Goal: Task Accomplishment & Management: Use online tool/utility

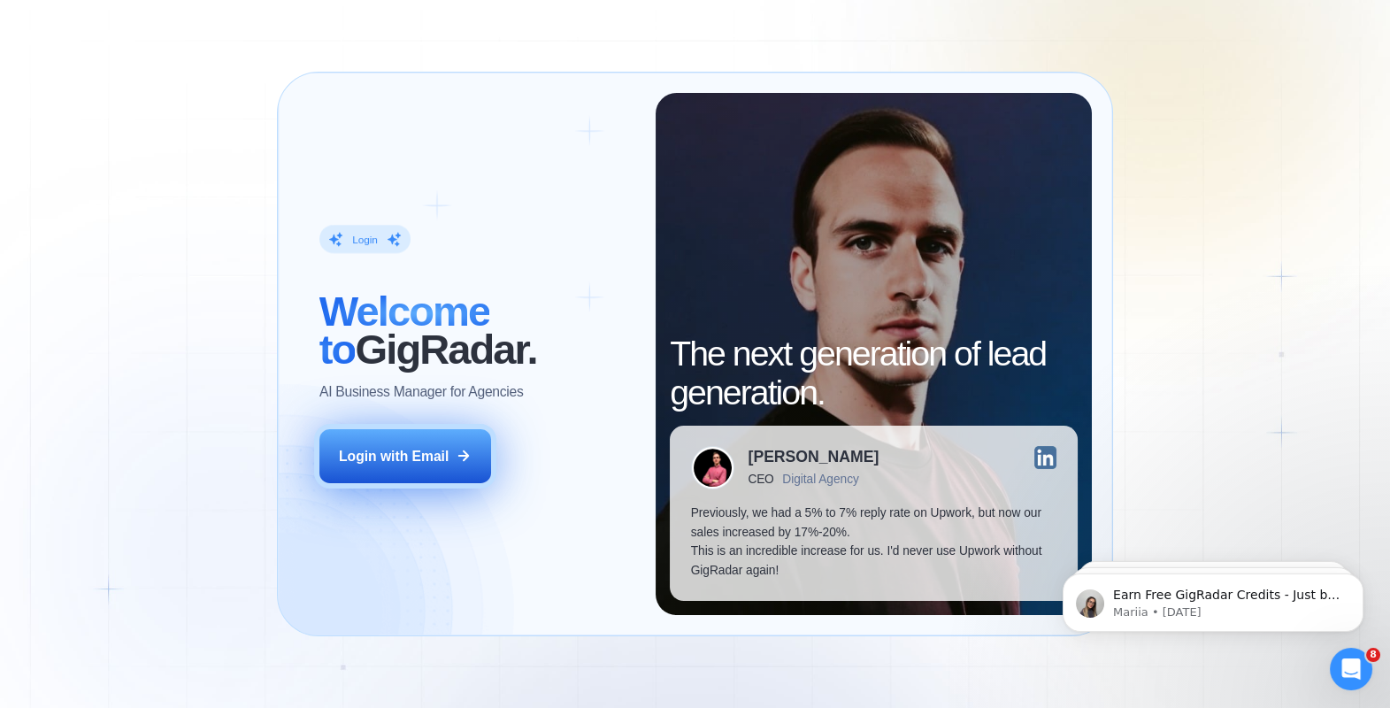
click at [411, 459] on div "Login with Email" at bounding box center [394, 456] width 110 height 19
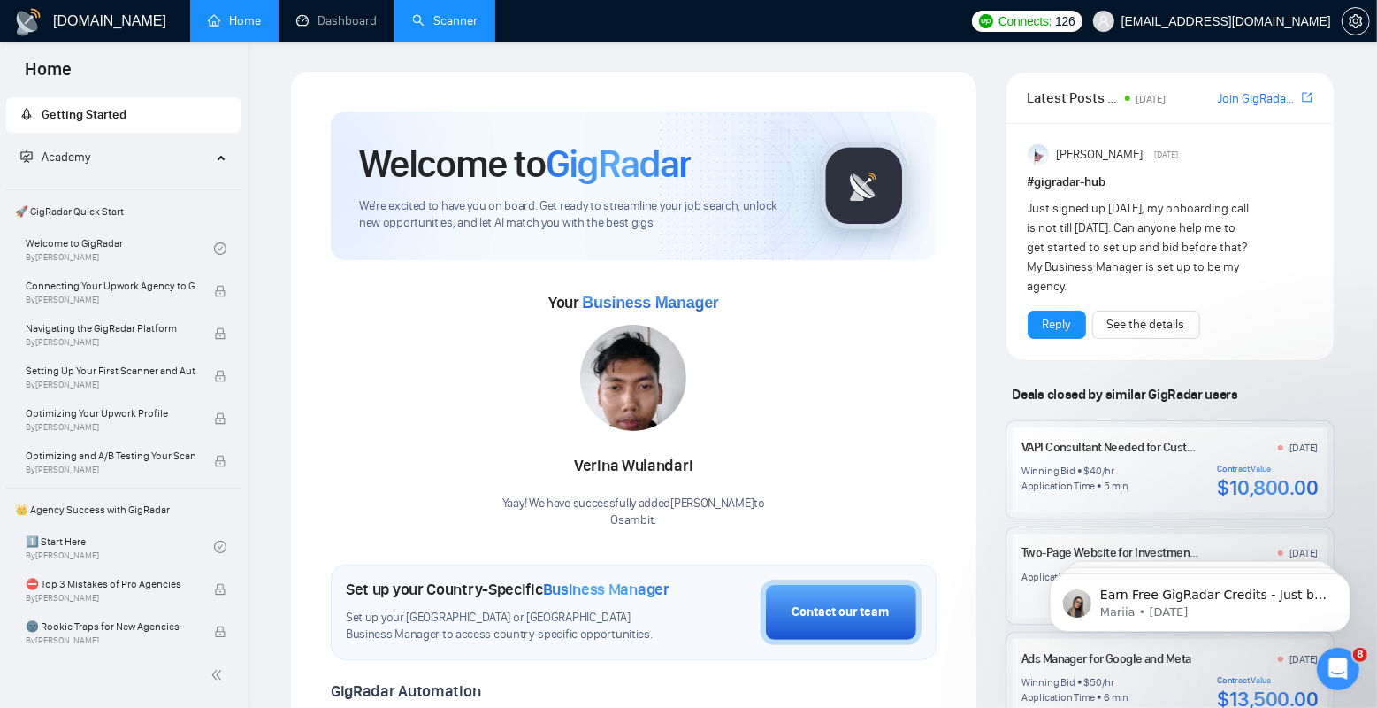
click at [449, 21] on link "Scanner" at bounding box center [444, 20] width 65 height 15
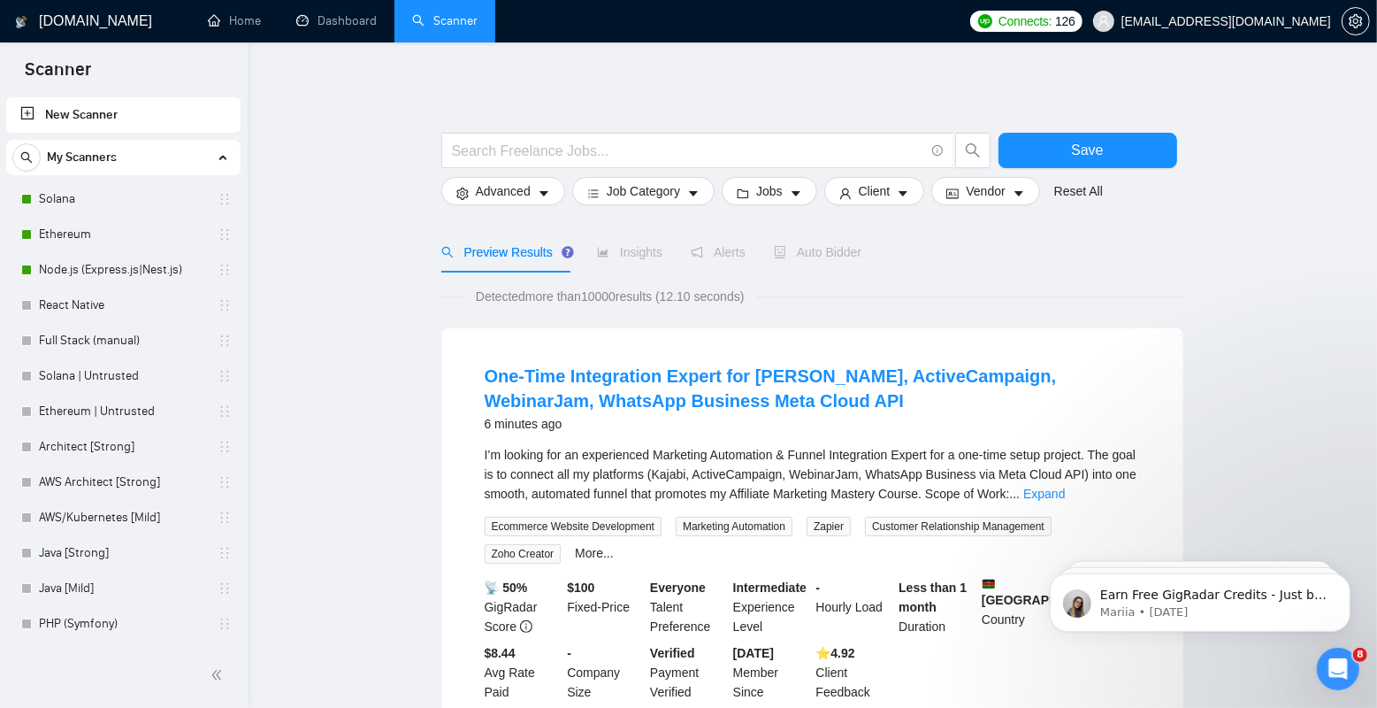
click at [834, 245] on span "Auto Bidder" at bounding box center [818, 252] width 88 height 14
click at [823, 247] on span "Auto Bidder" at bounding box center [818, 252] width 88 height 14
click at [436, 28] on link "Scanner" at bounding box center [444, 20] width 65 height 15
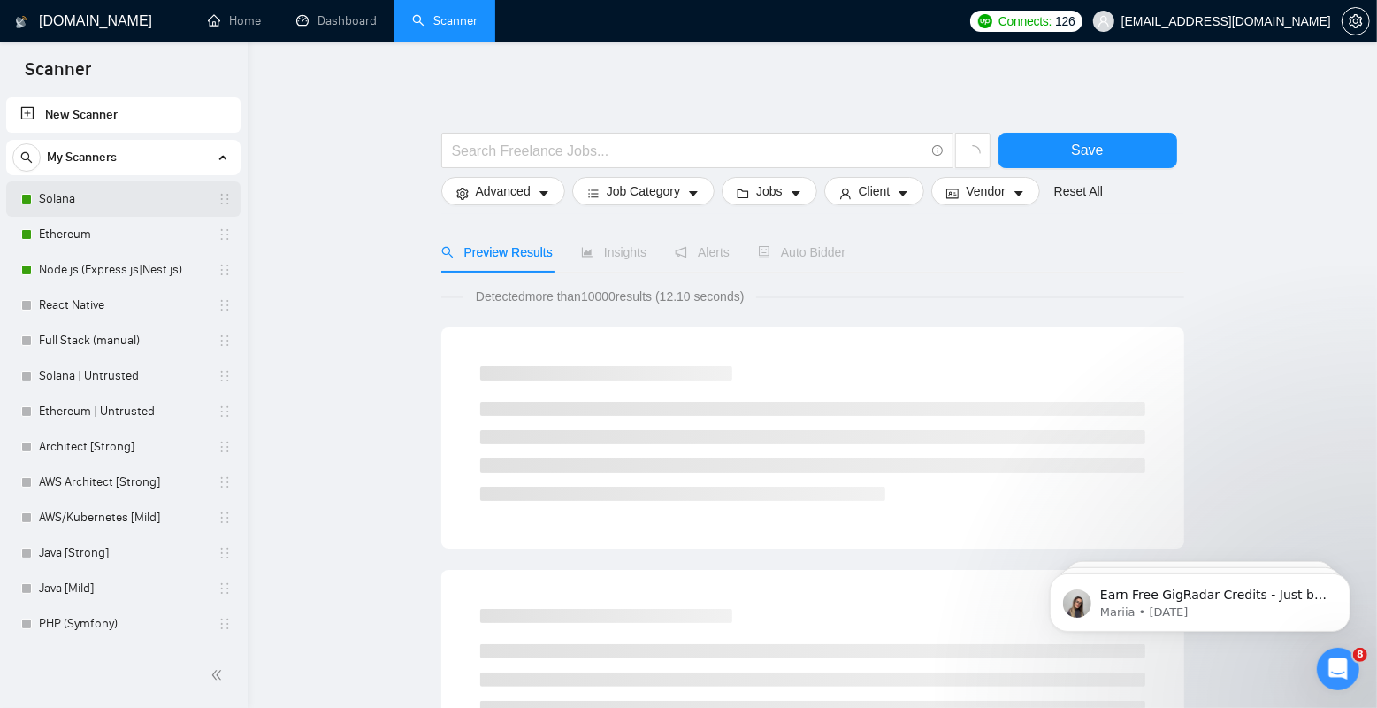
click at [111, 201] on link "Solana" at bounding box center [123, 198] width 168 height 35
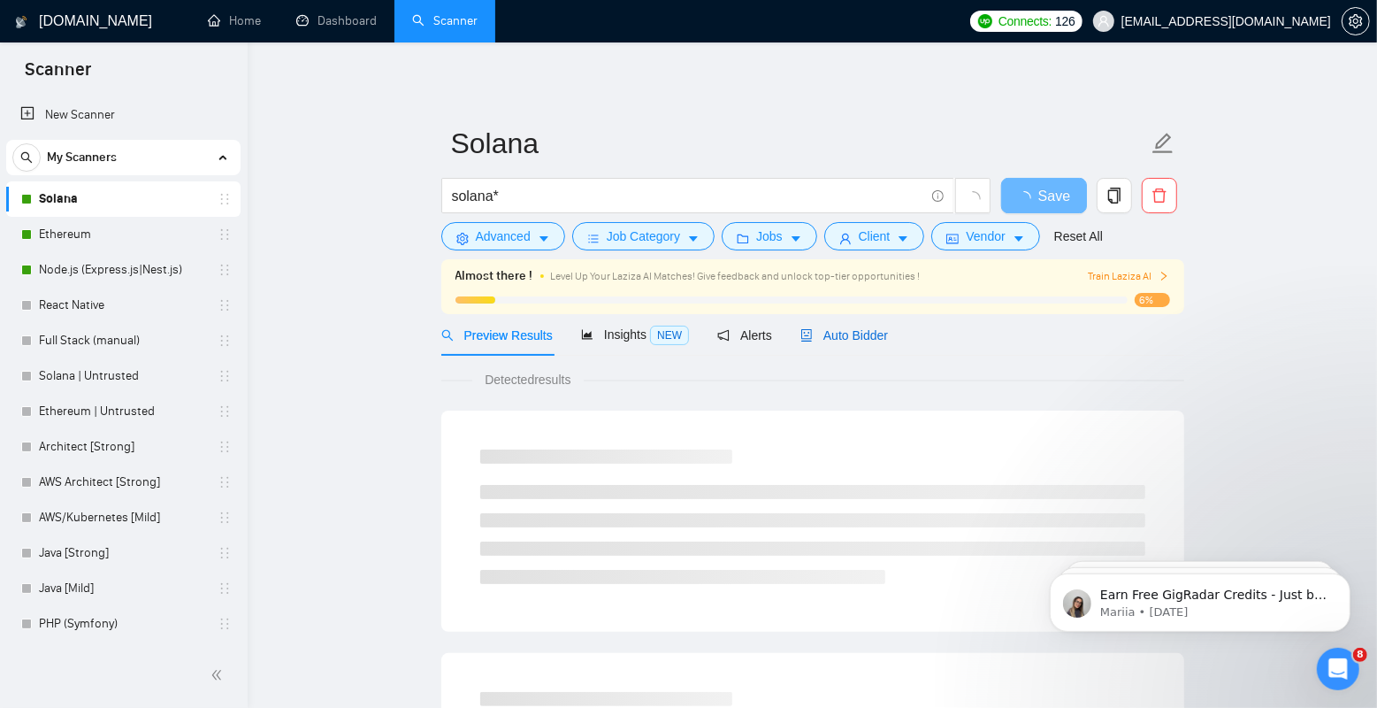
click at [857, 337] on span "Auto Bidder" at bounding box center [845, 335] width 88 height 14
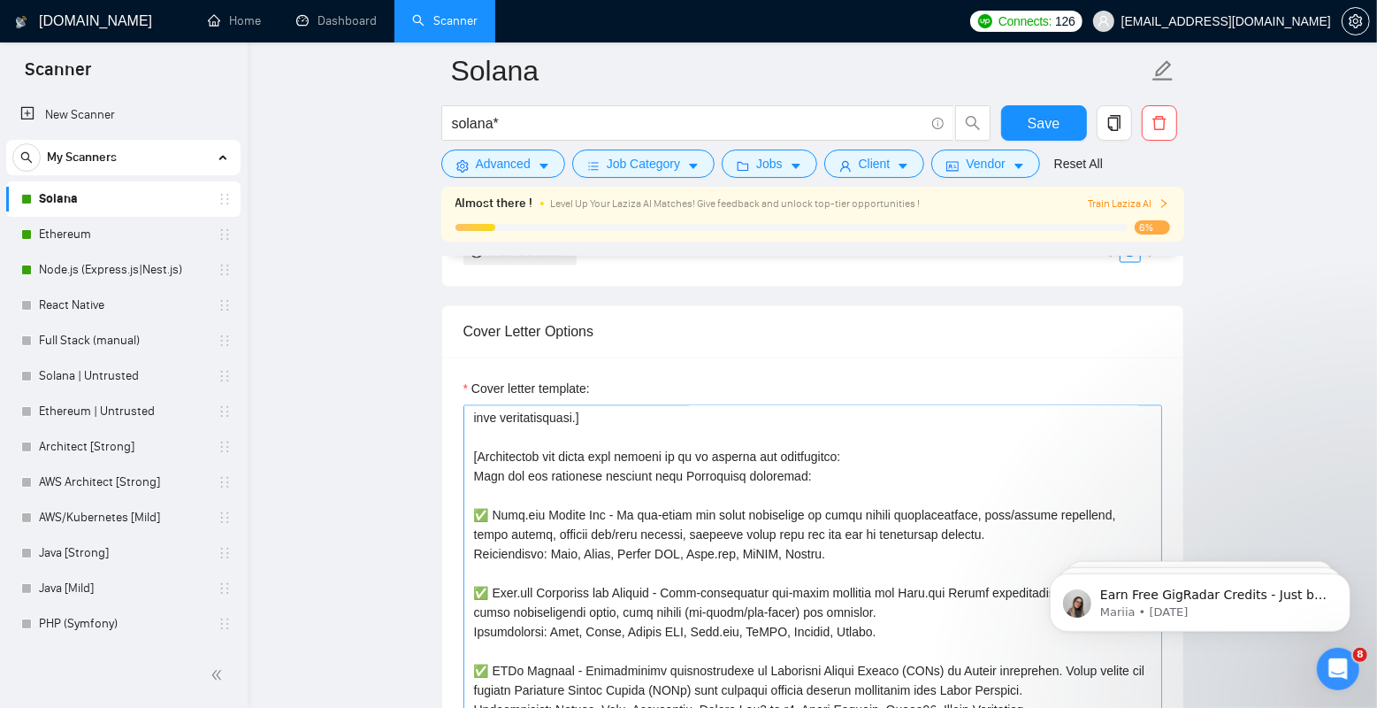
scroll to position [52, 0]
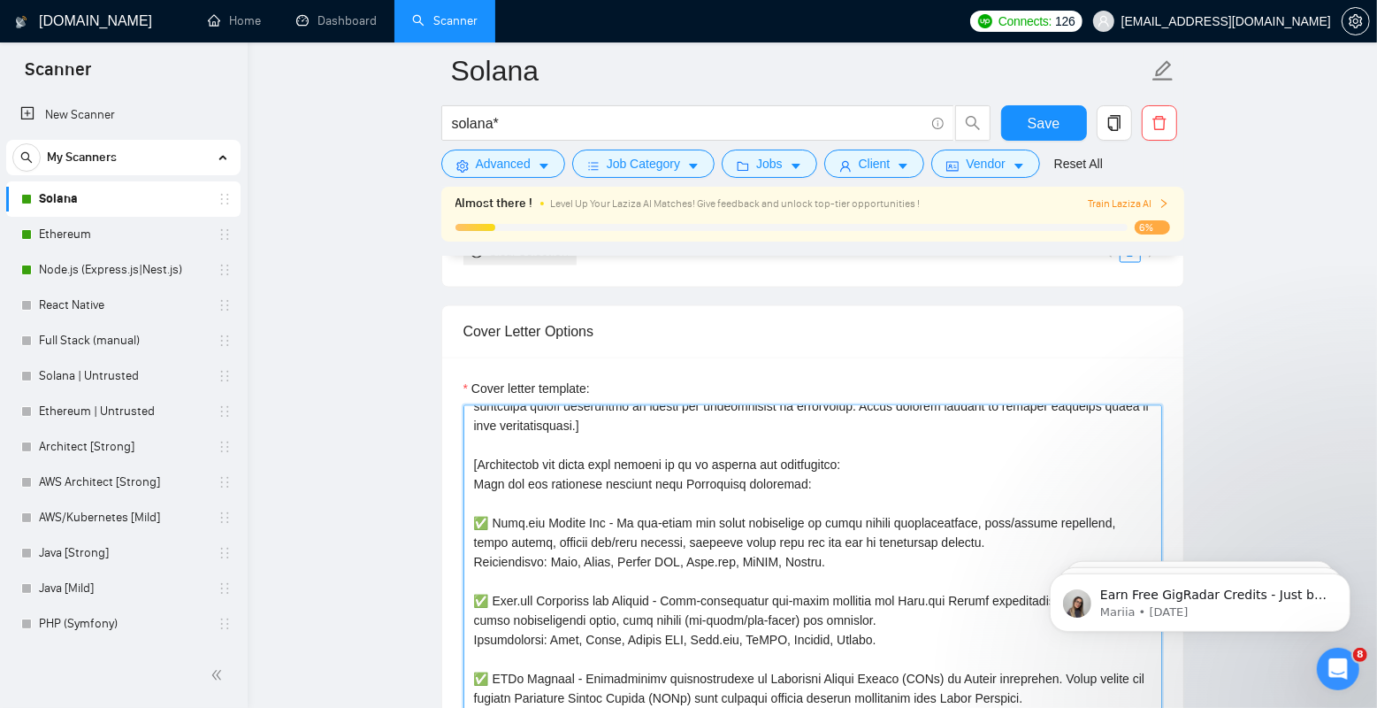
click at [499, 509] on textarea "Cover letter template:" at bounding box center [813, 604] width 699 height 398
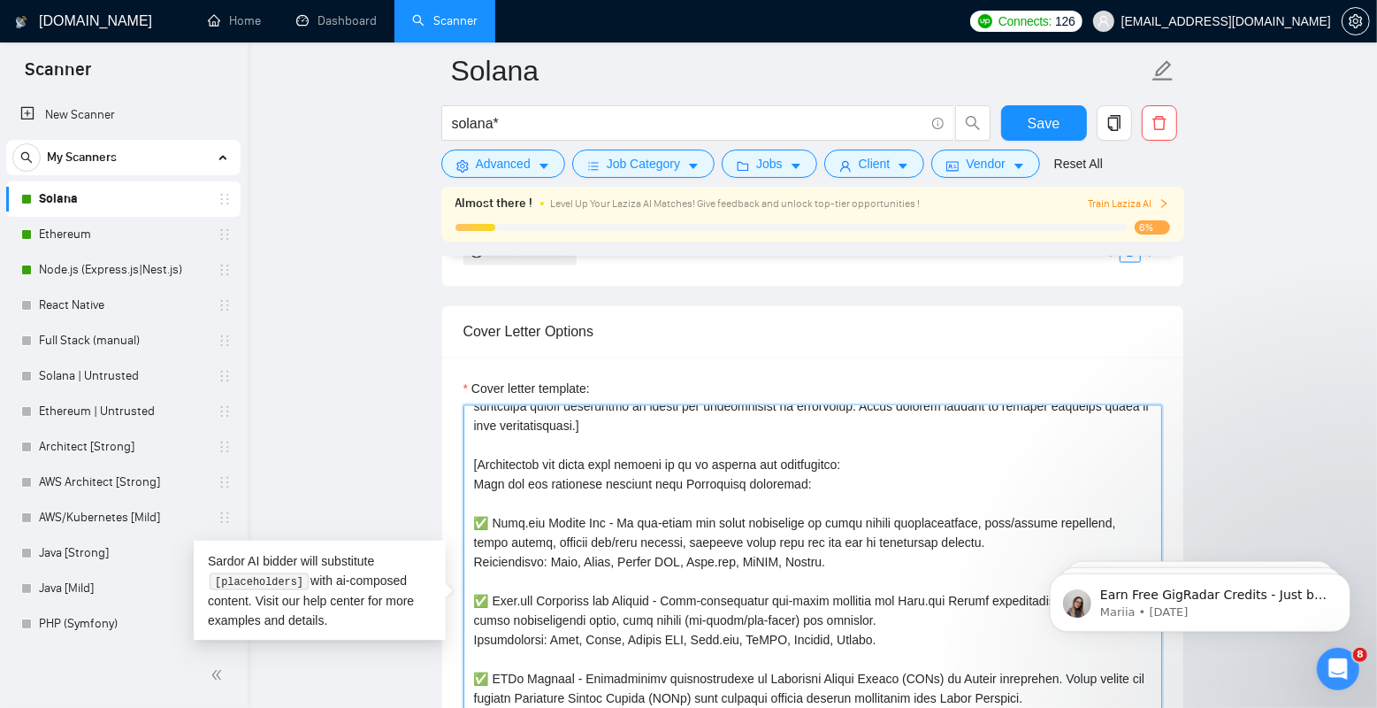
click at [493, 524] on textarea "Cover letter template:" at bounding box center [813, 604] width 699 height 398
paste textarea "Pump.fun / Letsbonk.fun / Raydium Launchlab"
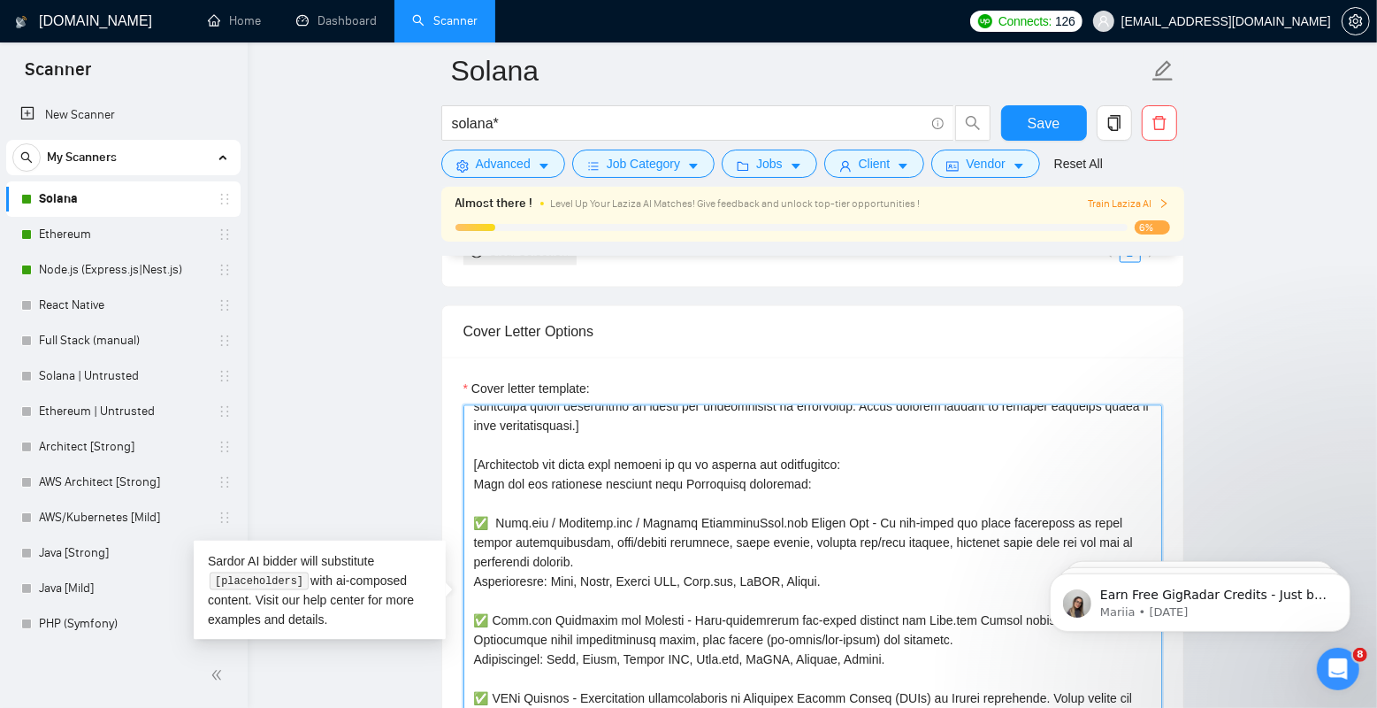
click at [562, 516] on textarea "Cover letter template:" at bounding box center [813, 604] width 699 height 398
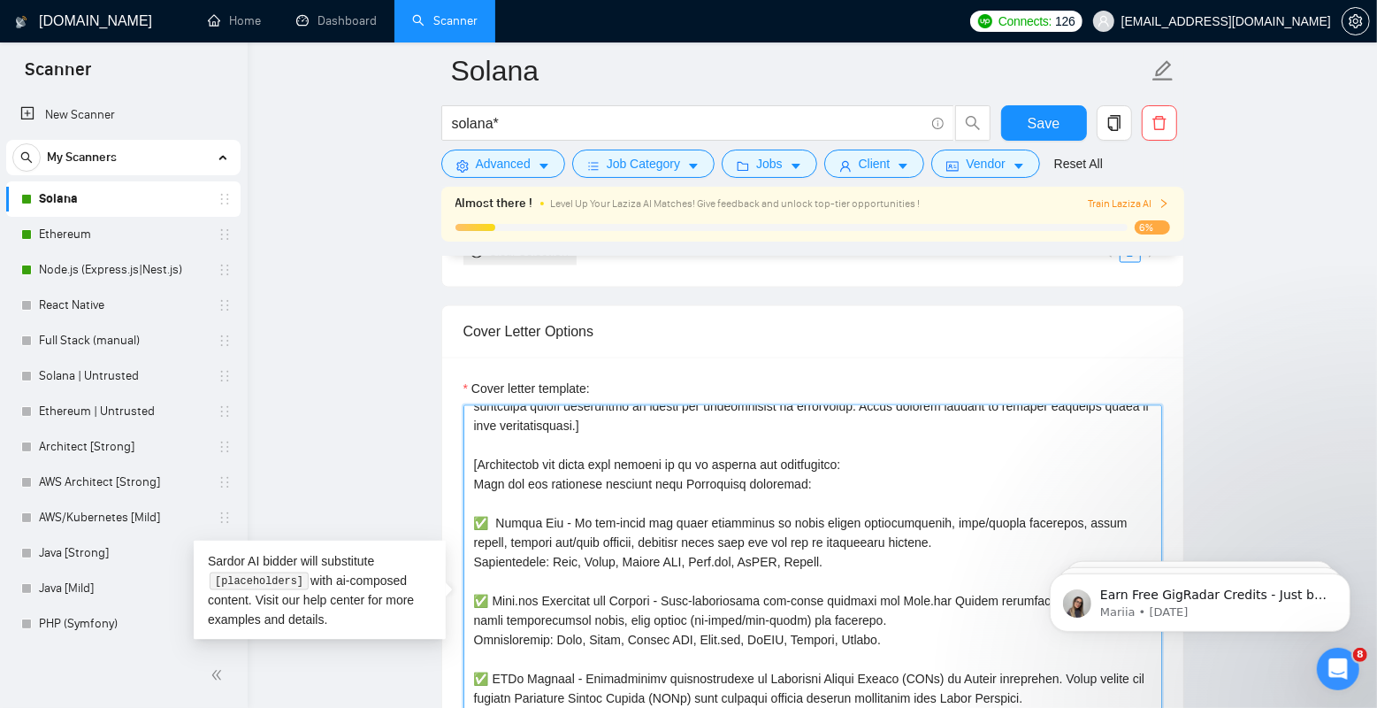
paste textarea "Pump.fun /"
paste textarea "Pump.fun / Letsbonk.fun / Raydium Launchlab"
click at [687, 518] on textarea "Cover letter template:" at bounding box center [813, 604] width 699 height 398
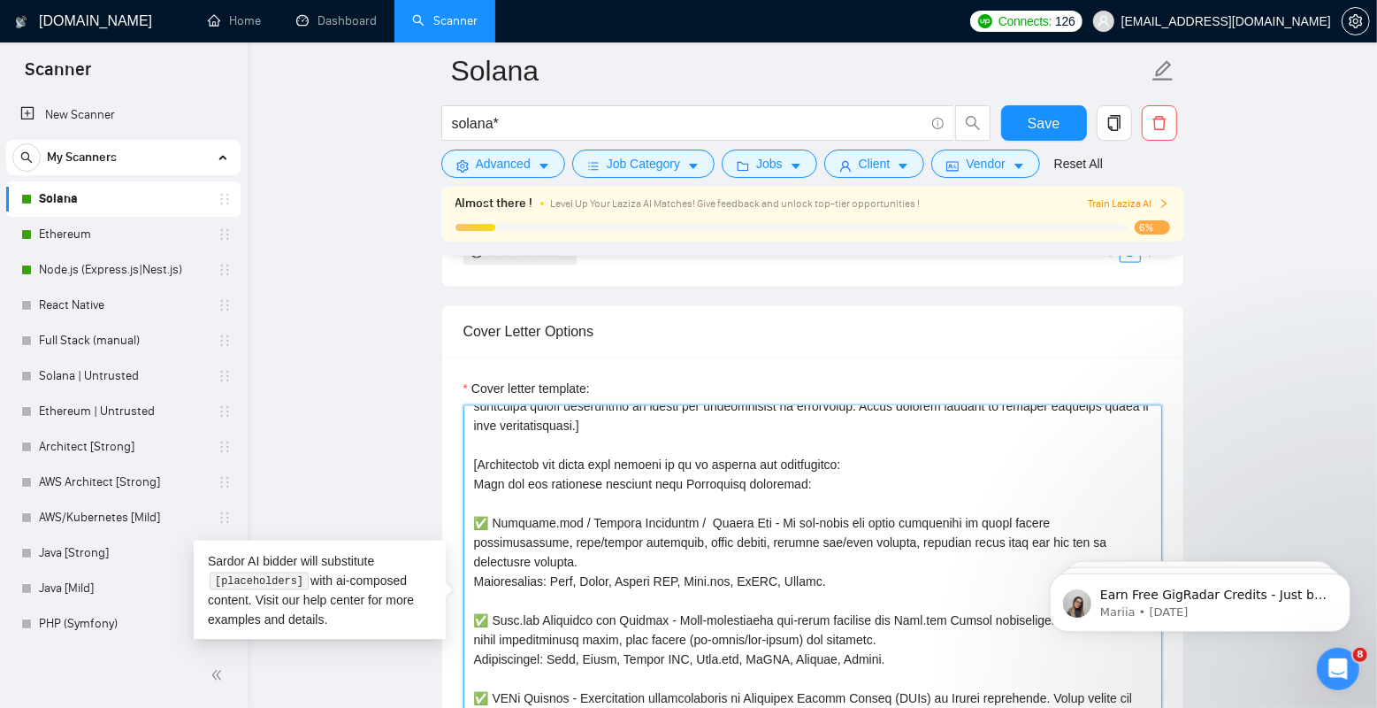
paste textarea "Pump.fun /"
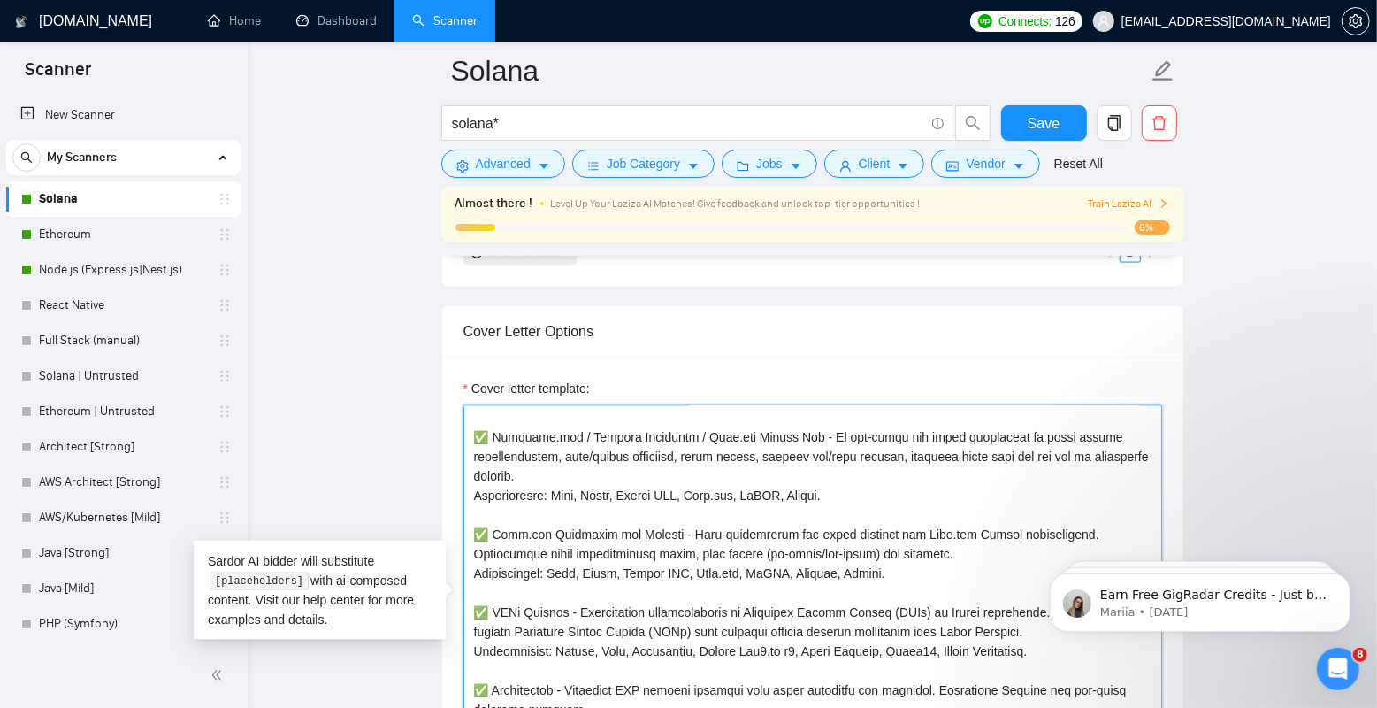
scroll to position [136, 0]
drag, startPoint x: 860, startPoint y: 494, endPoint x: 488, endPoint y: 434, distance: 376.2
click at [488, 434] on textarea "Cover letter template:" at bounding box center [813, 604] width 699 height 398
paste textarea "Pump.fun / Letsbonk.fun / Raydium Launchlab Blockchain Subscriber + Sniper Bot …"
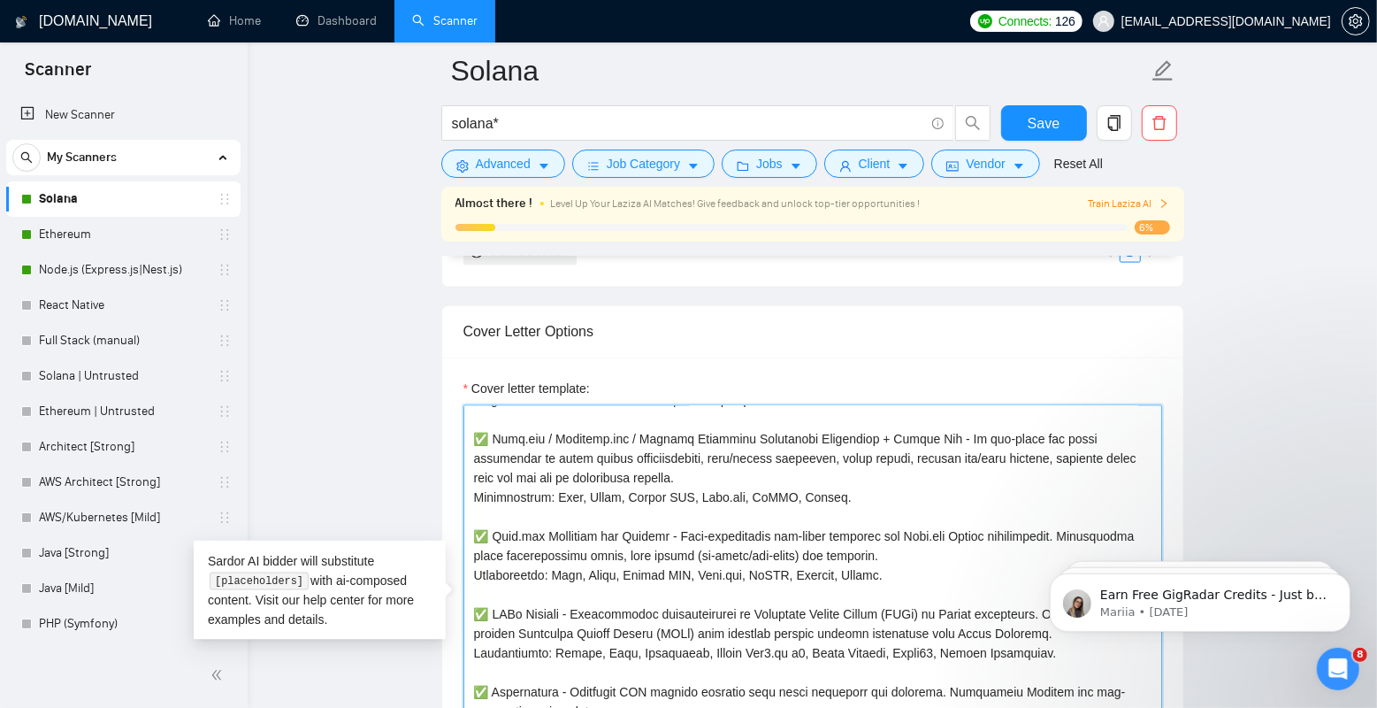
drag, startPoint x: 554, startPoint y: 434, endPoint x: 490, endPoint y: 434, distance: 63.7
click at [490, 434] on textarea "Cover letter template:" at bounding box center [813, 604] width 699 height 398
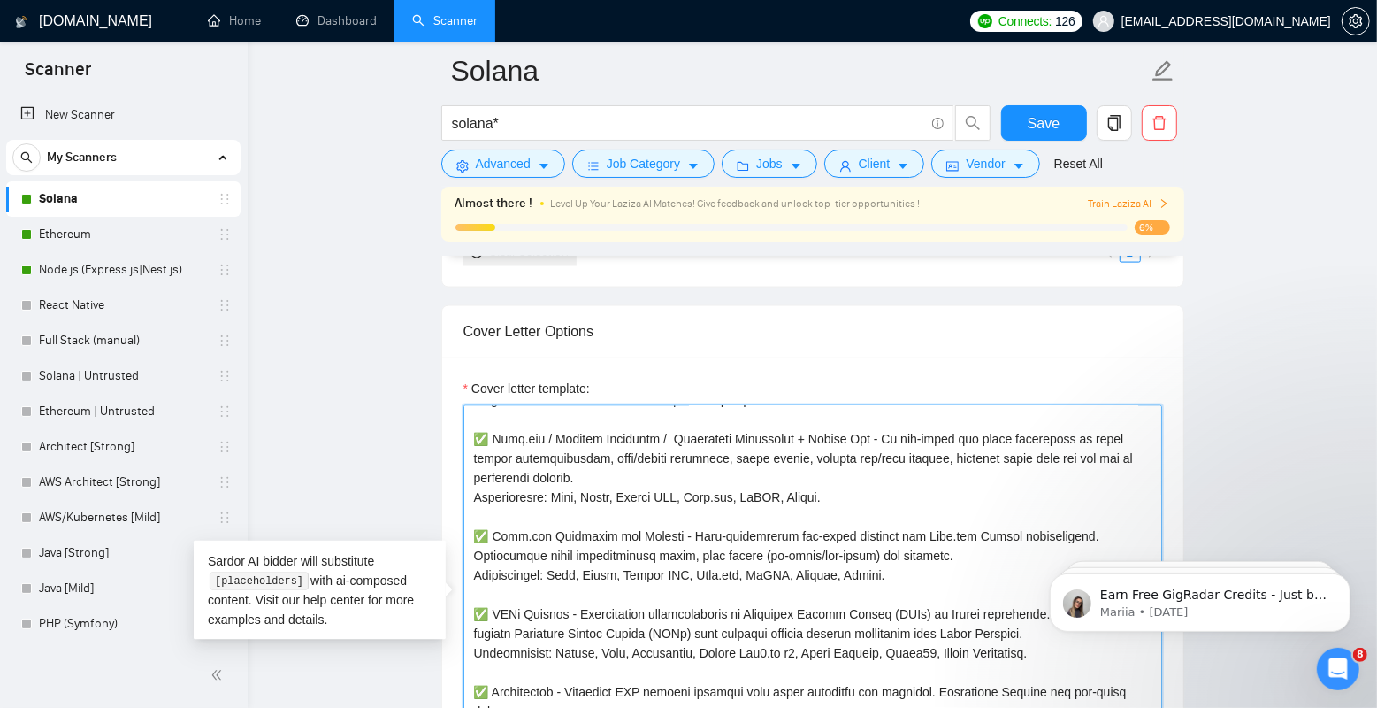
paste textarea "Pump.fun /"
click at [711, 514] on textarea "Cover letter template:" at bounding box center [813, 604] width 699 height 398
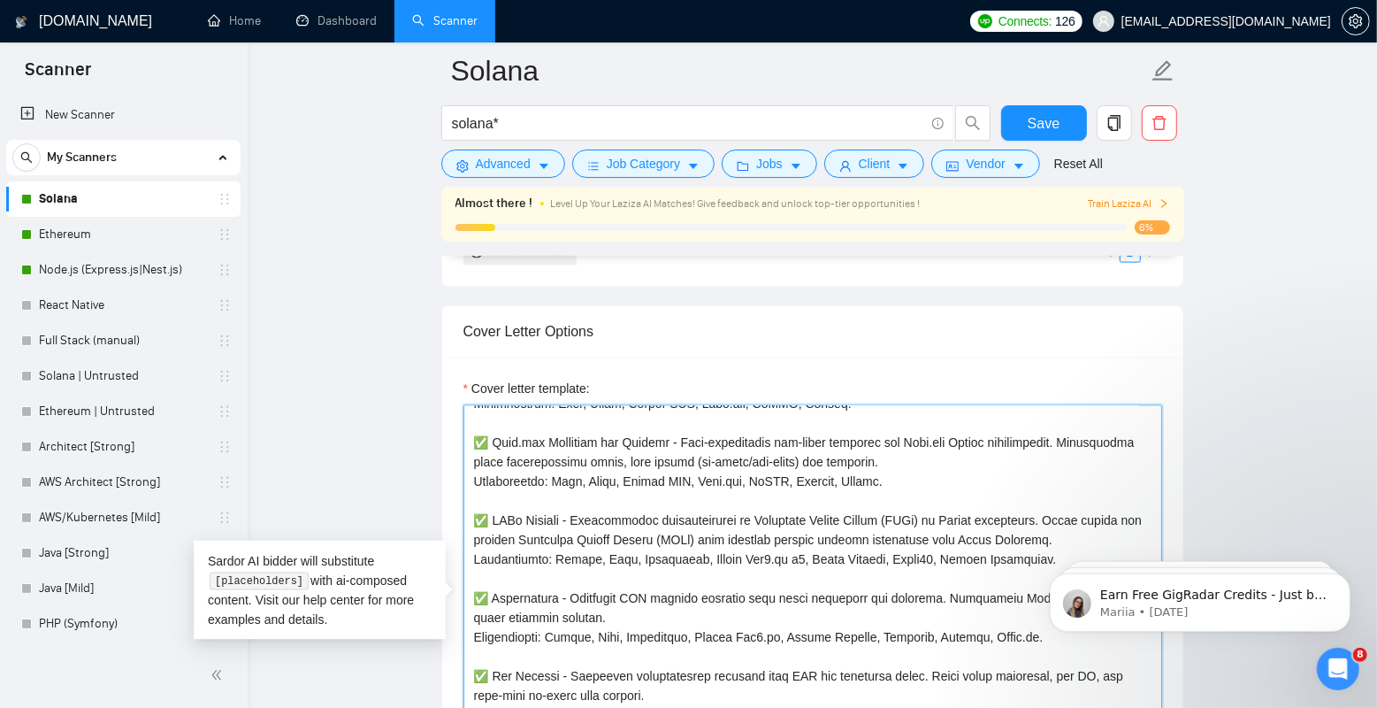
scroll to position [221, 0]
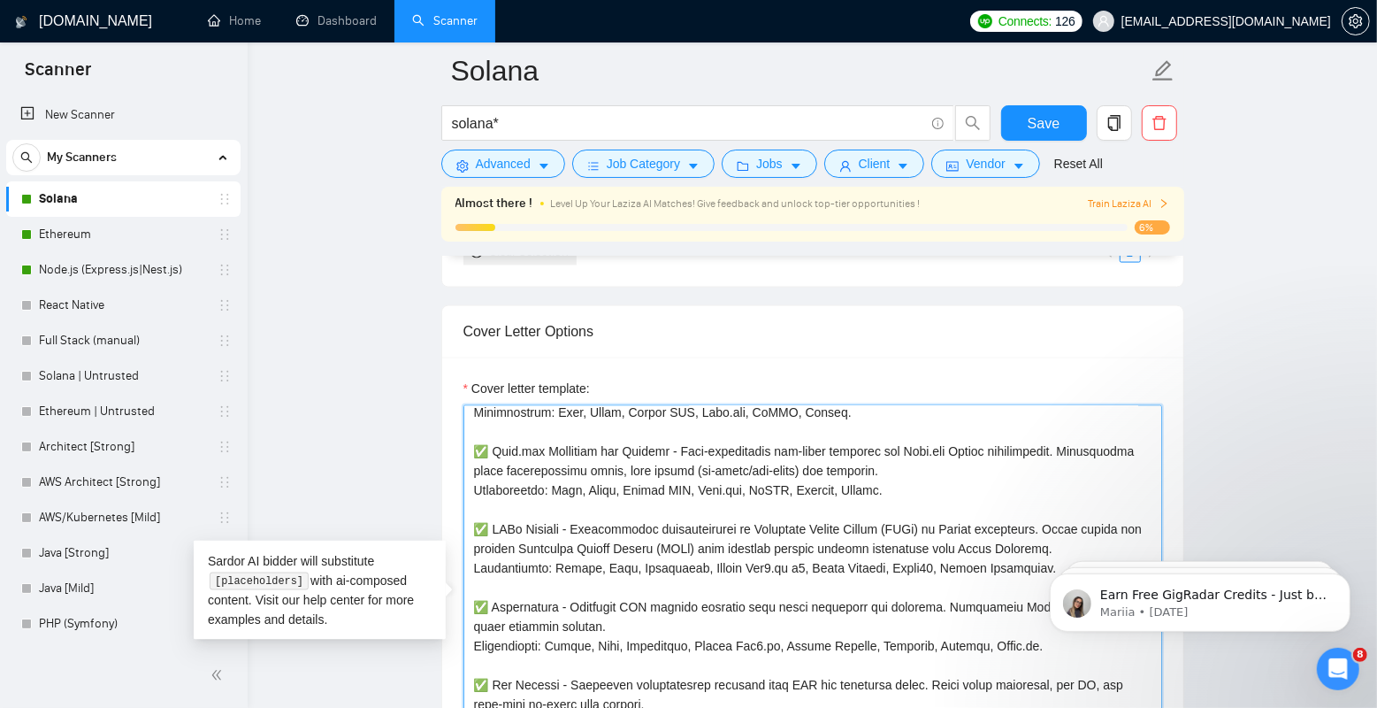
drag, startPoint x: 924, startPoint y: 472, endPoint x: 939, endPoint y: 495, distance: 27.5
click at [939, 495] on textarea "Cover letter template:" at bounding box center [813, 604] width 699 height 398
click at [944, 486] on textarea "Cover letter template:" at bounding box center [813, 604] width 699 height 398
drag, startPoint x: 490, startPoint y: 449, endPoint x: 930, endPoint y: 492, distance: 441.8
click at [930, 492] on textarea "Cover letter template:" at bounding box center [813, 604] width 699 height 398
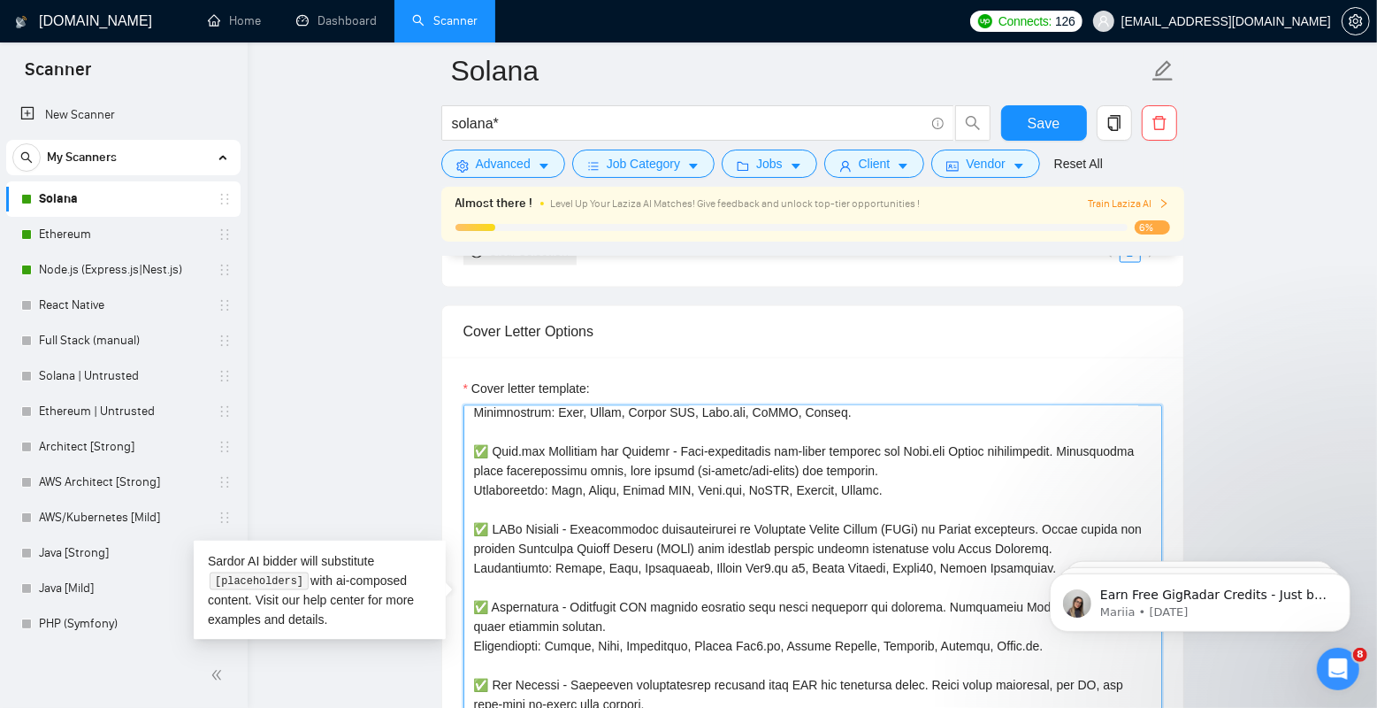
click at [930, 492] on textarea "Cover letter template:" at bounding box center [813, 604] width 699 height 398
drag, startPoint x: 924, startPoint y: 487, endPoint x: 464, endPoint y: 449, distance: 461.6
click at [464, 449] on textarea "Cover letter template:" at bounding box center [813, 604] width 699 height 398
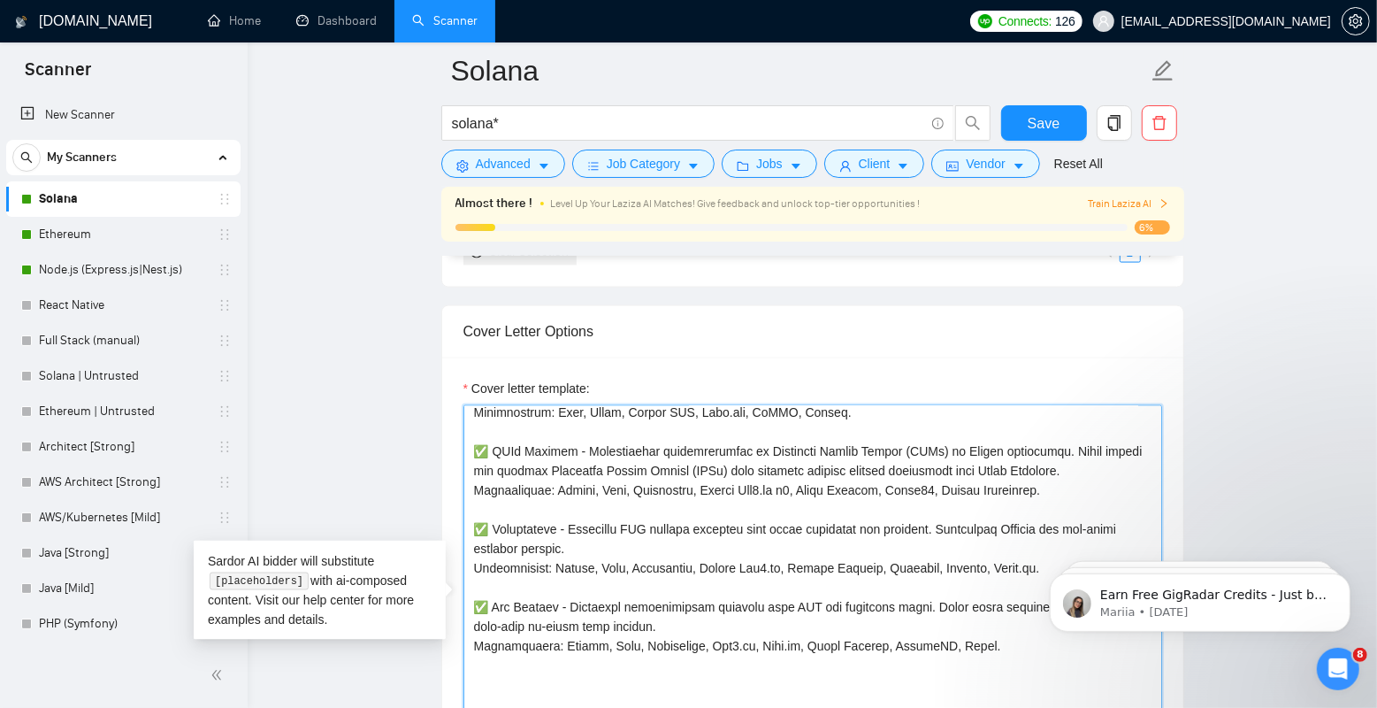
scroll to position [202, 0]
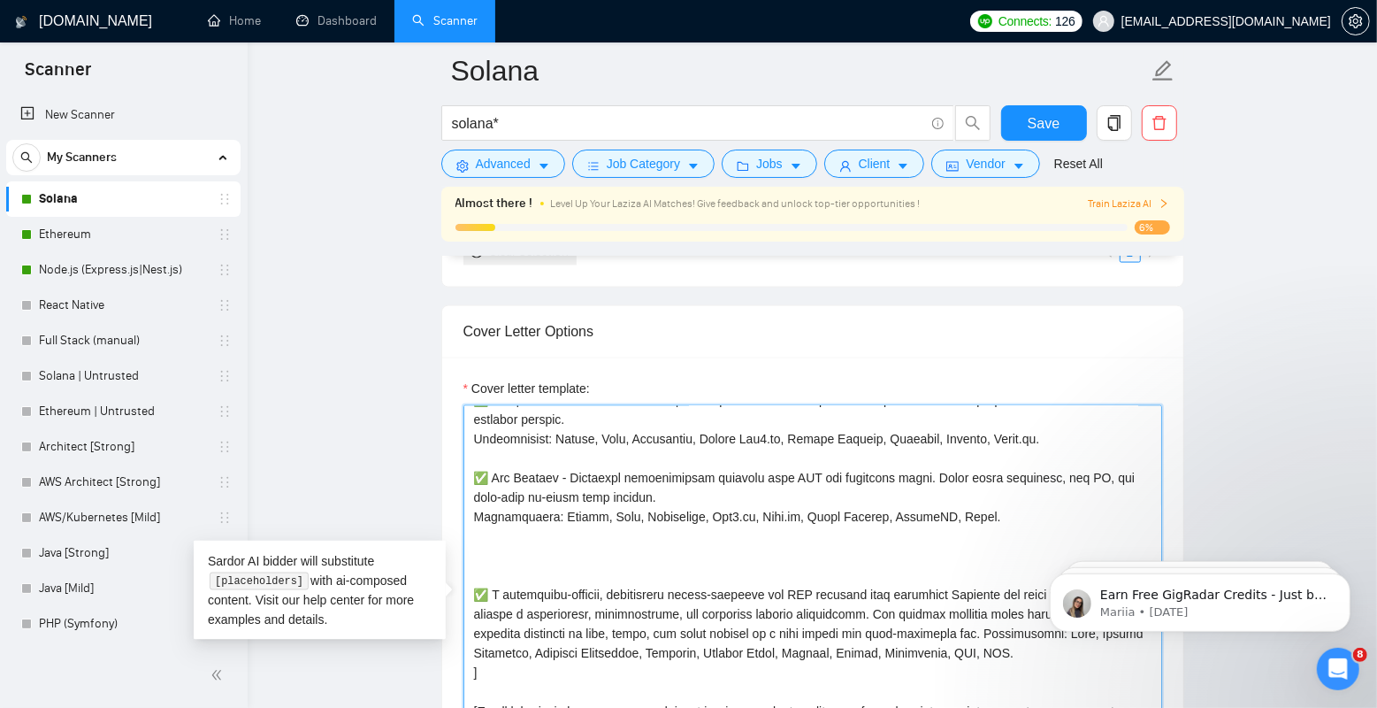
click at [541, 582] on textarea "Cover letter template:" at bounding box center [813, 604] width 699 height 398
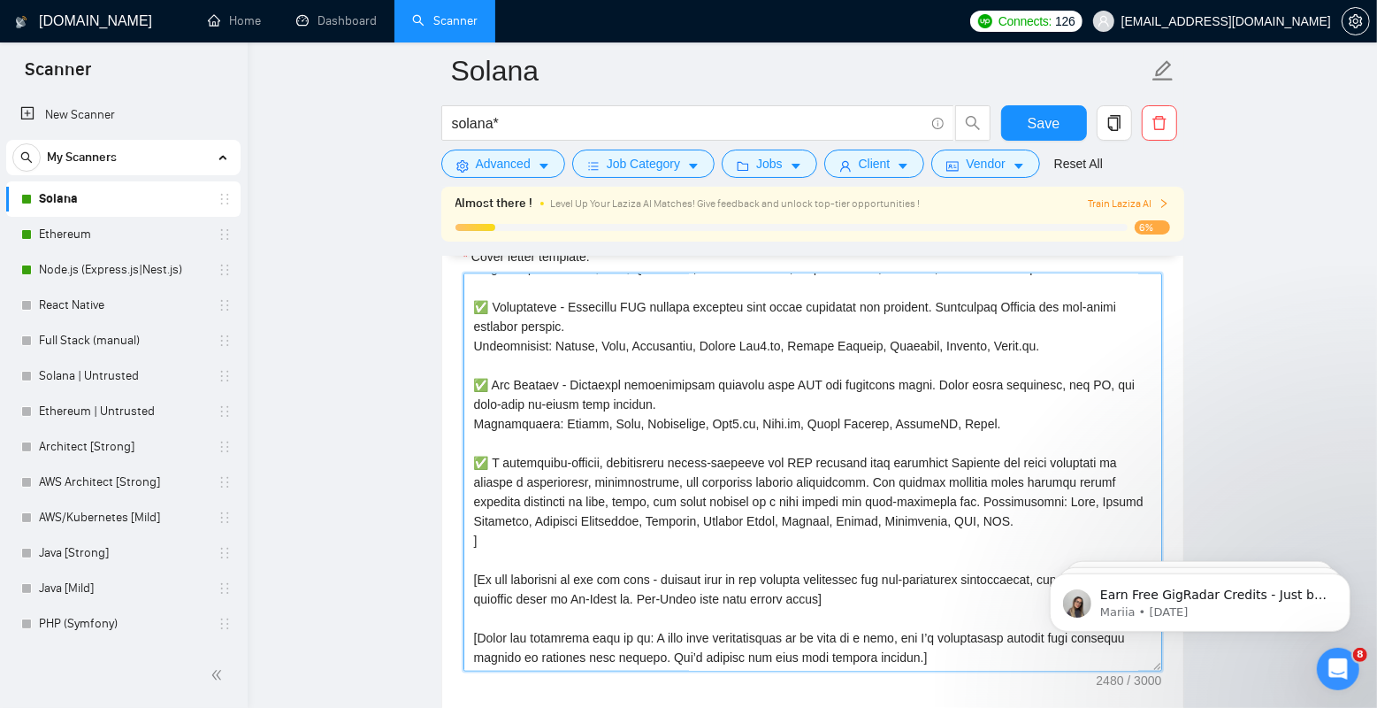
scroll to position [1962, 0]
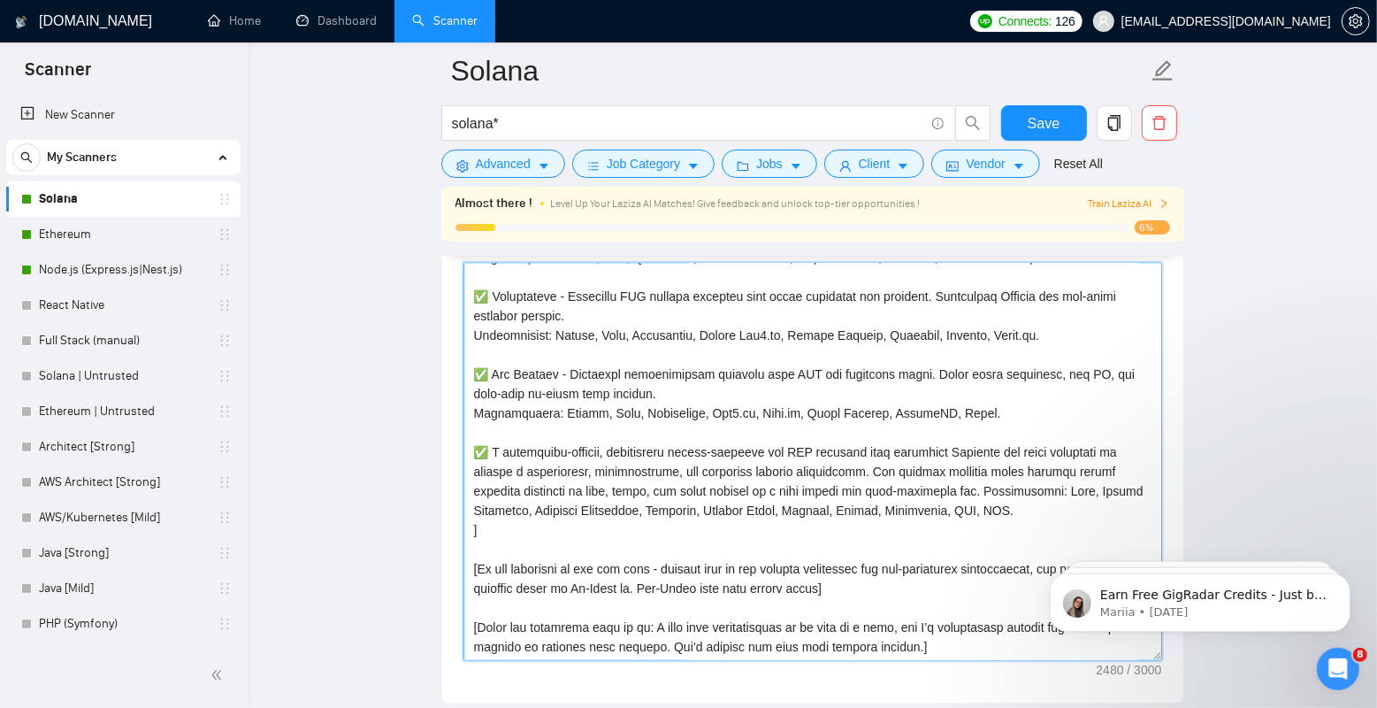
paste textarea
click at [579, 431] on textarea "Cover letter template:" at bounding box center [813, 462] width 699 height 398
paste textarea
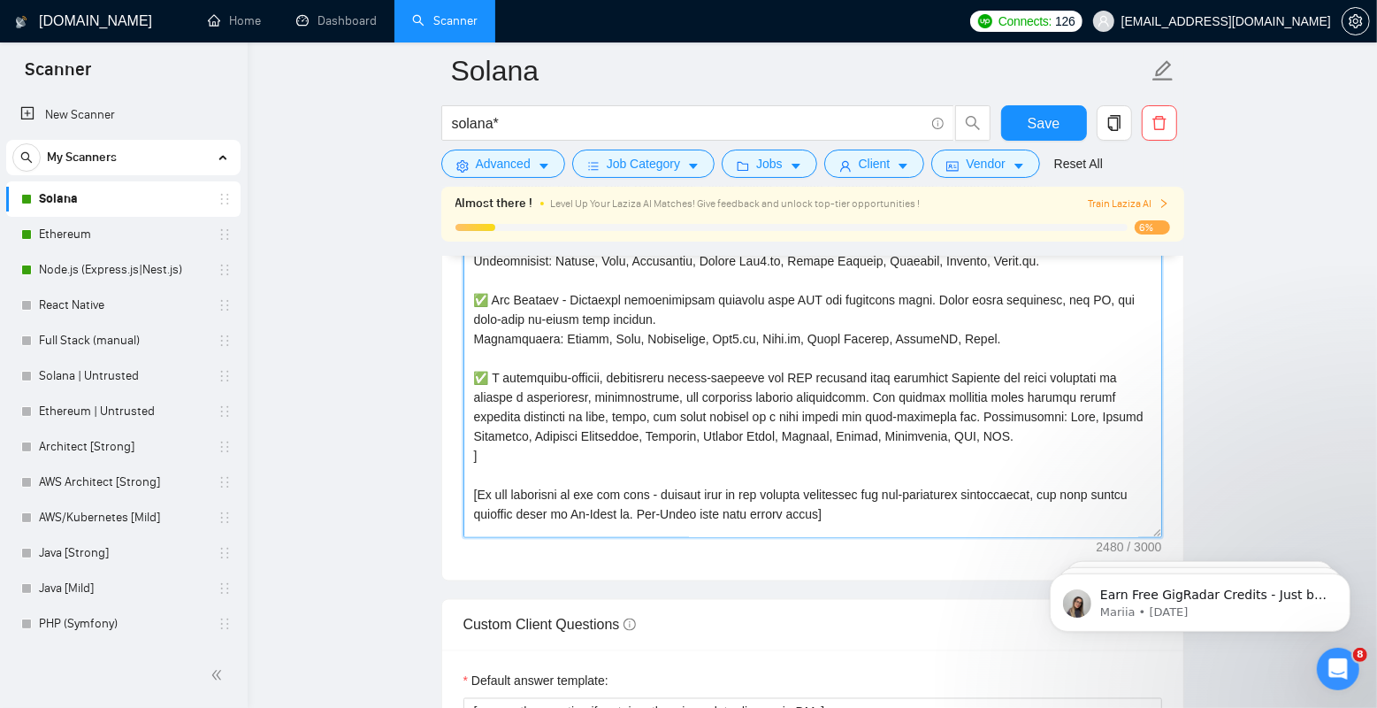
scroll to position [241, 0]
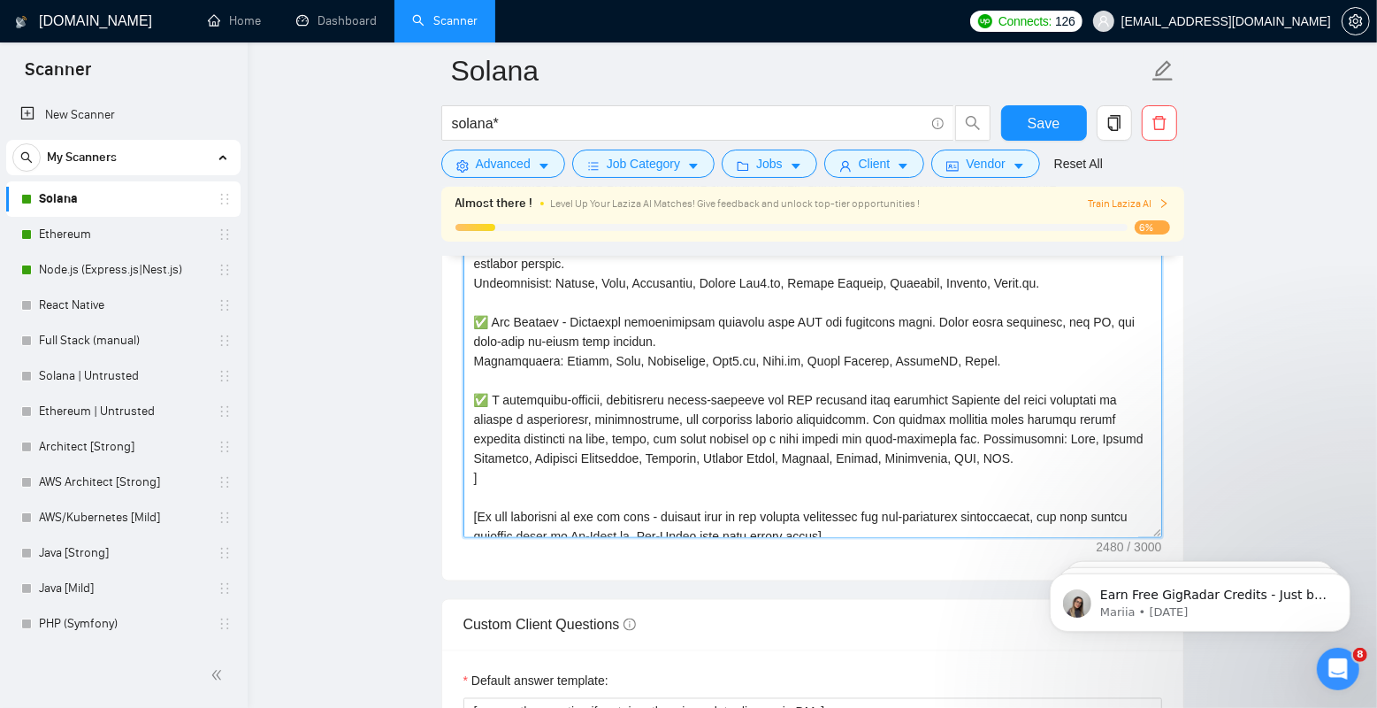
click at [604, 401] on textarea "Cover letter template:" at bounding box center [813, 339] width 699 height 398
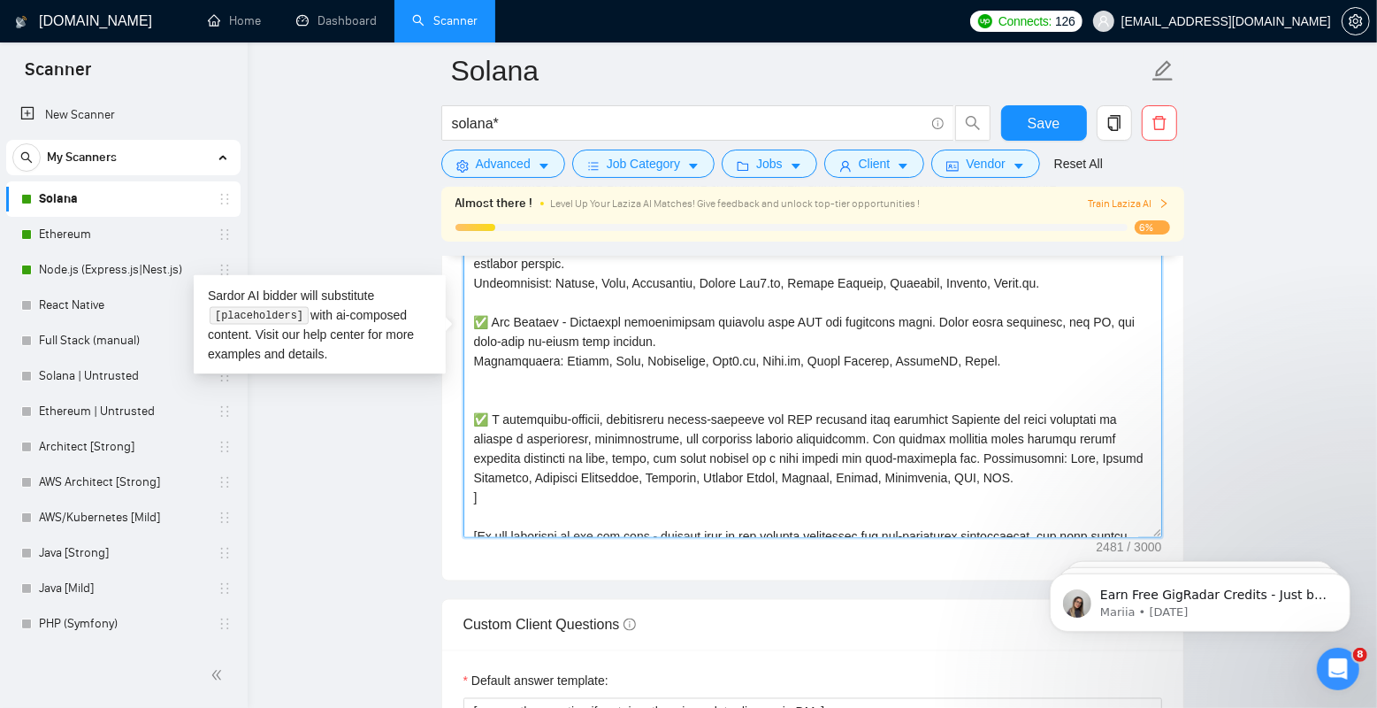
click at [674, 386] on textarea "Cover letter template:" at bounding box center [813, 339] width 699 height 398
click at [674, 396] on textarea "Cover letter template:" at bounding box center [813, 339] width 699 height 398
paste textarea "Developed innovative financial services solutions combining trading technologie…"
click at [687, 426] on textarea "Cover letter template:" at bounding box center [813, 339] width 699 height 398
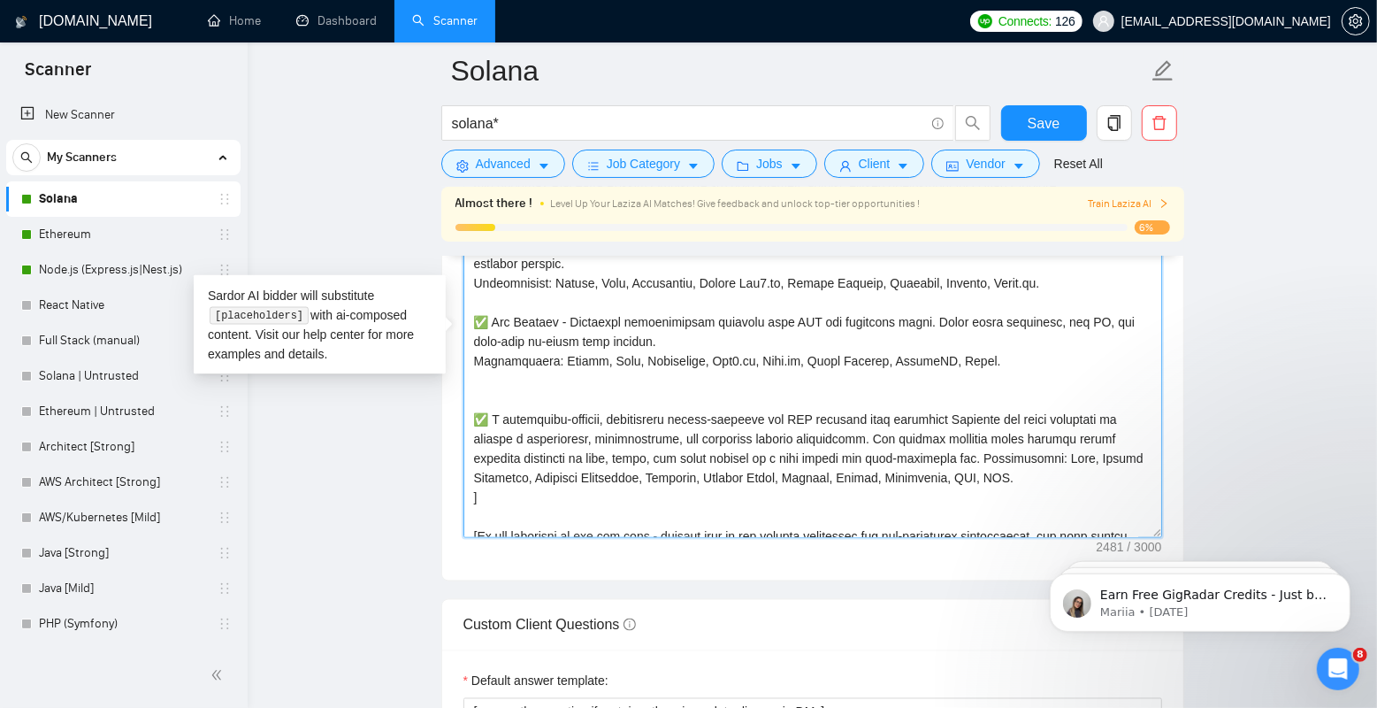
click at [747, 360] on textarea "Cover letter template:" at bounding box center [813, 339] width 699 height 398
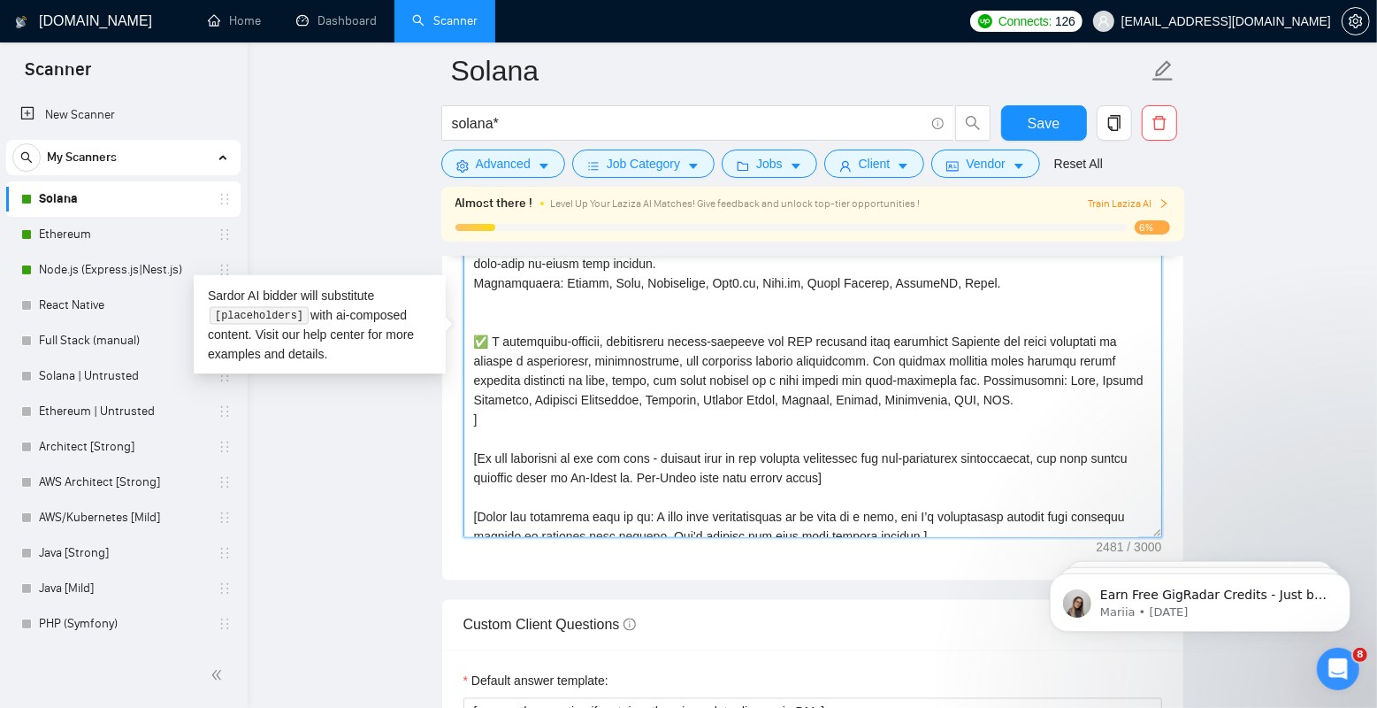
scroll to position [310, 0]
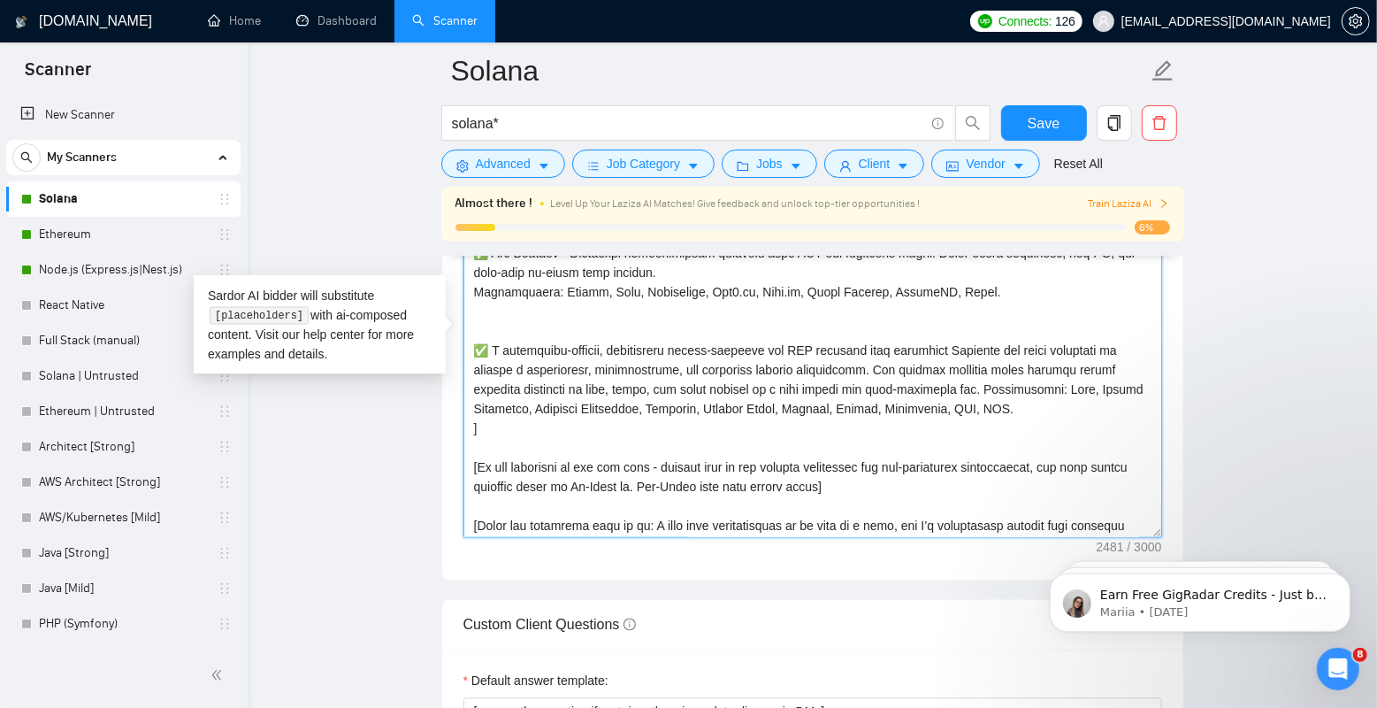
click at [732, 349] on textarea "Cover letter template:" at bounding box center [813, 339] width 699 height 398
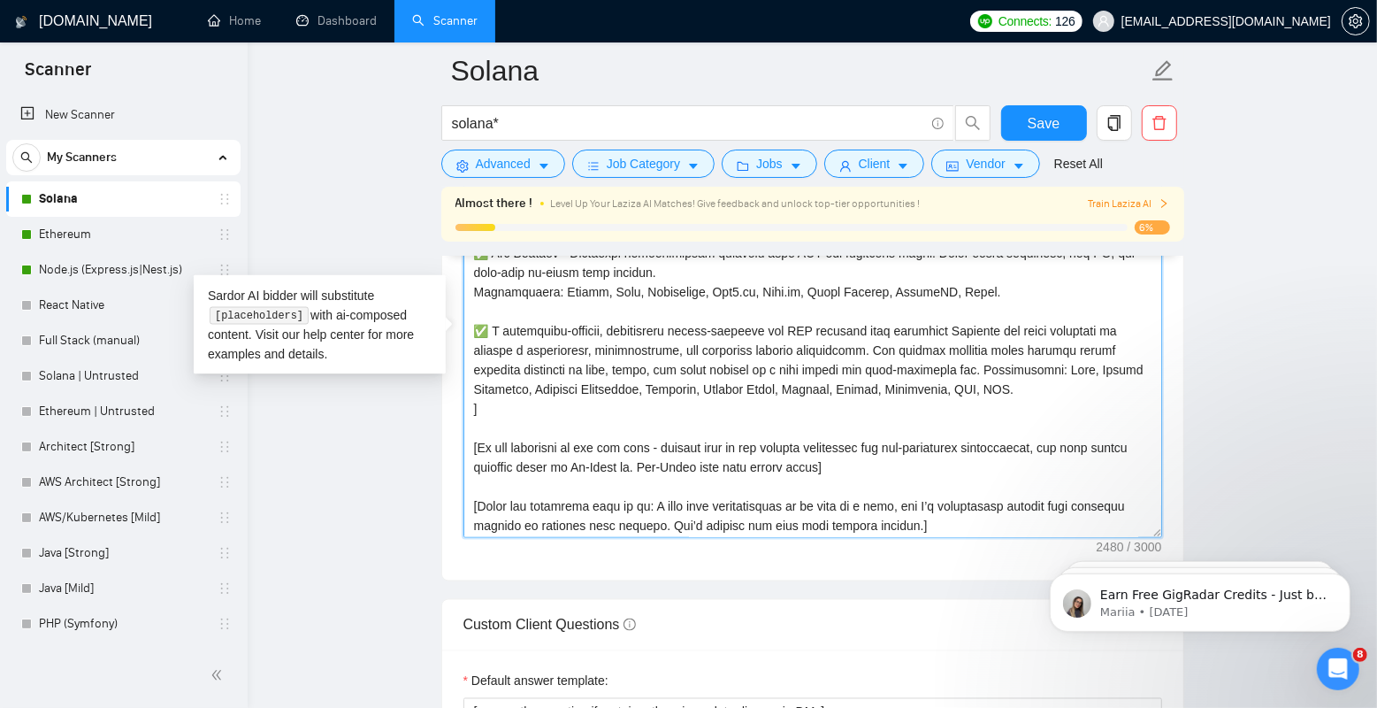
drag, startPoint x: 869, startPoint y: 347, endPoint x: 1026, endPoint y: 387, distance: 162.4
click at [1026, 387] on textarea "Cover letter template:" at bounding box center [813, 339] width 699 height 398
click at [754, 437] on textarea "Cover letter template:" at bounding box center [813, 339] width 699 height 398
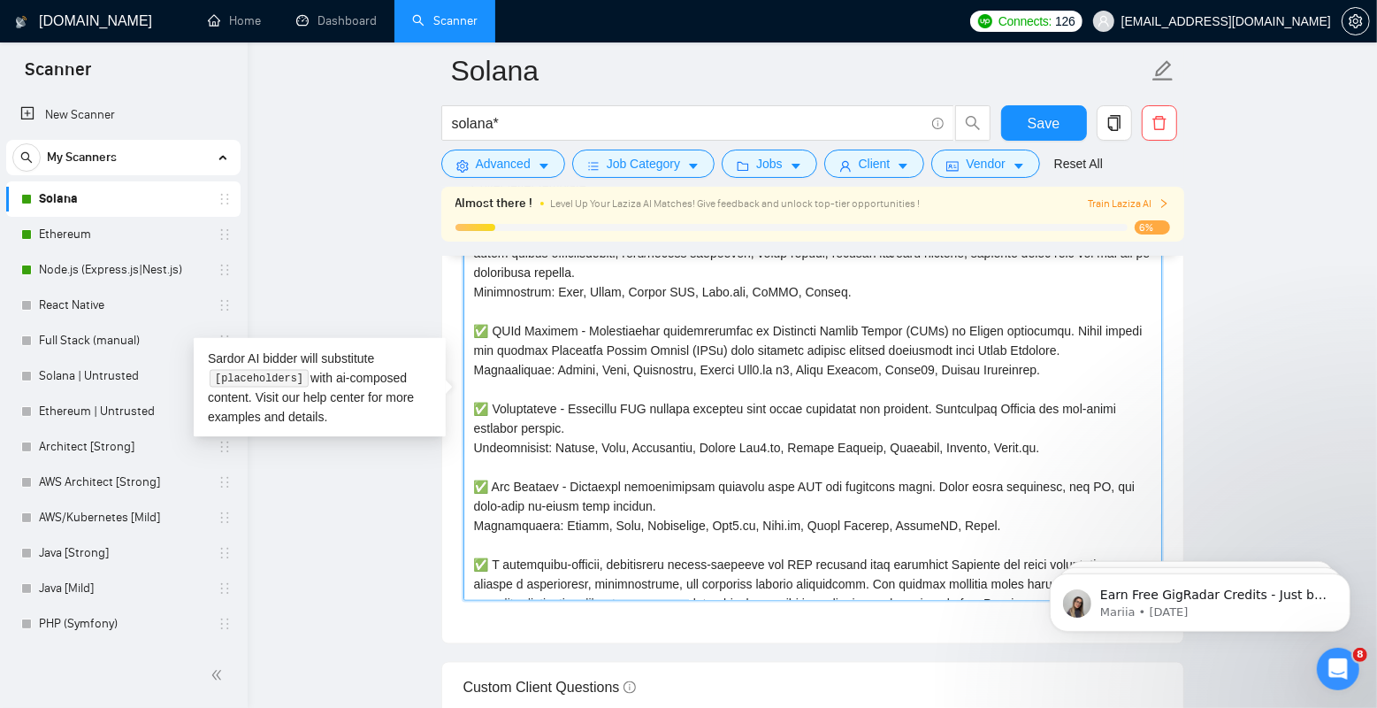
scroll to position [142, 0]
click at [531, 394] on textarea "Cover letter template:" at bounding box center [813, 402] width 699 height 398
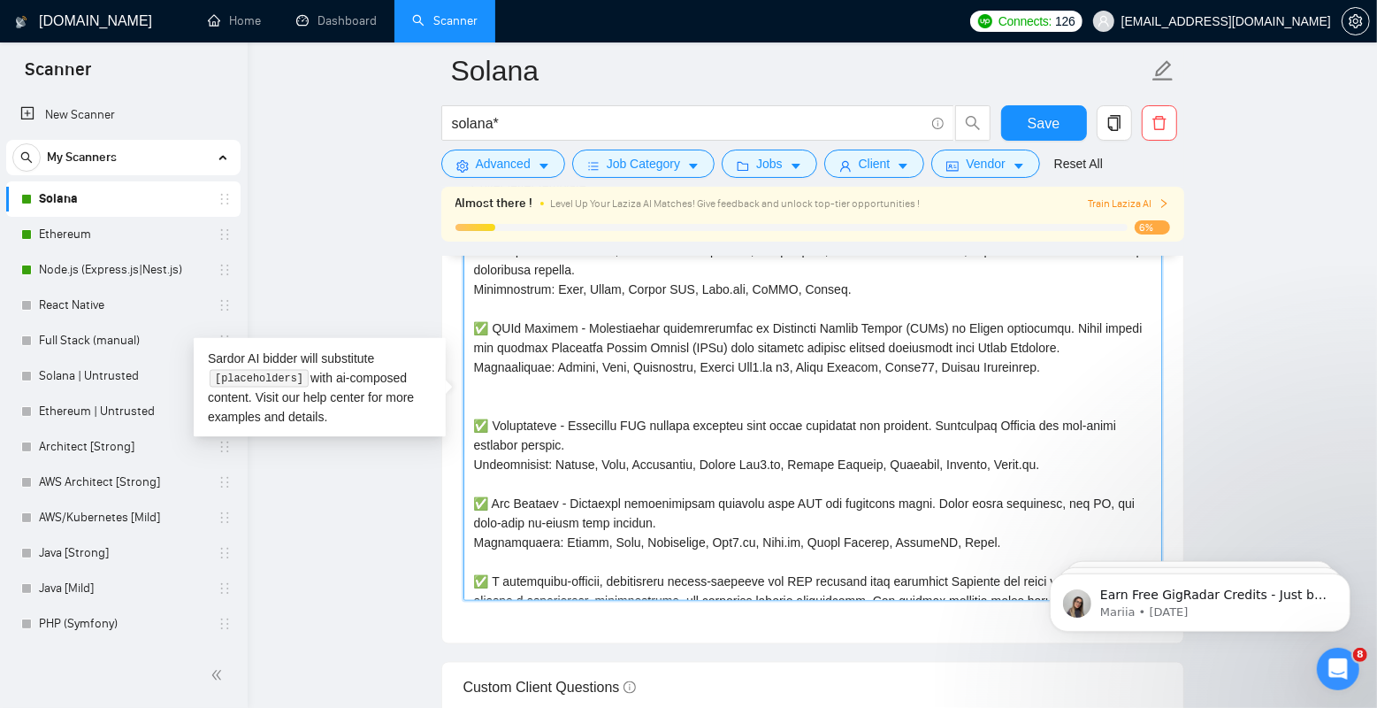
paste textarea "✅"
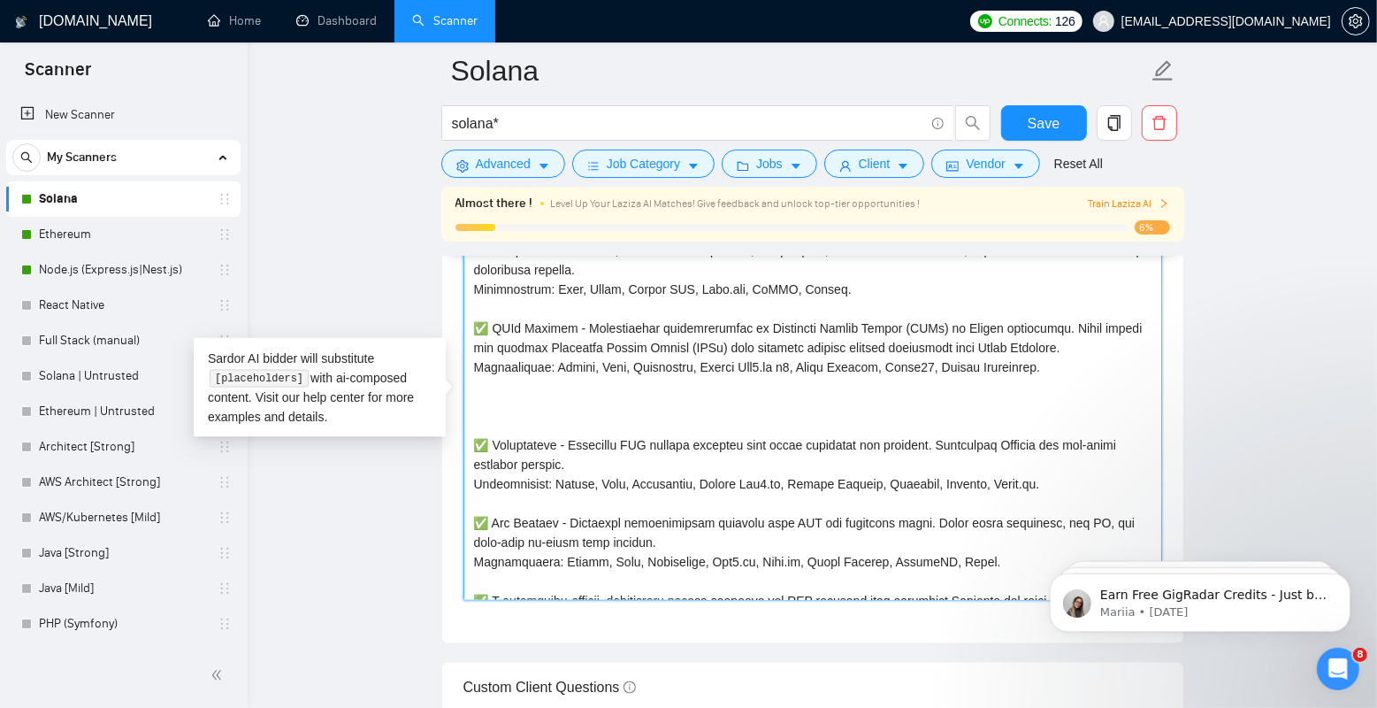
paste textarea "✅"
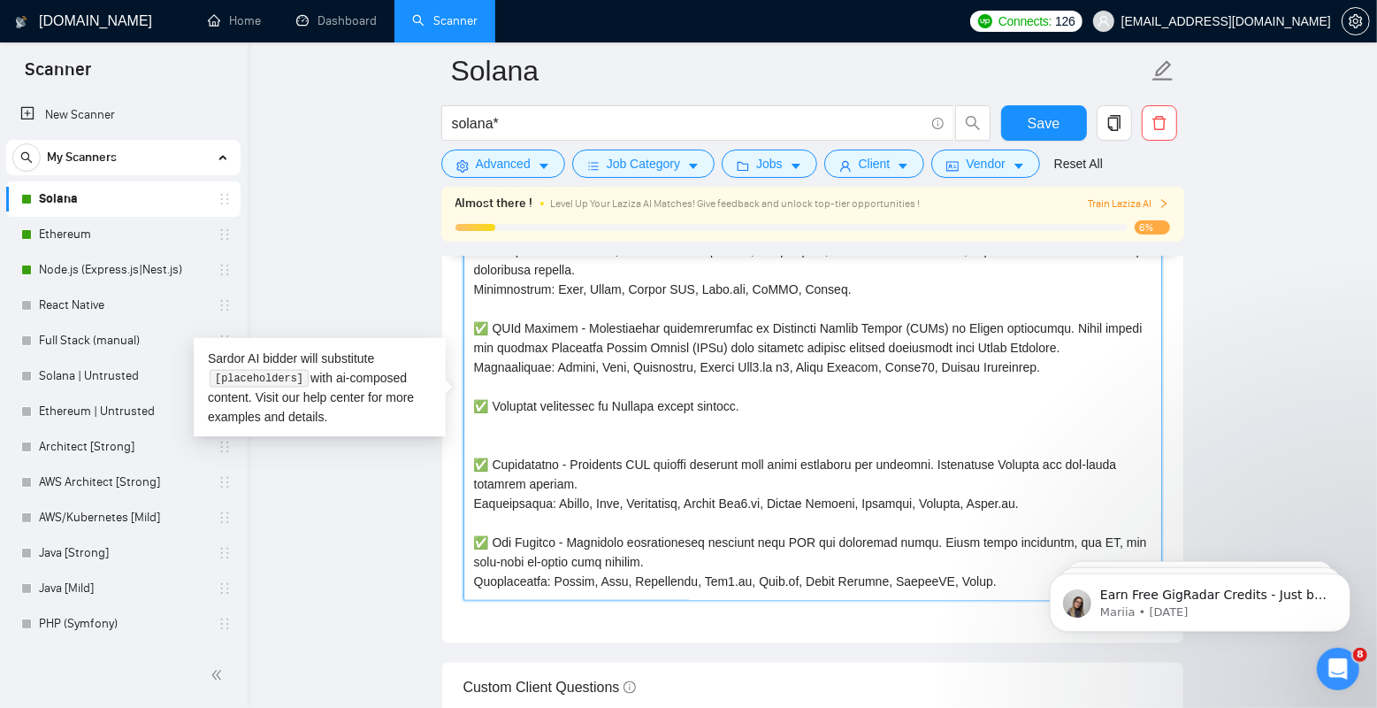
paste textarea "Technologies:"
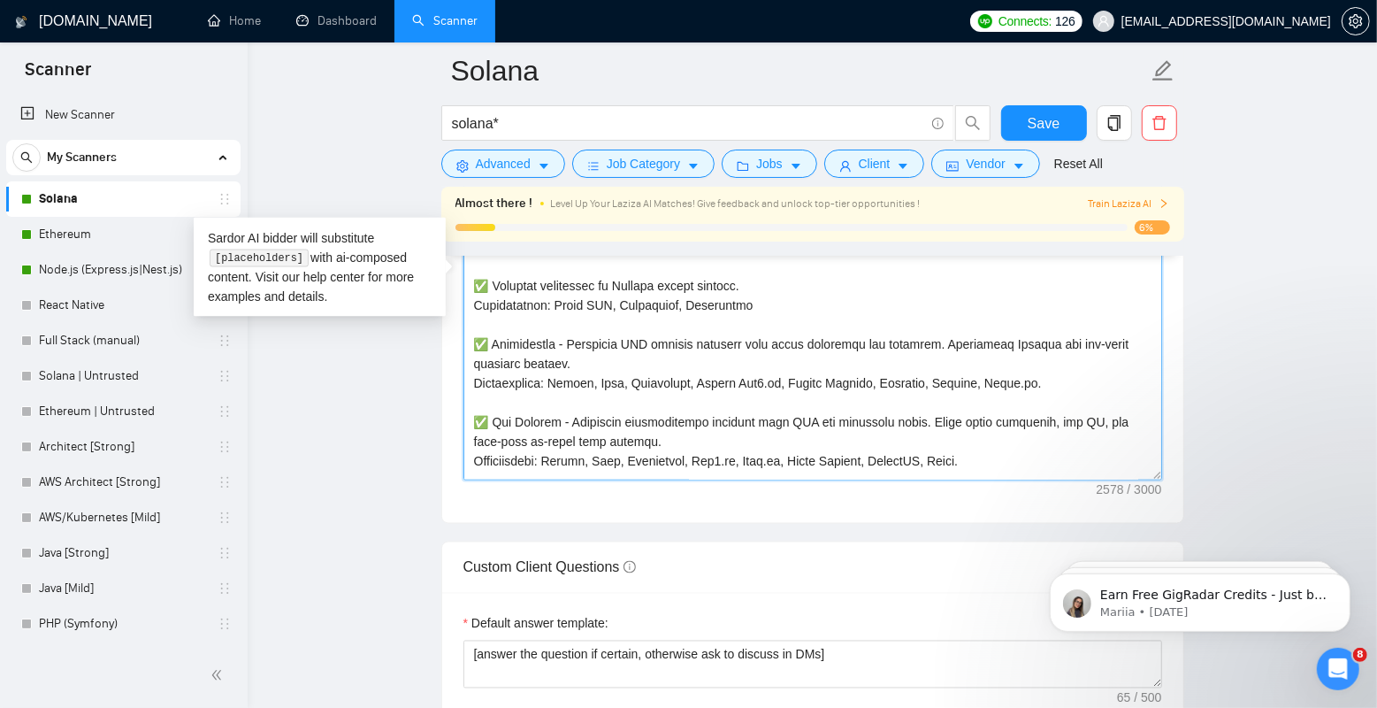
scroll to position [2141, 0]
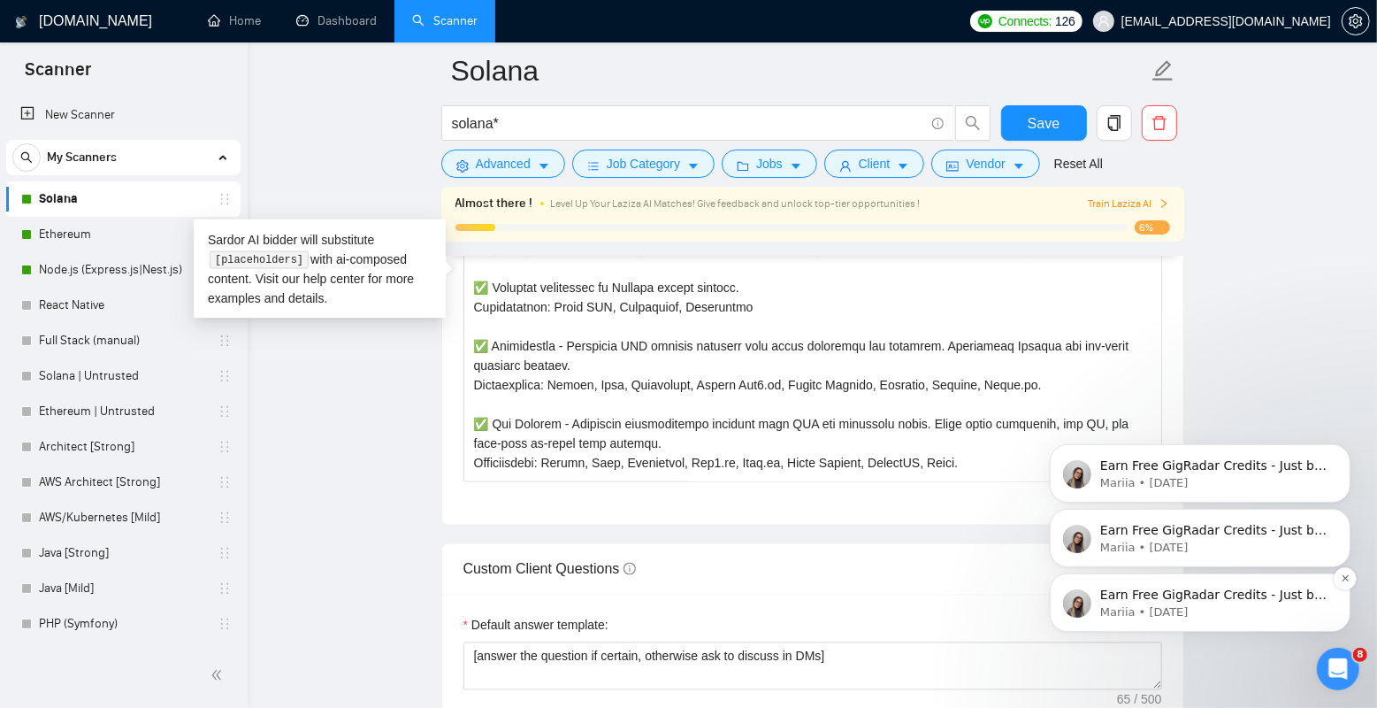
click at [1238, 608] on p "Mariia • [DATE]" at bounding box center [1214, 611] width 228 height 16
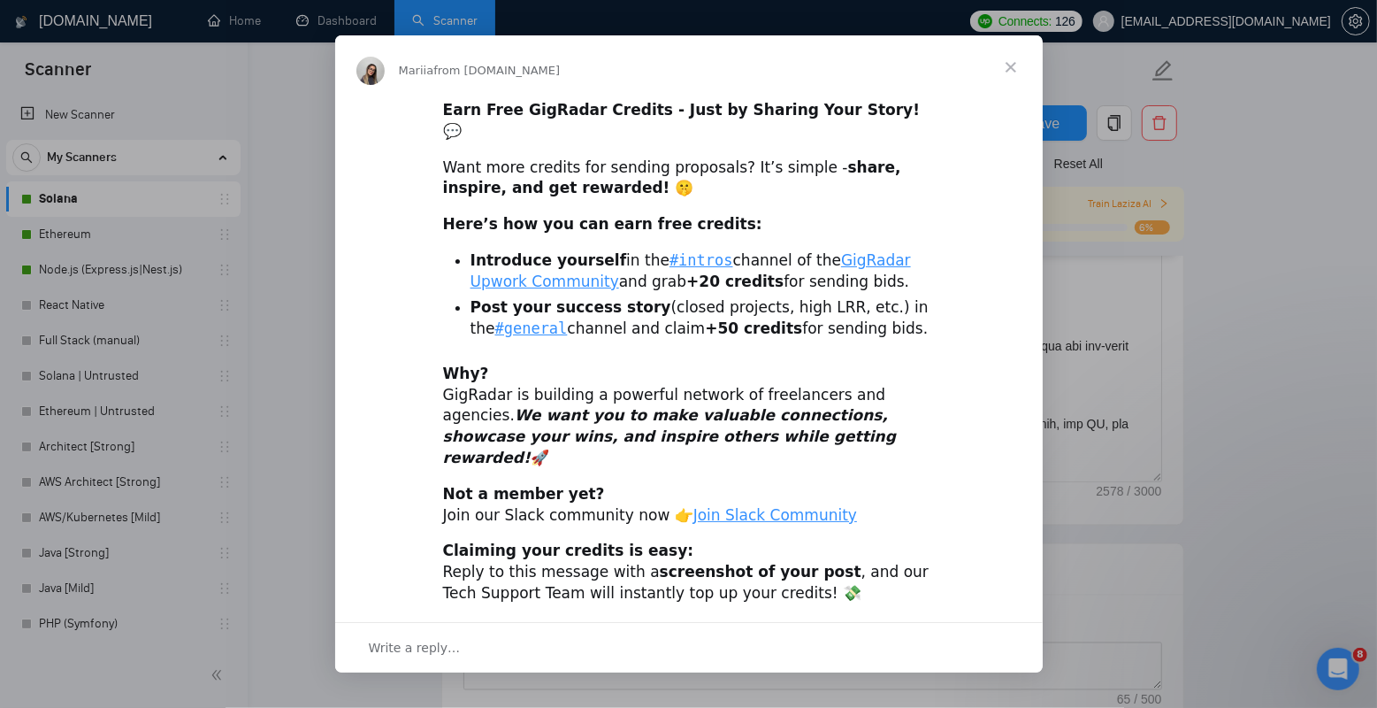
scroll to position [0, 0]
click at [1011, 85] on span "Close" at bounding box center [1011, 67] width 64 height 64
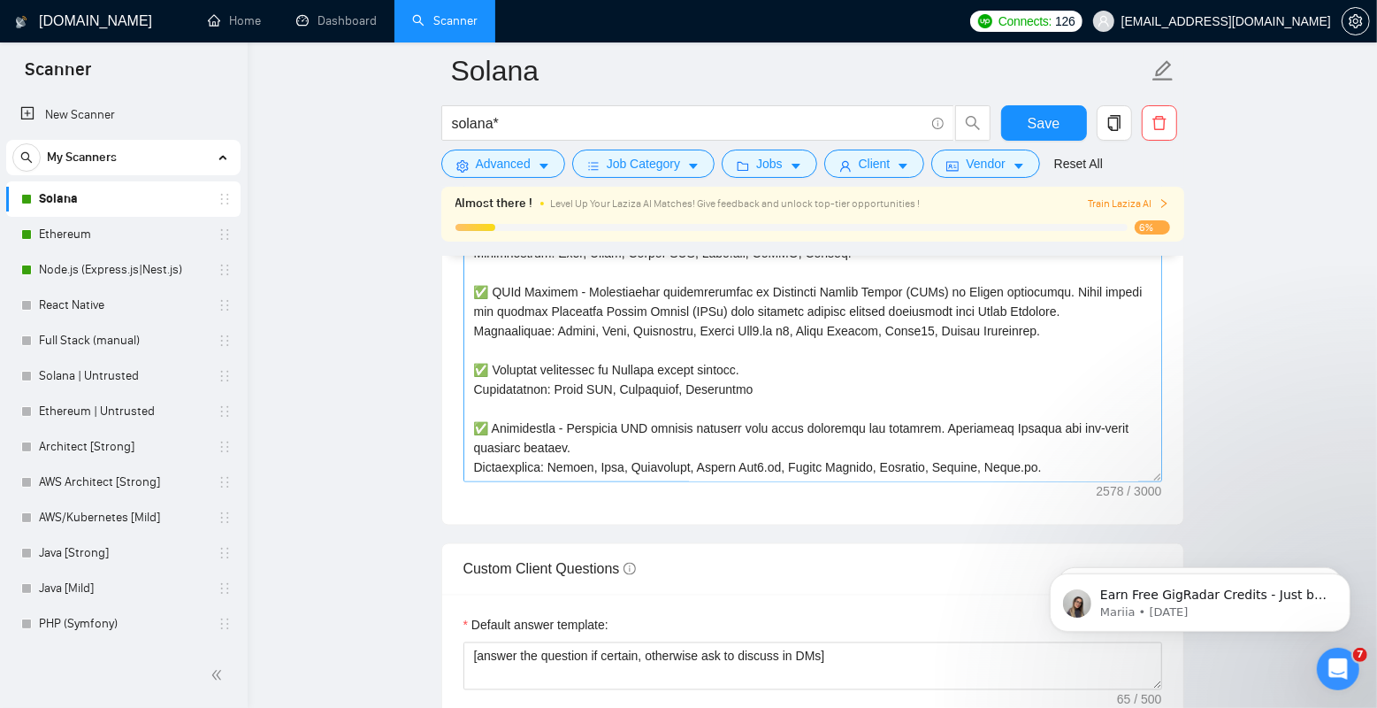
scroll to position [57, 0]
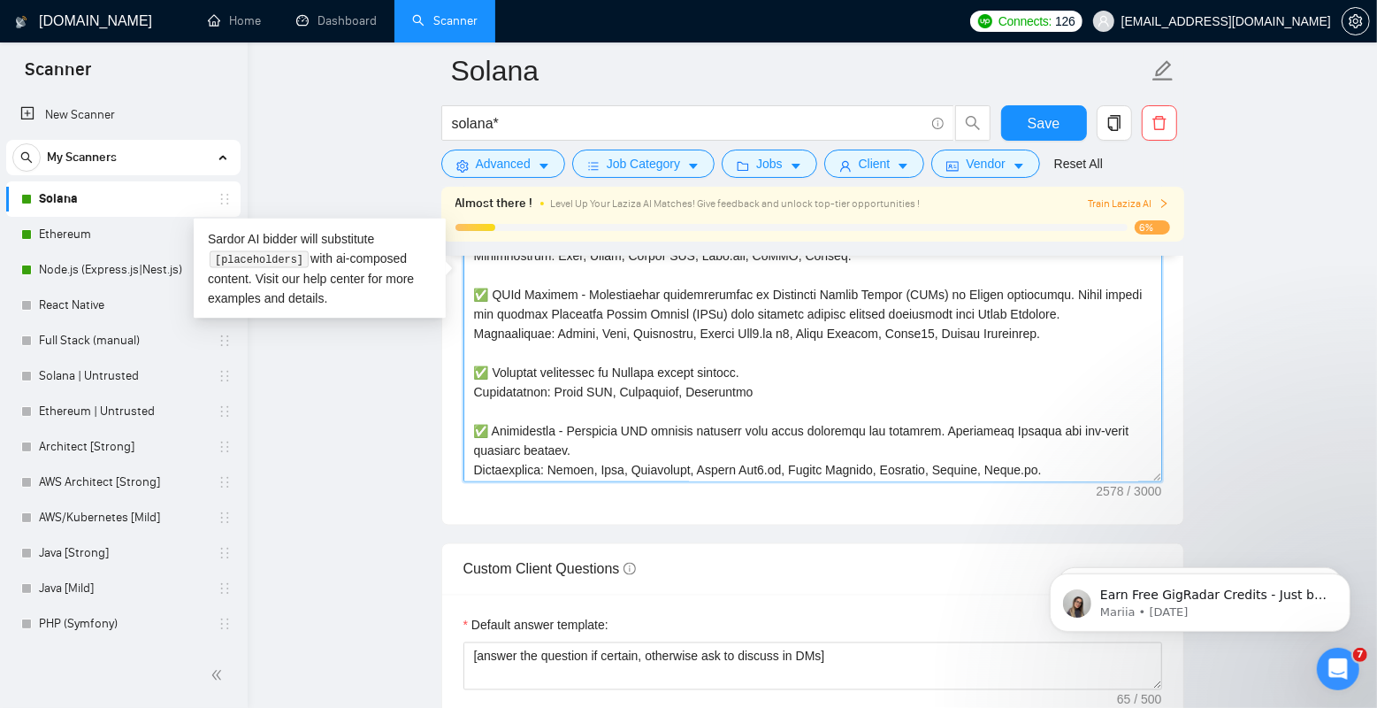
click at [605, 383] on textarea "Cover letter template:" at bounding box center [813, 283] width 699 height 398
click at [697, 375] on textarea "Cover letter template:" at bounding box center [813, 283] width 699 height 398
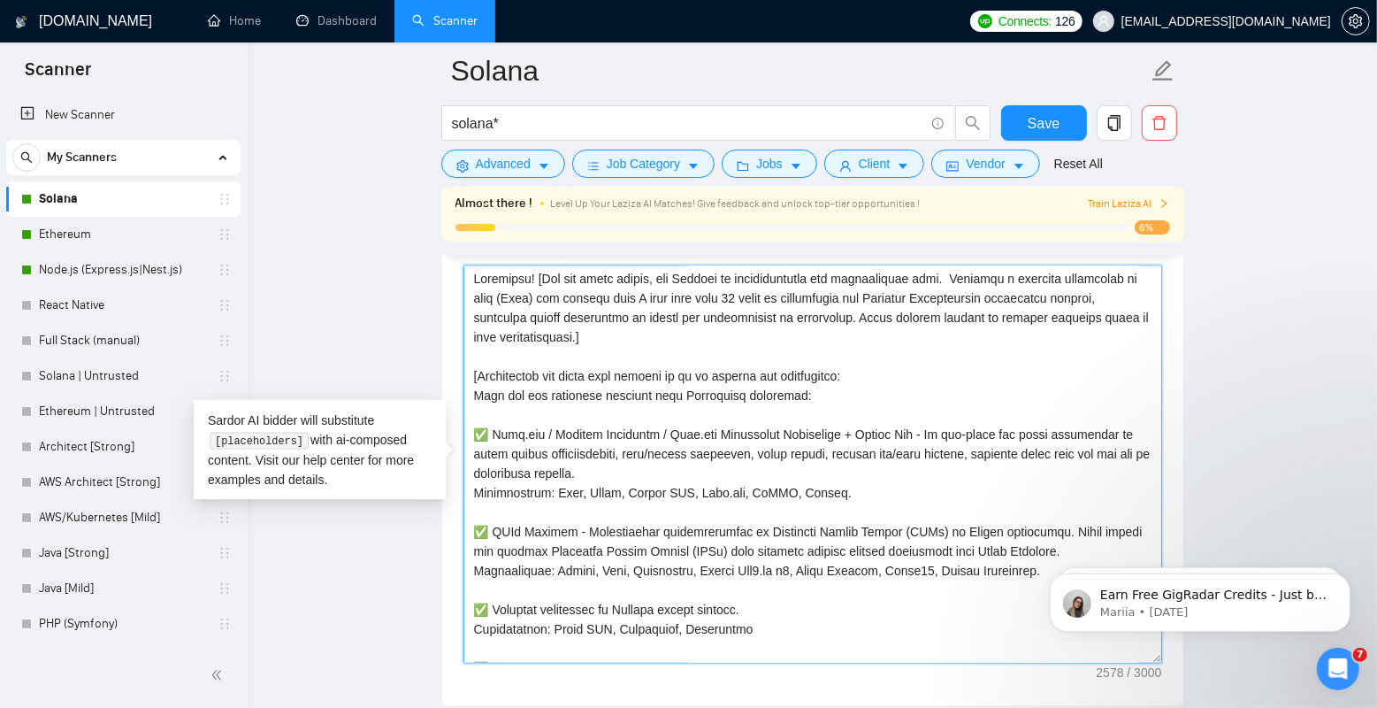
scroll to position [0, 0]
click at [829, 340] on textarea "Cover letter template:" at bounding box center [813, 464] width 699 height 398
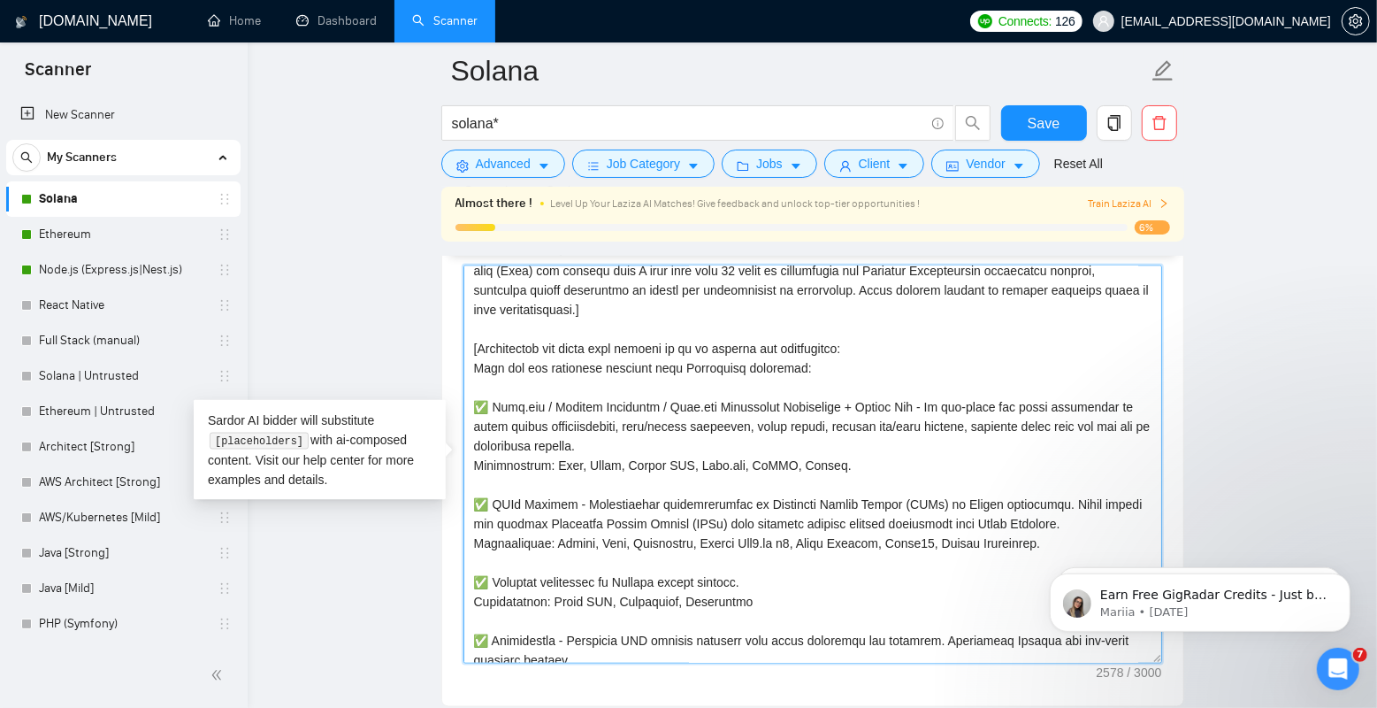
scroll to position [30, 0]
click at [574, 390] on textarea "Cover letter template:" at bounding box center [813, 464] width 699 height 398
click at [851, 433] on textarea "Cover letter template:" at bounding box center [813, 464] width 699 height 398
click at [801, 402] on textarea "Cover letter template:" at bounding box center [813, 464] width 699 height 398
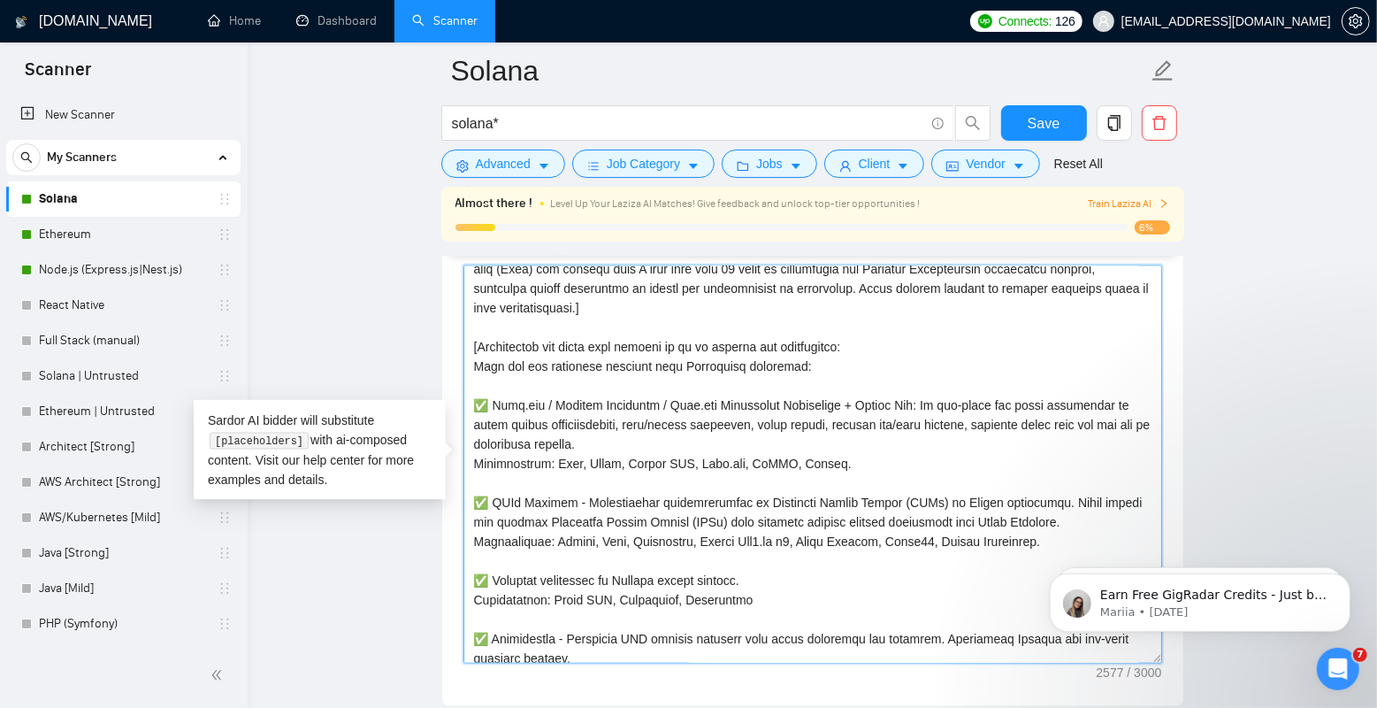
click at [573, 501] on textarea "Cover letter template:" at bounding box center [813, 464] width 699 height 398
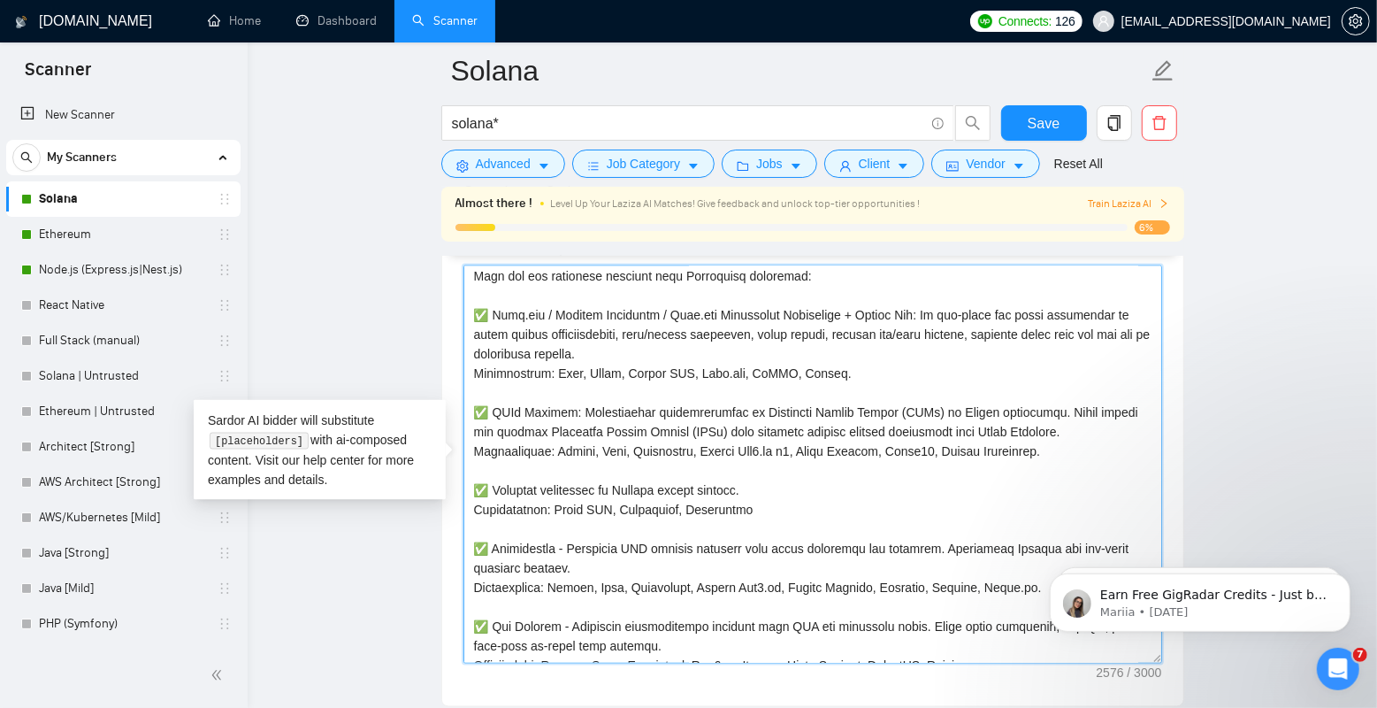
scroll to position [121, 0]
drag, startPoint x: 772, startPoint y: 525, endPoint x: 466, endPoint y: 508, distance: 306.6
click at [466, 508] on textarea "Cover letter template:" at bounding box center [813, 464] width 699 height 398
click at [533, 392] on textarea "Cover letter template:" at bounding box center [813, 464] width 699 height 398
click at [528, 554] on textarea "Cover letter template:" at bounding box center [813, 464] width 699 height 398
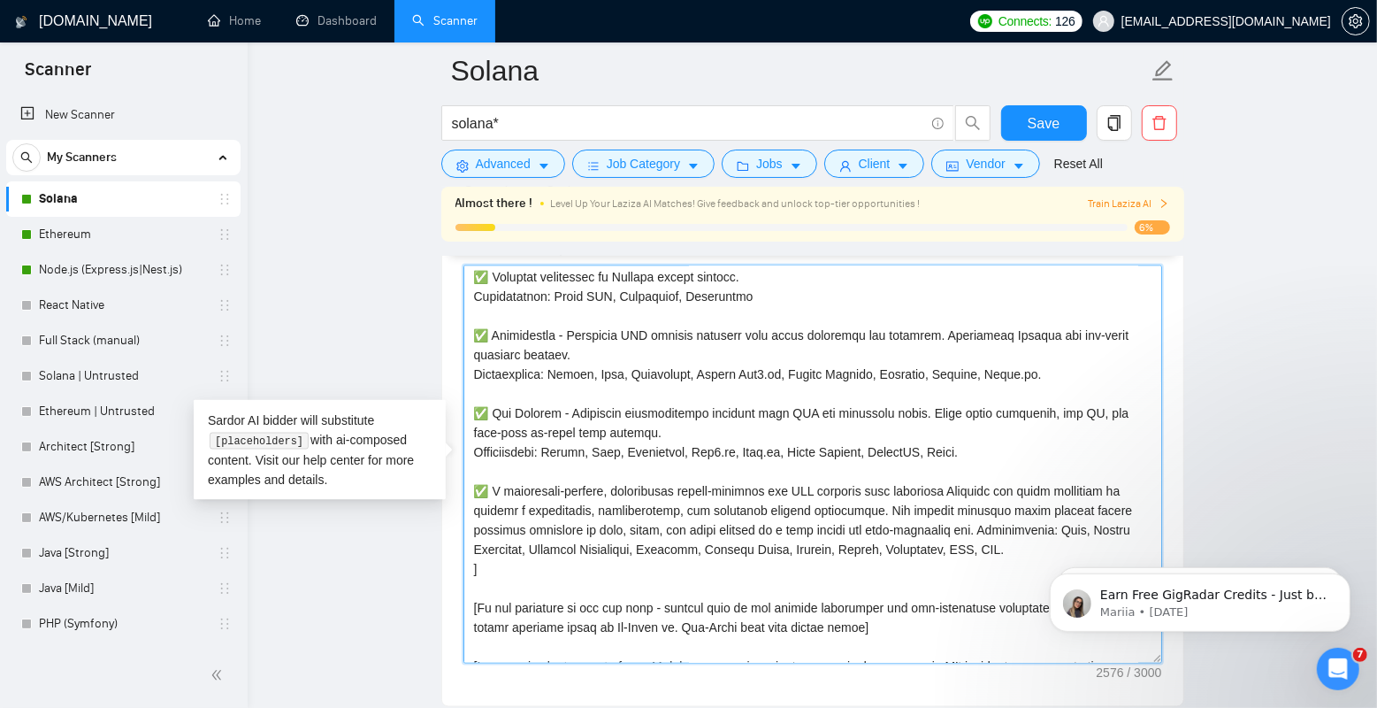
scroll to position [332, 0]
drag, startPoint x: 1495, startPoint y: 1047, endPoint x: 1059, endPoint y: 544, distance: 665.3
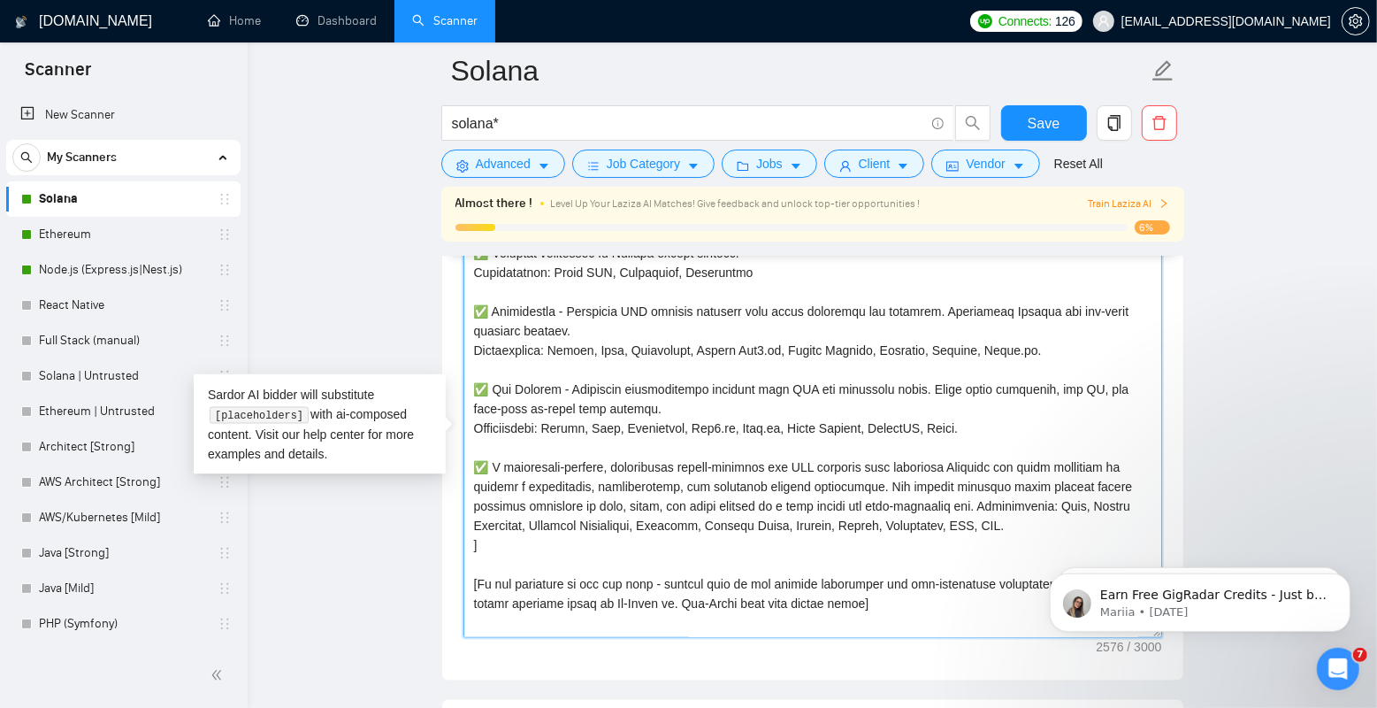
scroll to position [1993, 0]
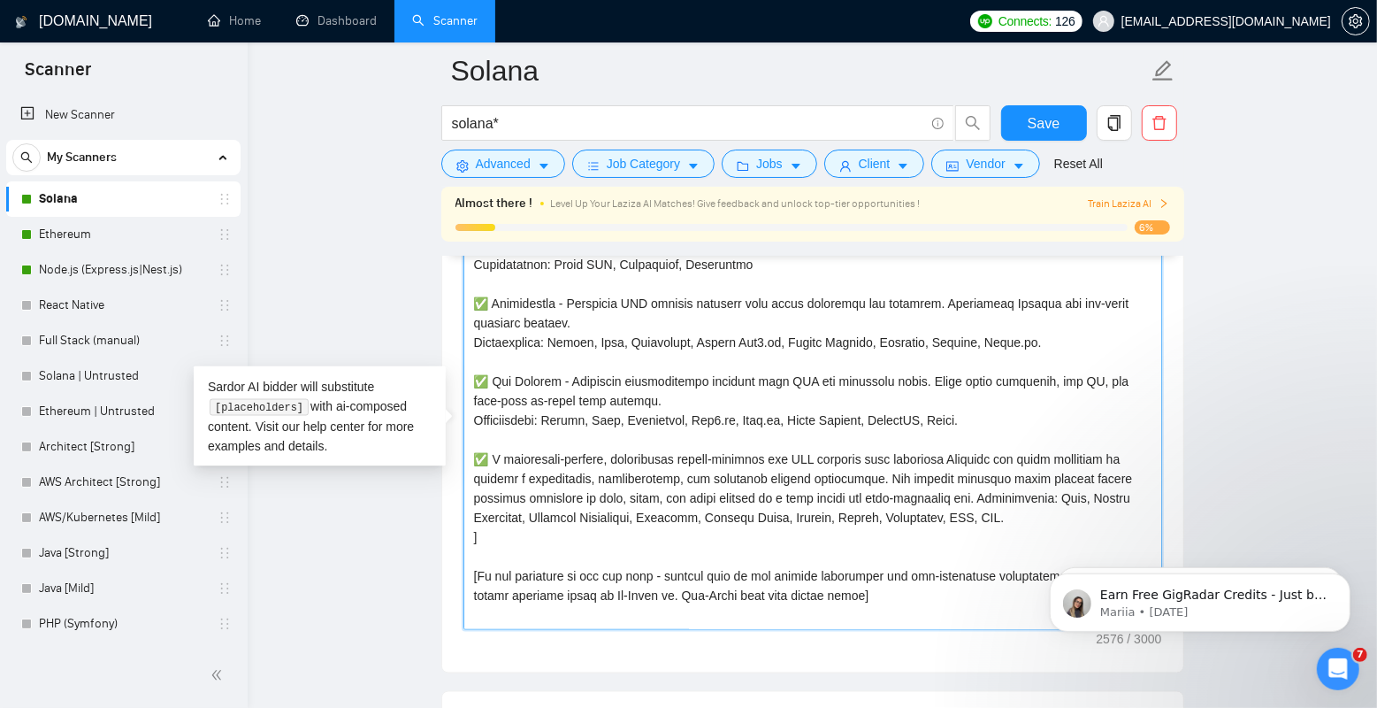
click at [1076, 535] on textarea "Cover letter template:" at bounding box center [813, 431] width 699 height 398
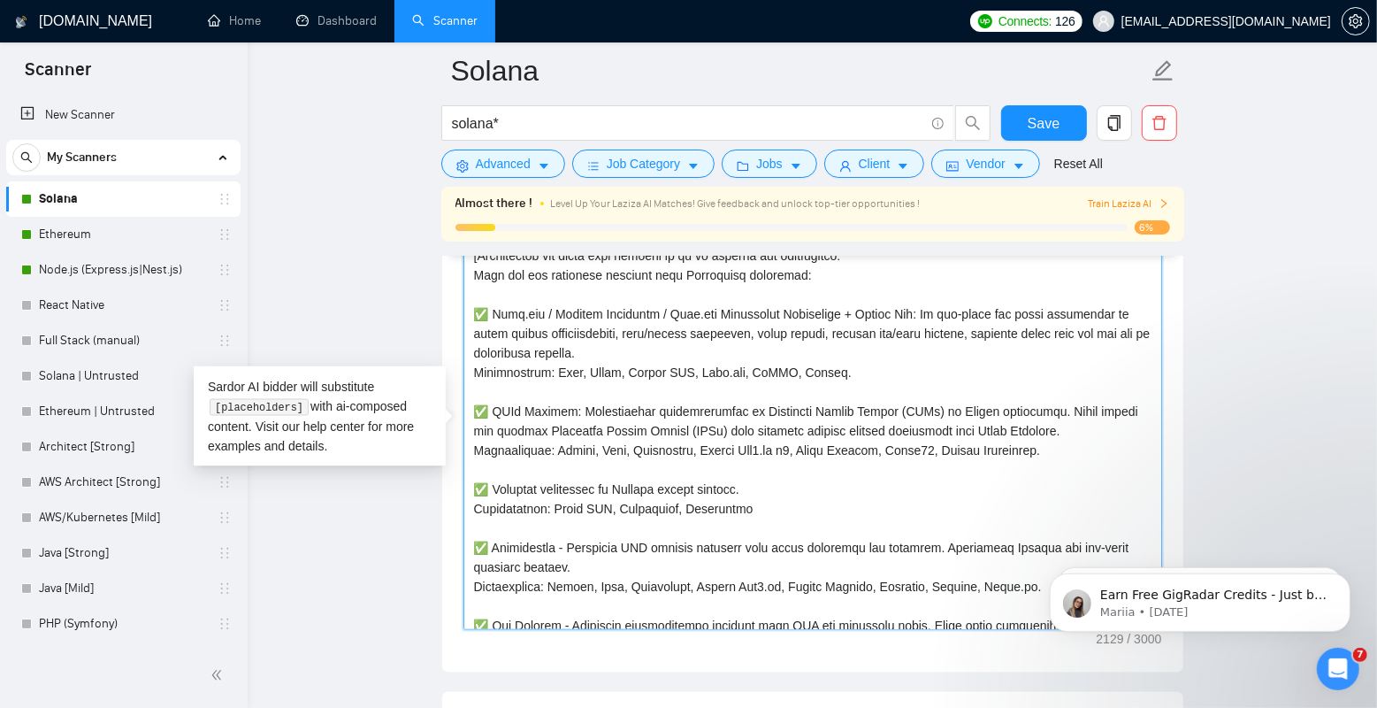
scroll to position [80, 0]
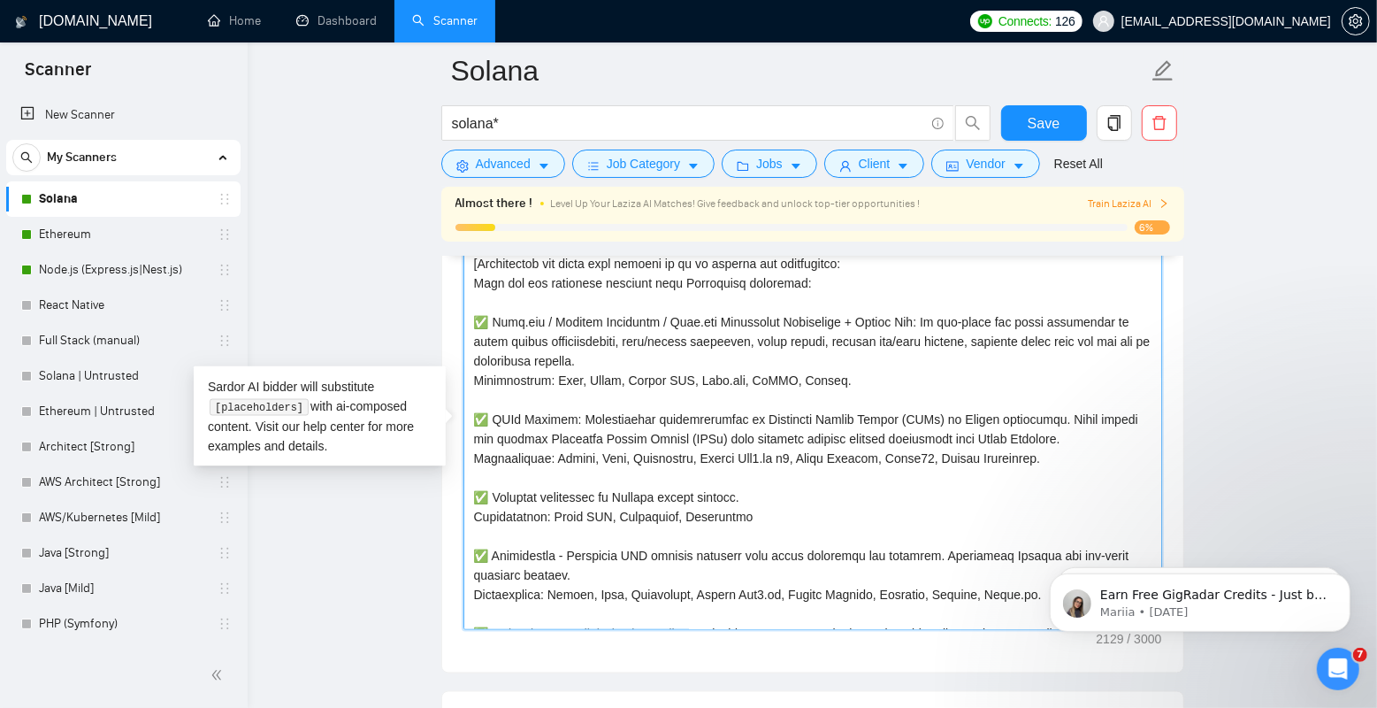
click at [598, 408] on textarea "Cover letter template:" at bounding box center [813, 431] width 699 height 398
click at [585, 495] on textarea "Cover letter template:" at bounding box center [813, 431] width 699 height 398
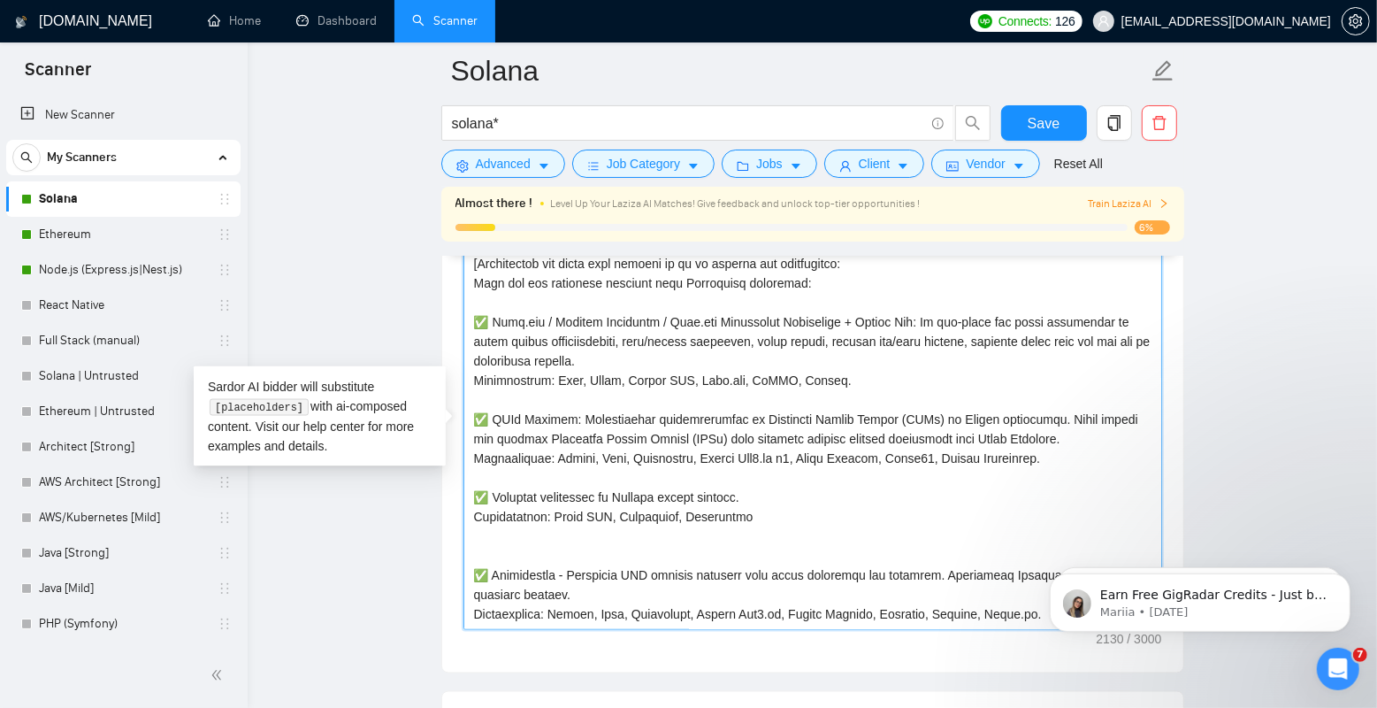
paste textarea "✅ A blockchain-centric, centralized crypto-exchange and IPO platform that lever…"
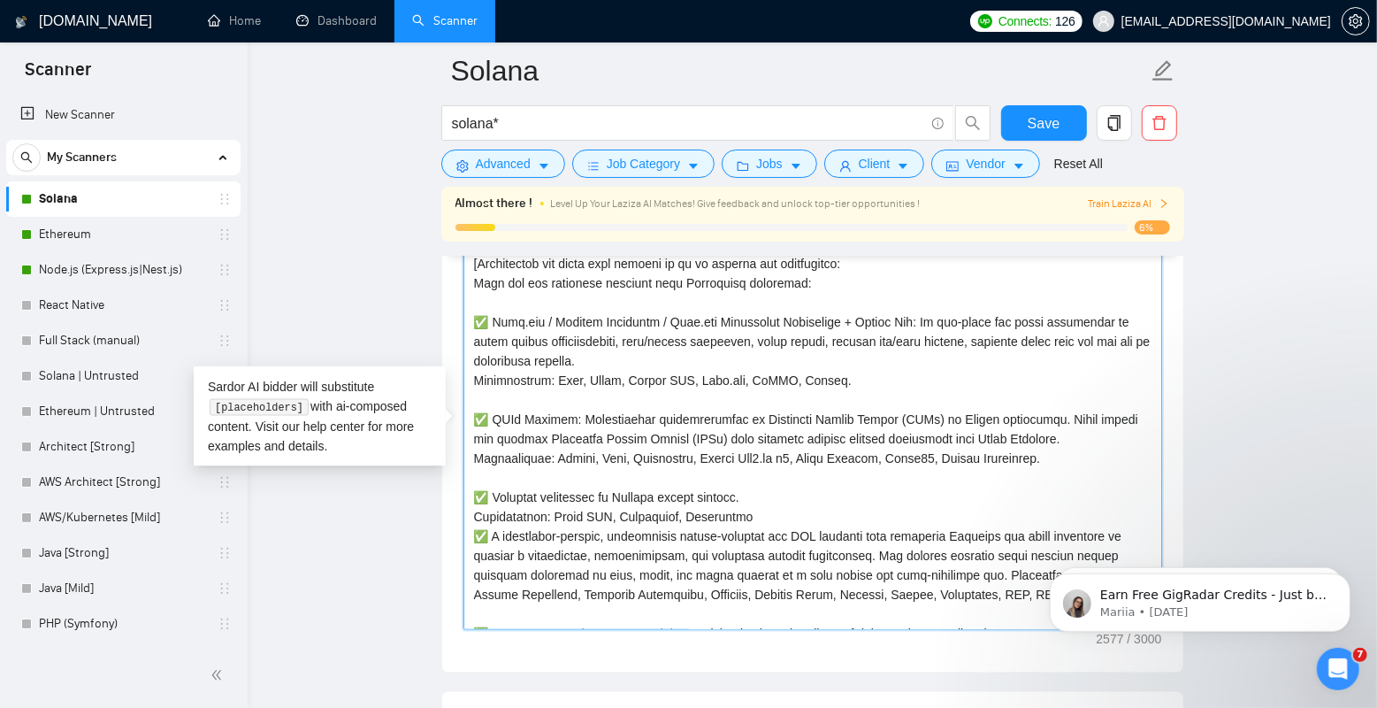
click at [763, 538] on textarea "Cover letter template:" at bounding box center [813, 431] width 699 height 398
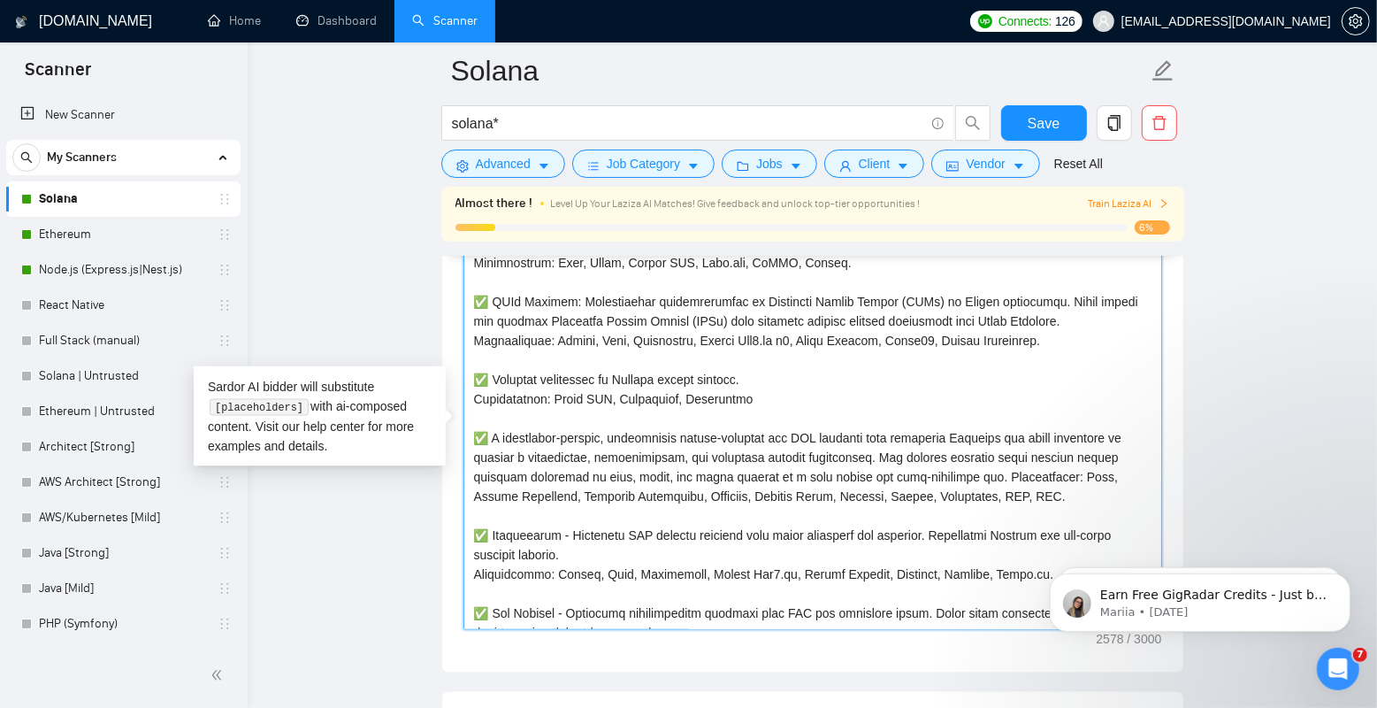
scroll to position [199, 0]
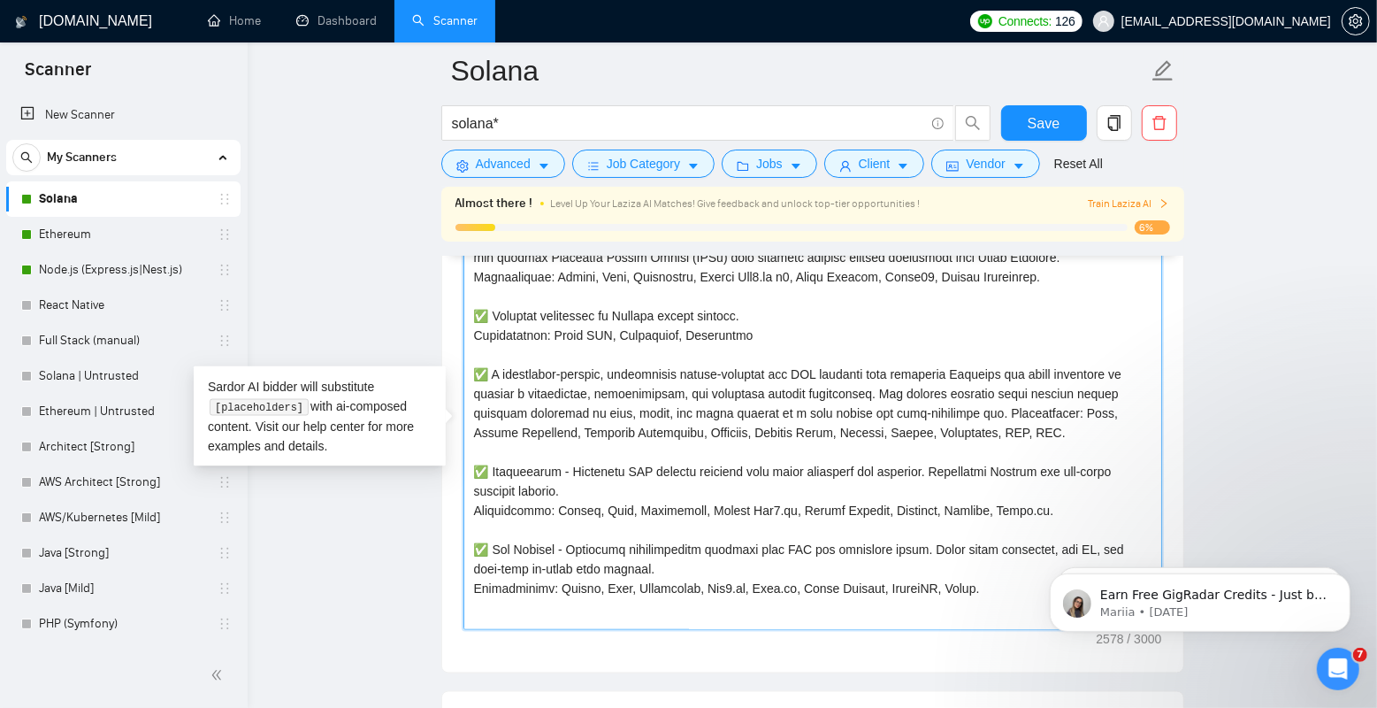
click at [608, 480] on textarea "Cover letter template:" at bounding box center [813, 431] width 699 height 398
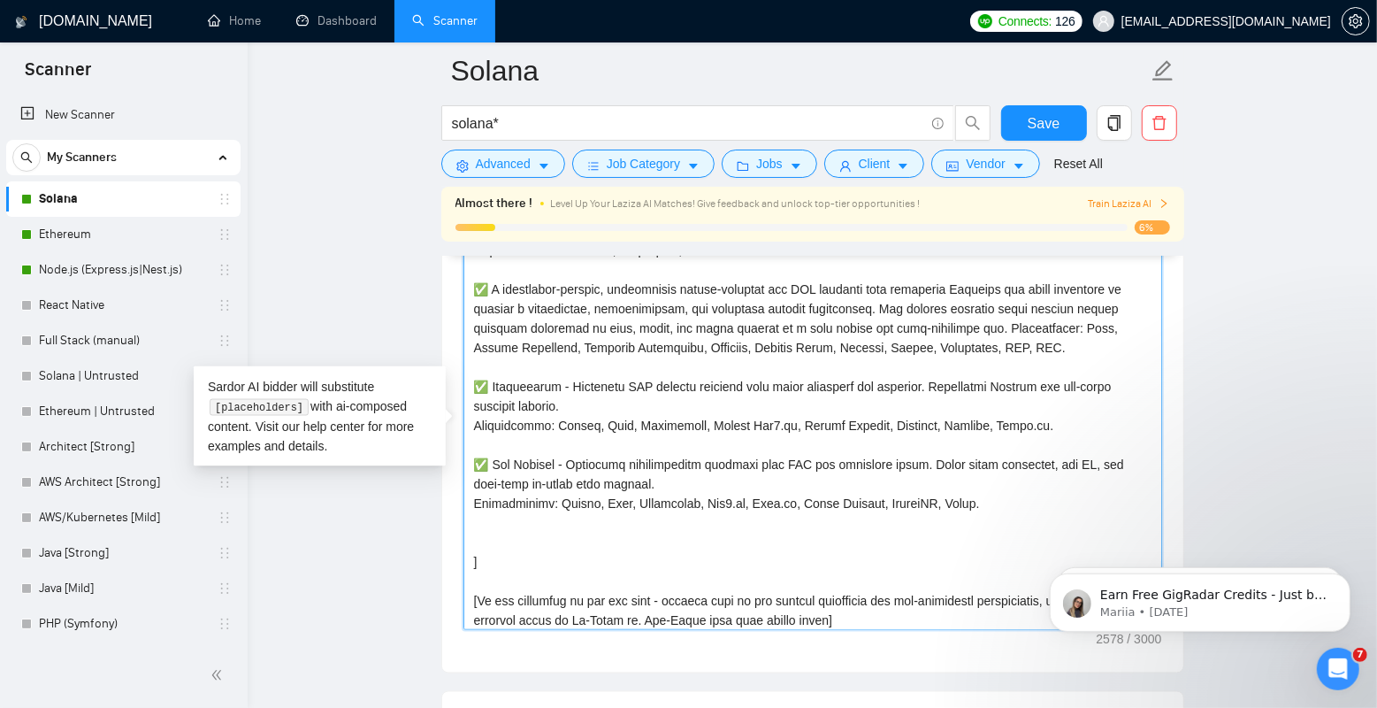
scroll to position [367, 0]
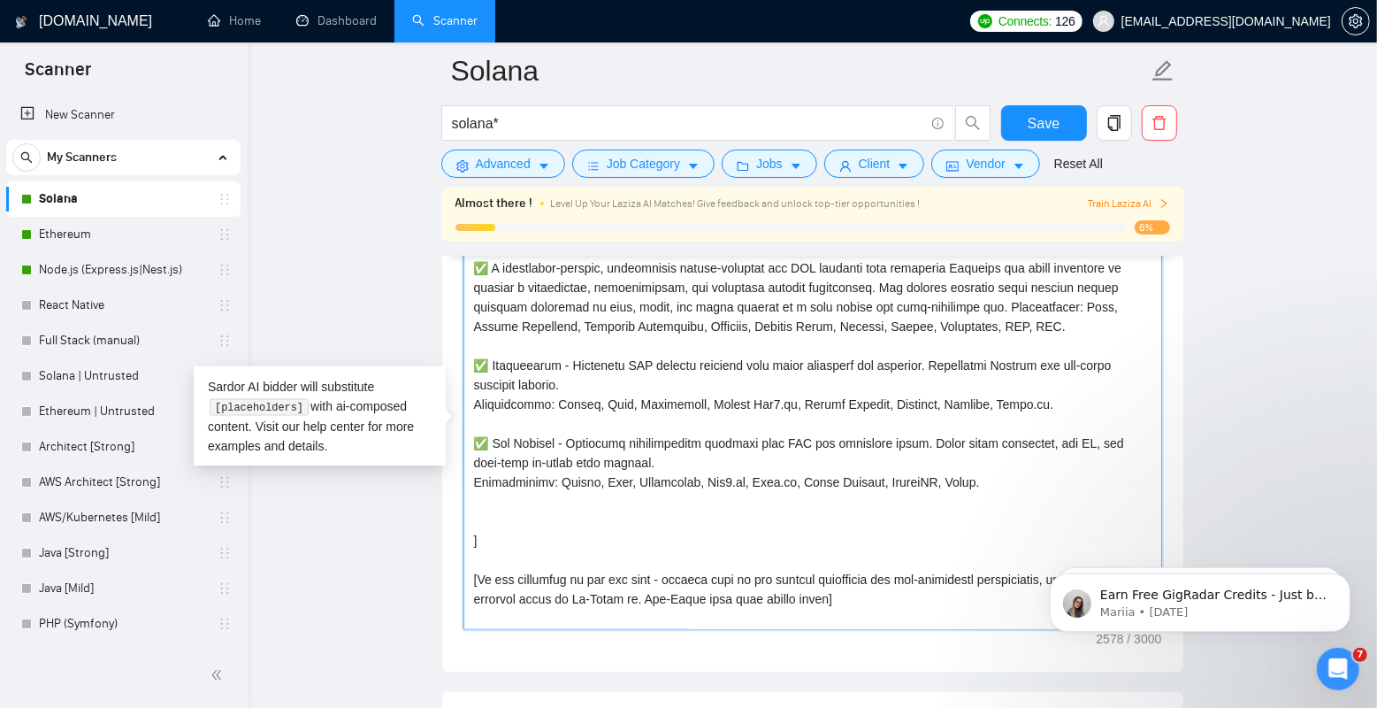
click at [599, 523] on textarea "Cover letter template:" at bounding box center [813, 431] width 699 height 398
click at [599, 544] on textarea "Cover letter template:" at bounding box center [813, 431] width 699 height 398
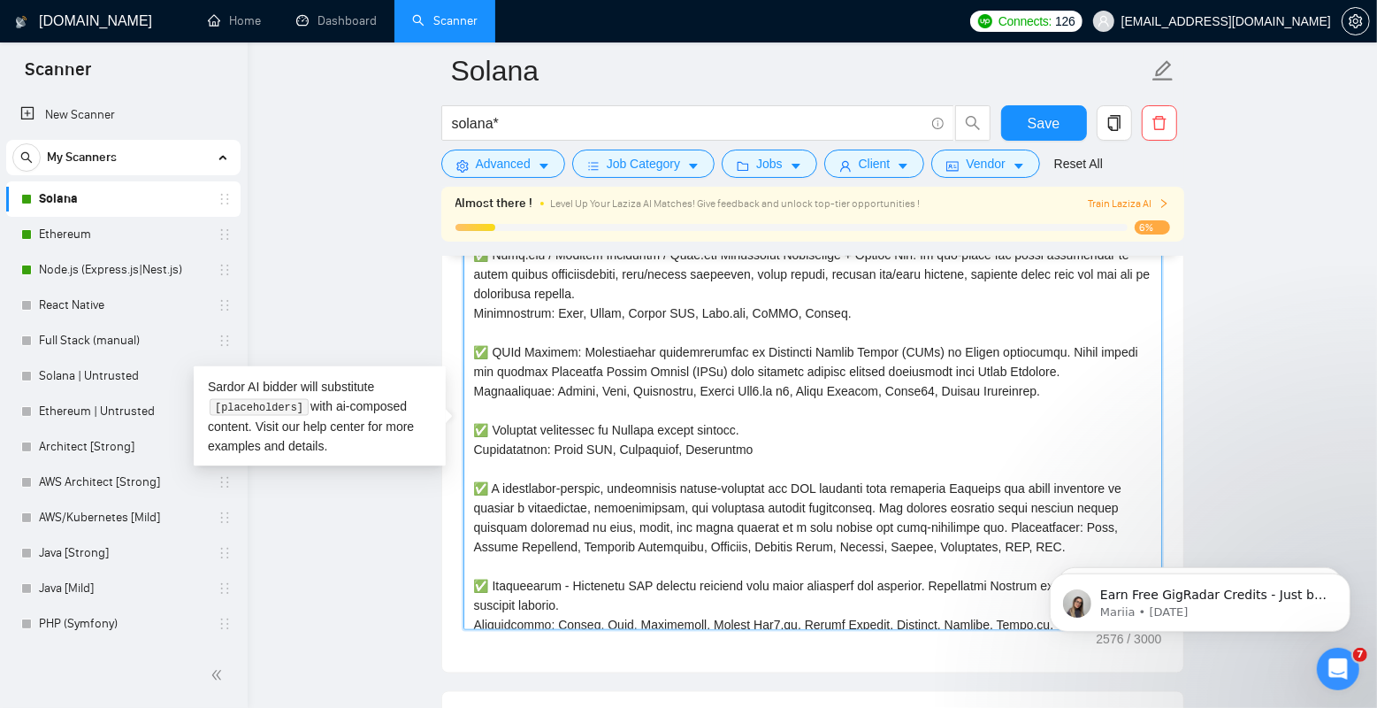
scroll to position [133, 0]
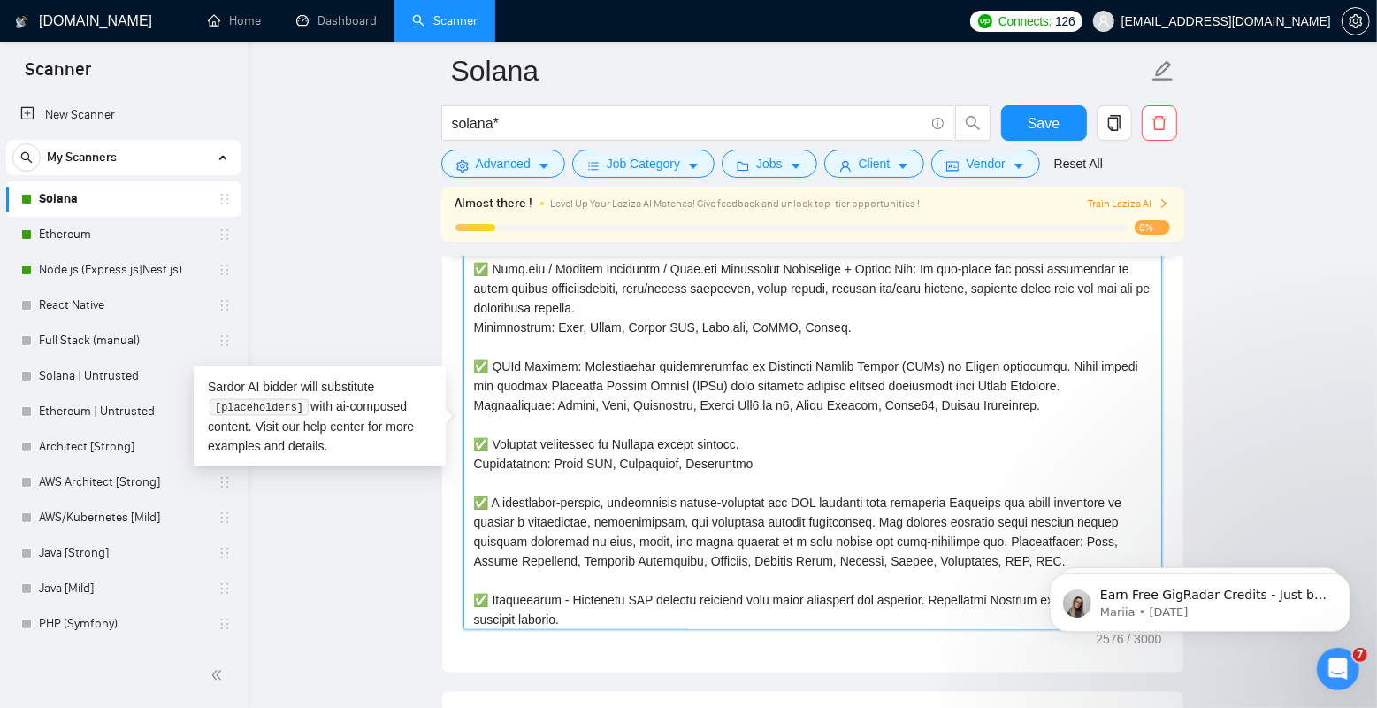
click at [550, 352] on textarea "Cover letter template:" at bounding box center [813, 431] width 699 height 398
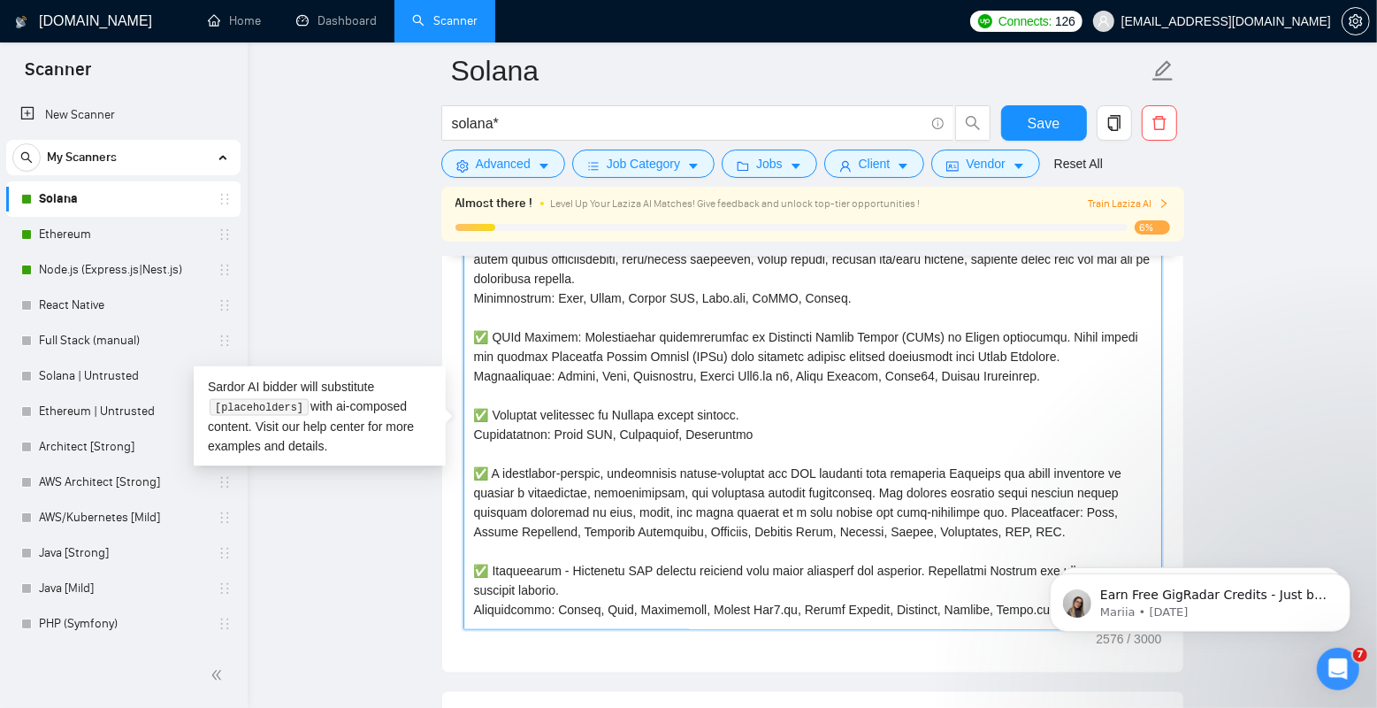
scroll to position [166, 0]
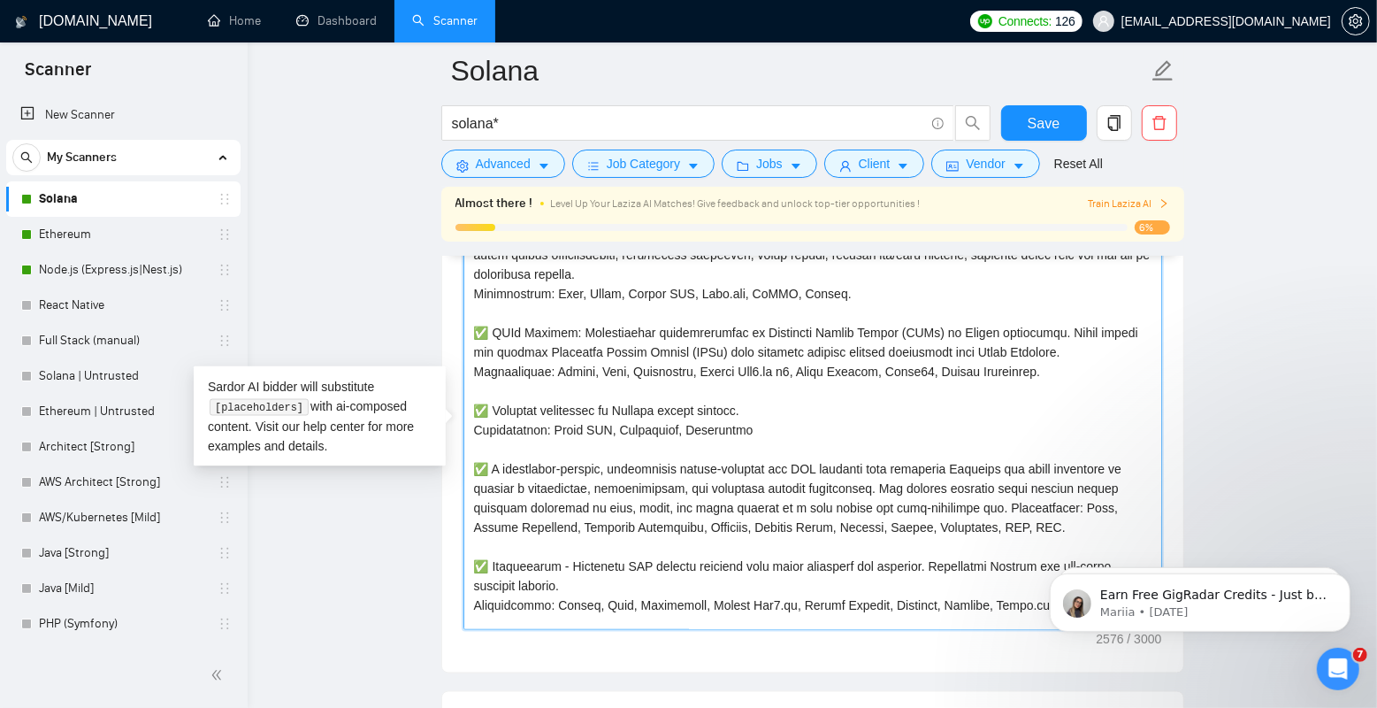
click at [548, 472] on textarea "Cover letter template:" at bounding box center [813, 431] width 699 height 398
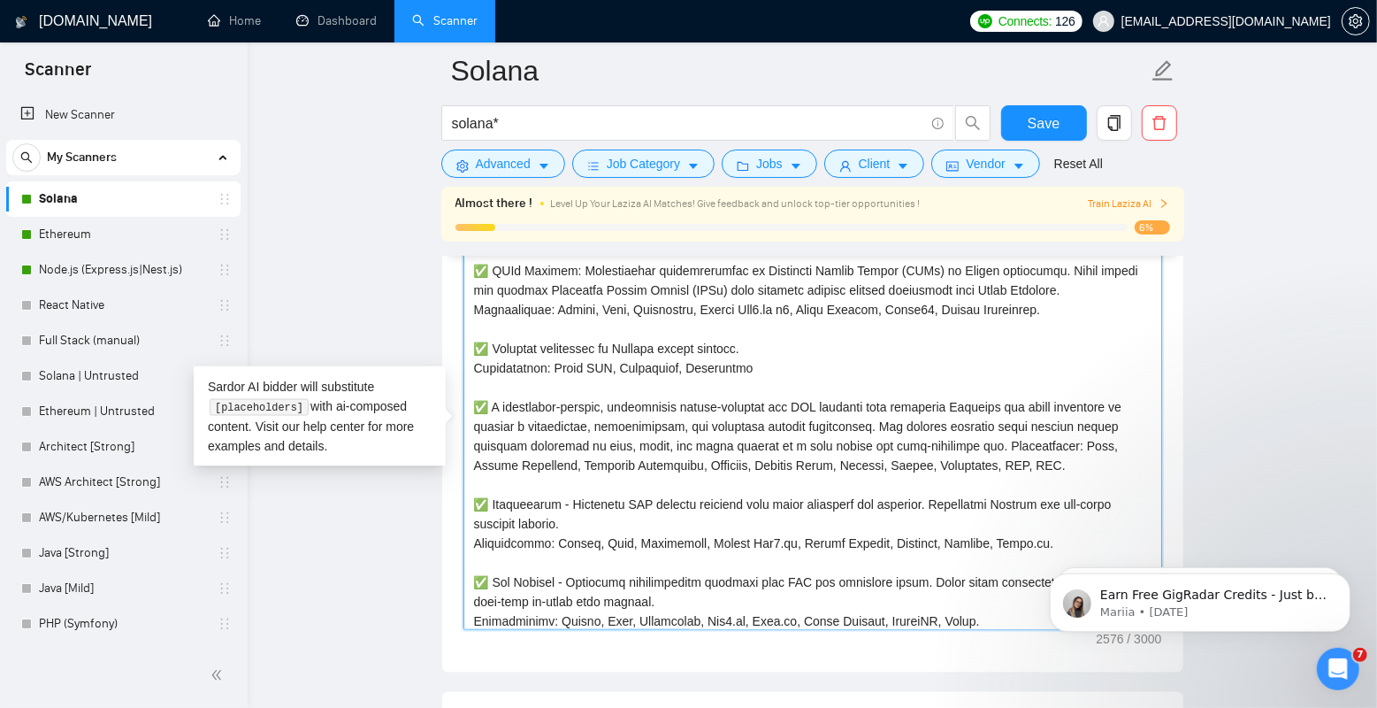
scroll to position [229, 0]
drag, startPoint x: 769, startPoint y: 386, endPoint x: 444, endPoint y: 370, distance: 325.0
click at [787, 358] on textarea "Cover letter template:" at bounding box center [813, 431] width 699 height 398
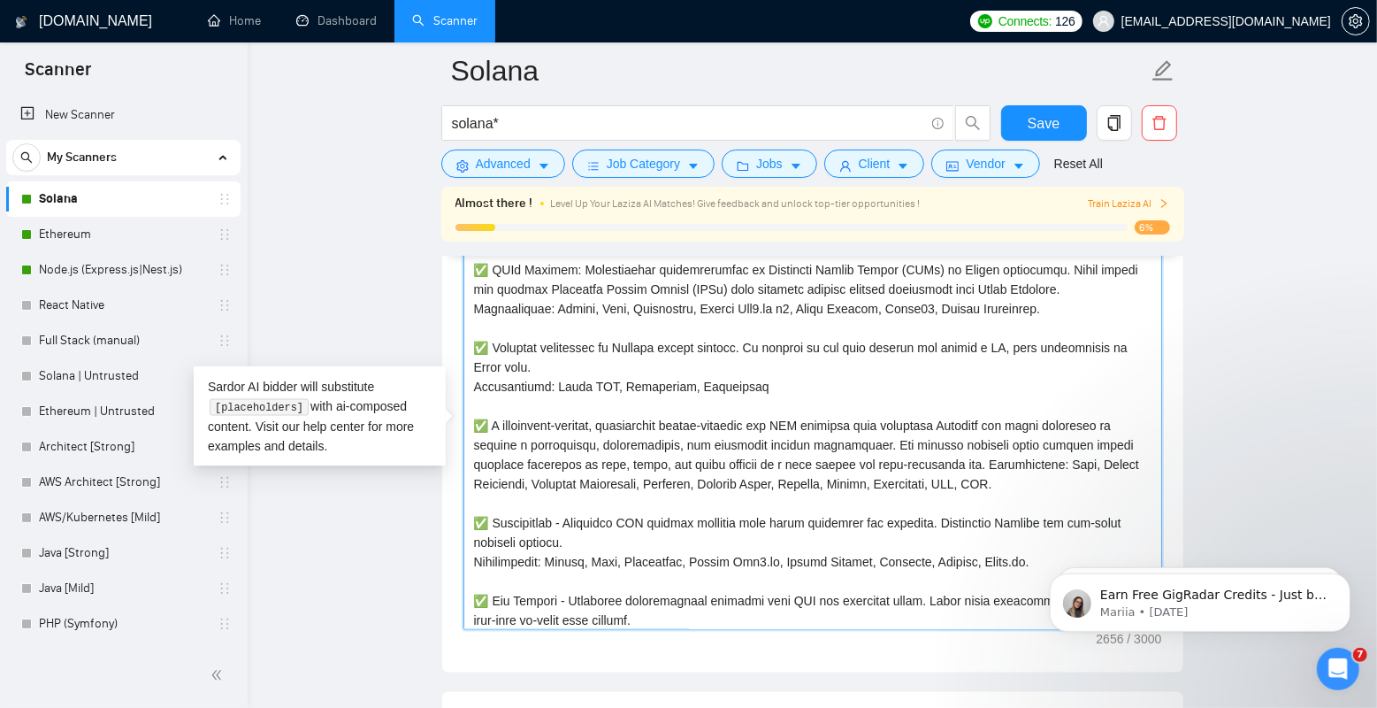
click at [1003, 366] on textarea "Cover letter template:" at bounding box center [813, 431] width 699 height 398
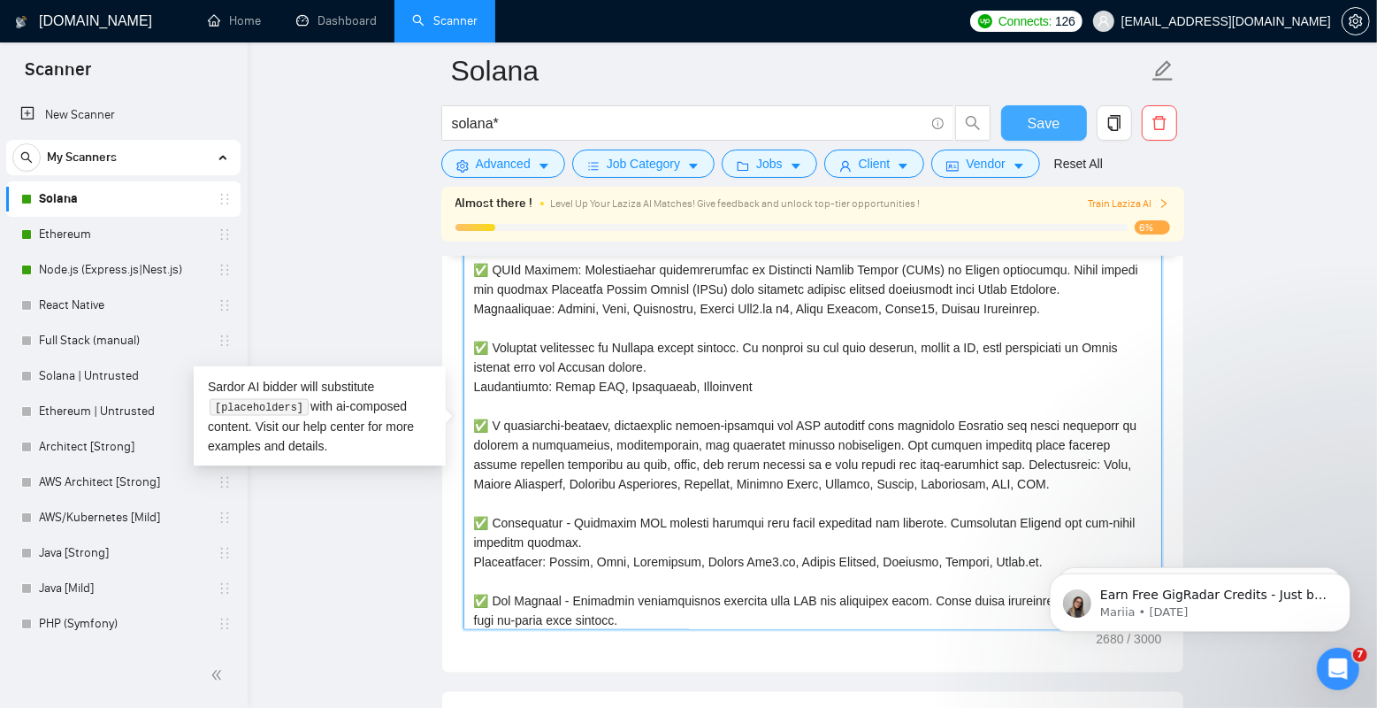
type textarea "Greetings! [For the cover letter, use English in conversational yet professiona…"
click at [1046, 133] on span "Save" at bounding box center [1044, 123] width 32 height 22
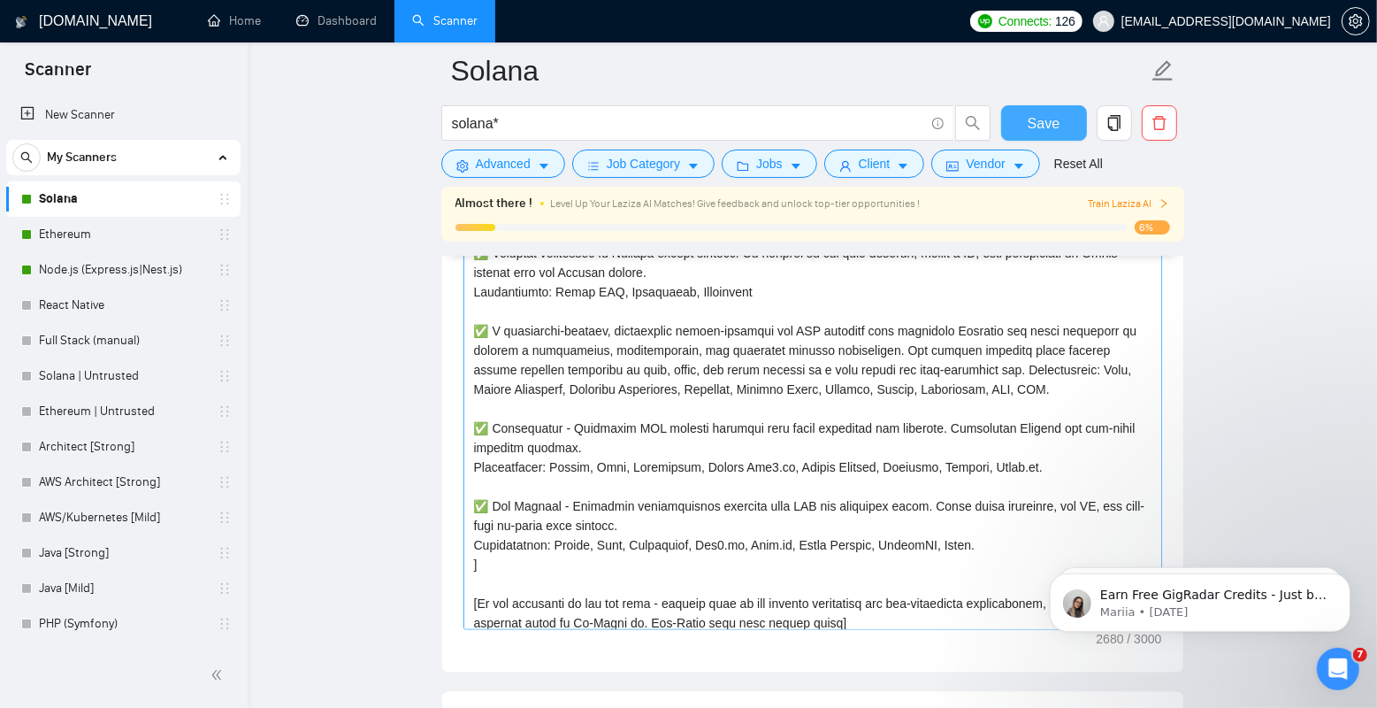
scroll to position [326, 0]
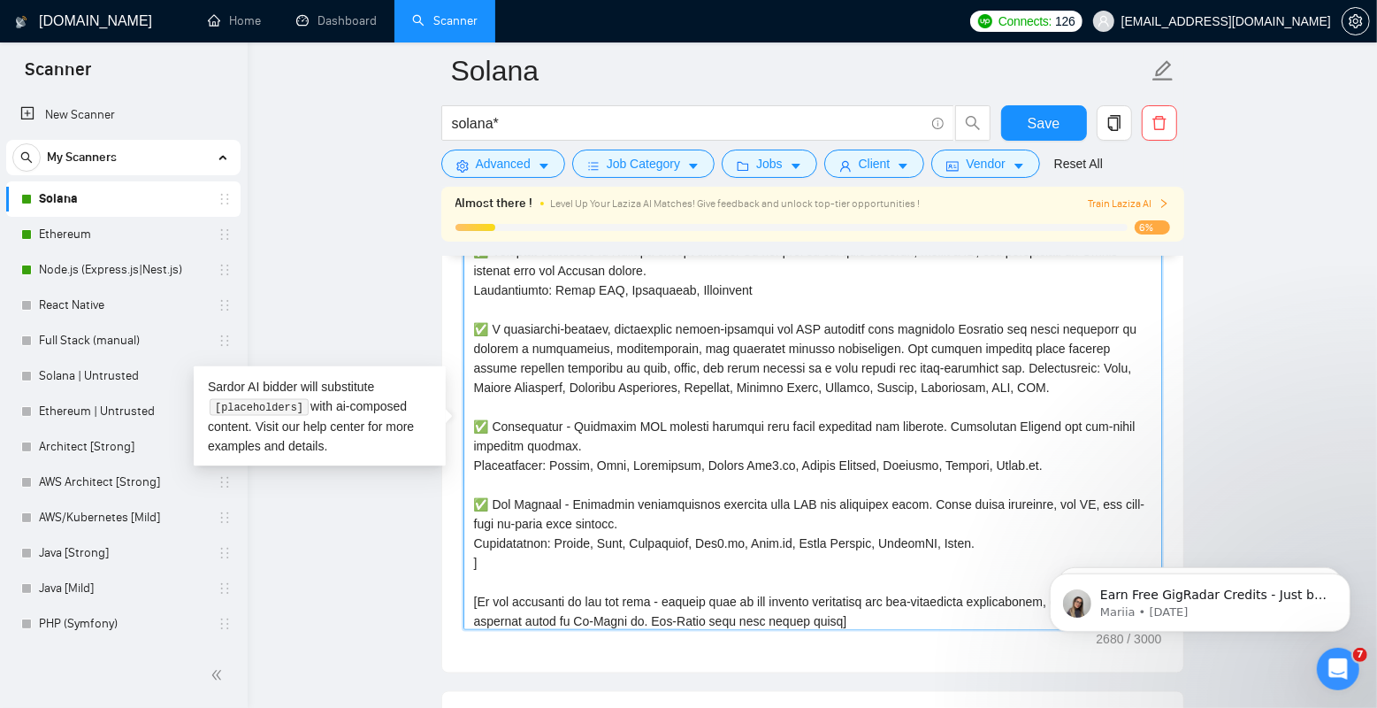
click at [644, 423] on textarea "Cover letter template:" at bounding box center [813, 431] width 699 height 398
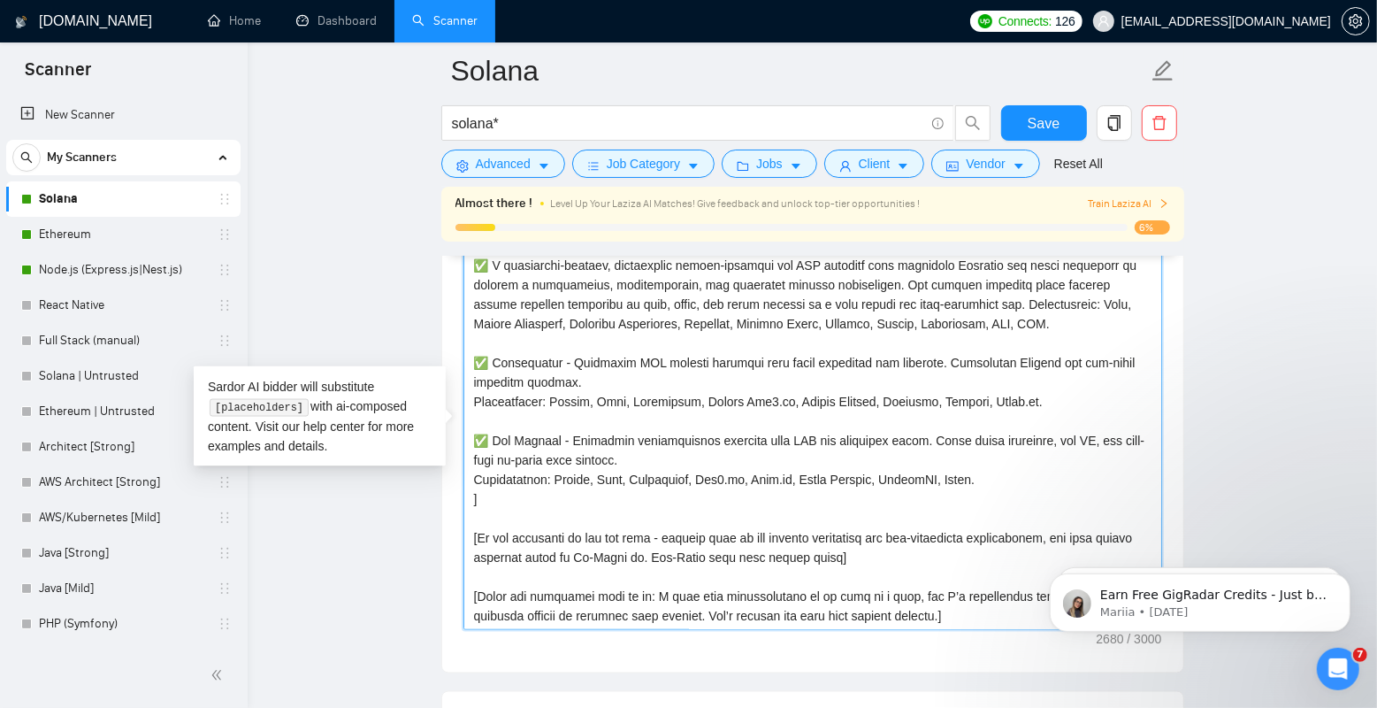
click at [661, 433] on textarea "Cover letter template:" at bounding box center [813, 431] width 699 height 398
click at [989, 474] on textarea "Cover letter template:" at bounding box center [813, 431] width 699 height 398
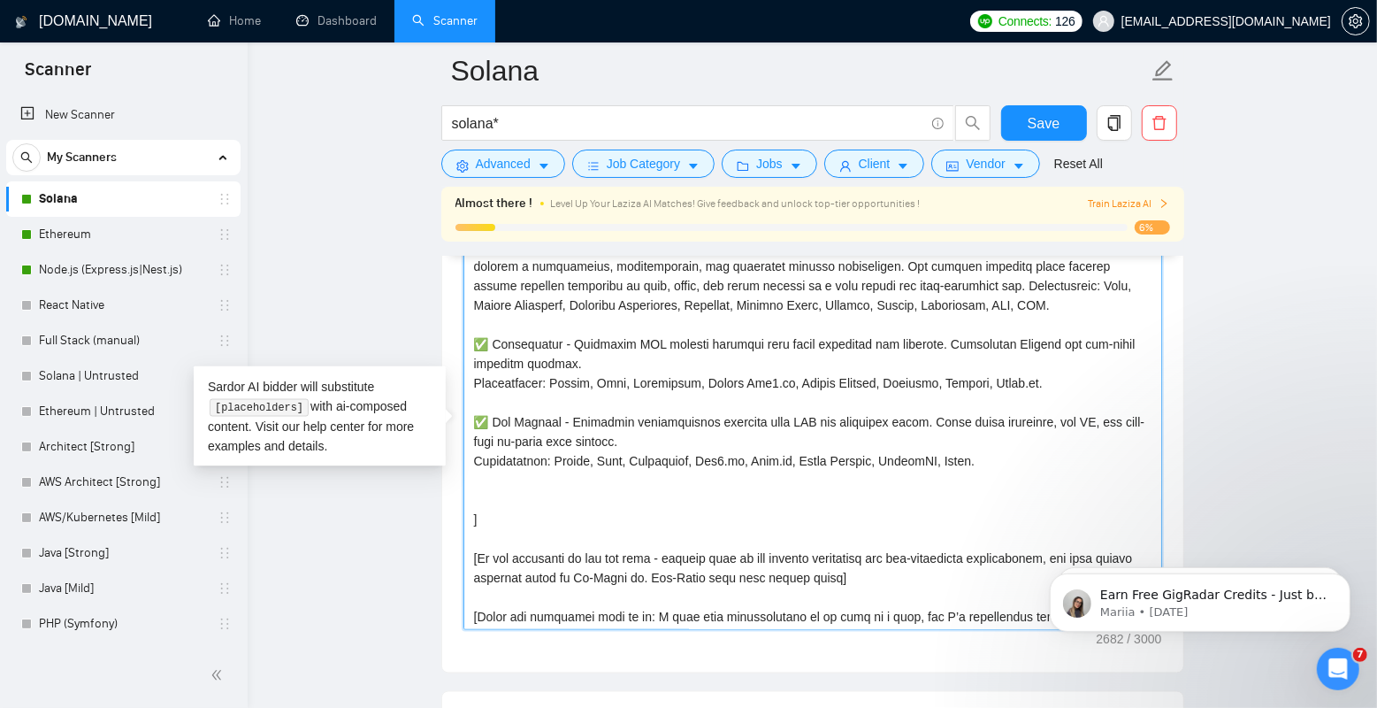
paste textarea "✅"
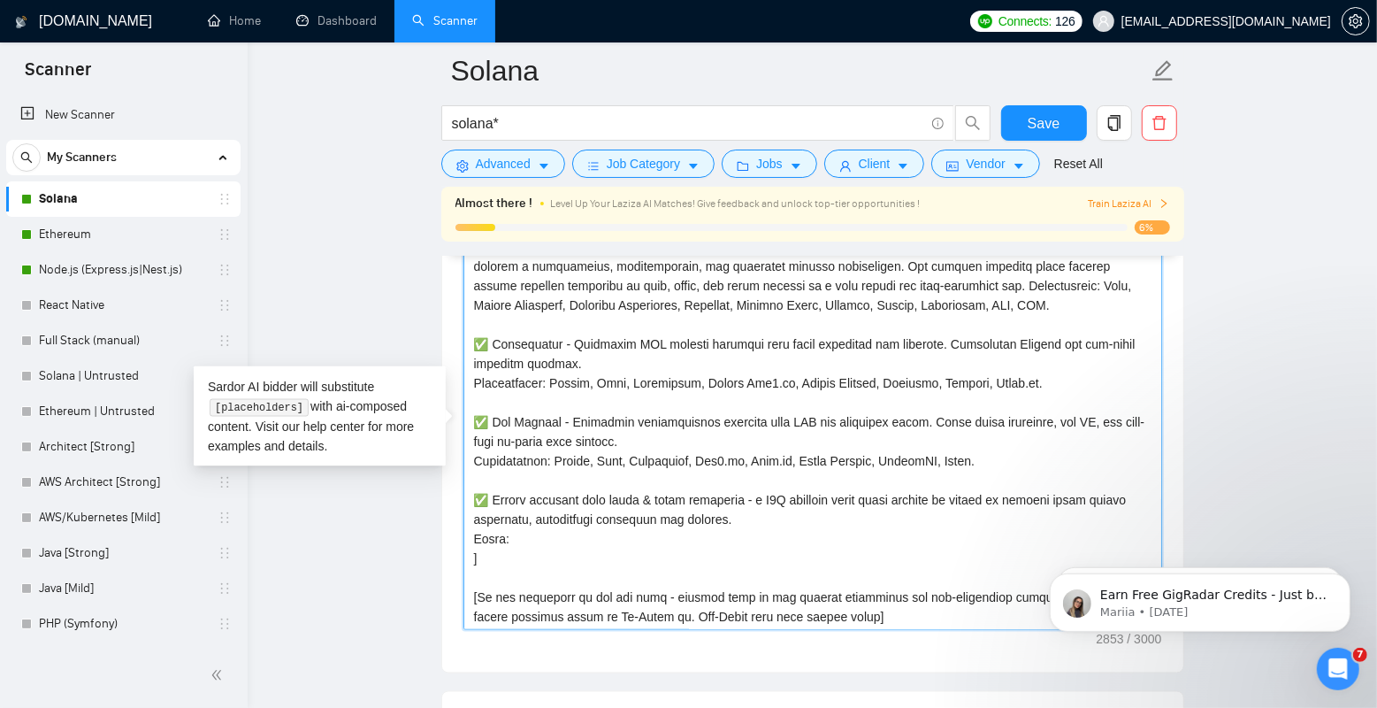
click at [493, 558] on textarea "Cover letter template:" at bounding box center [813, 431] width 699 height 398
click at [519, 479] on textarea "Cover letter template:" at bounding box center [813, 431] width 699 height 398
paste textarea "Stack"
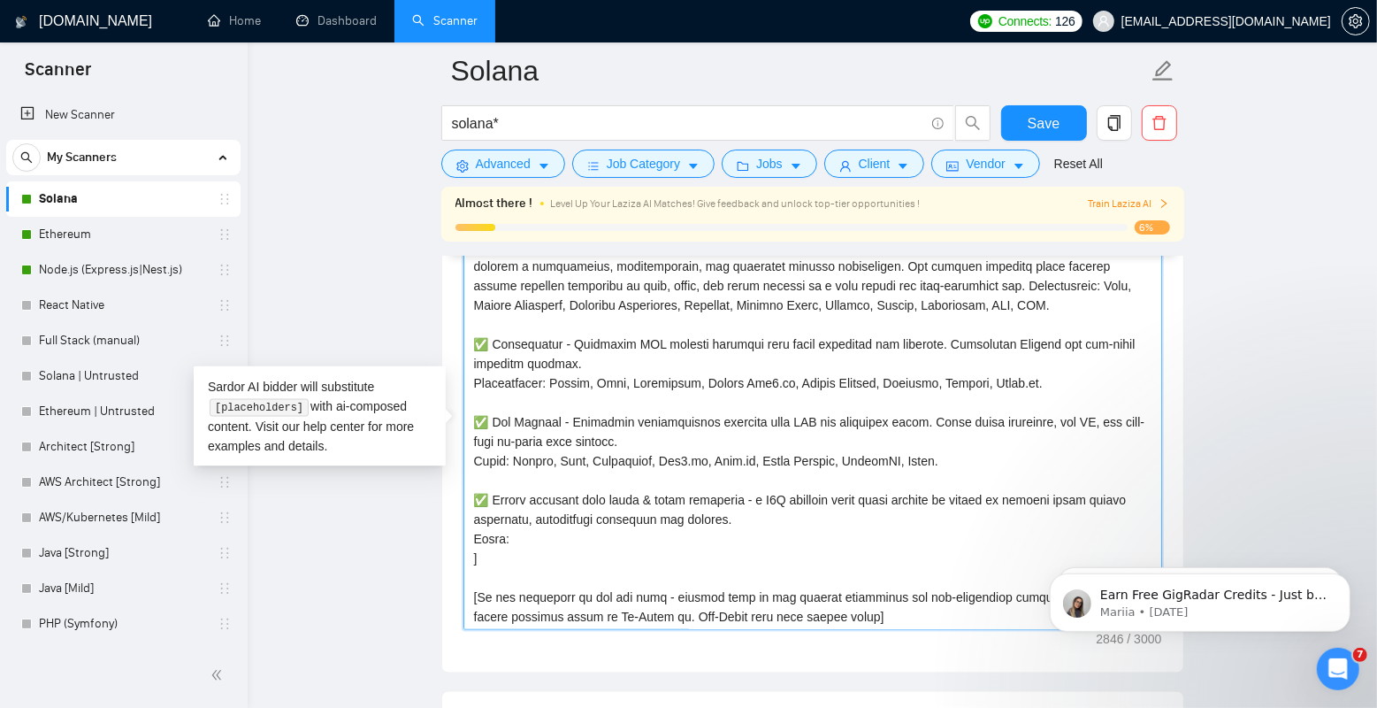
click at [532, 394] on textarea "Cover letter template:" at bounding box center [813, 431] width 699 height 398
paste textarea "Stack"
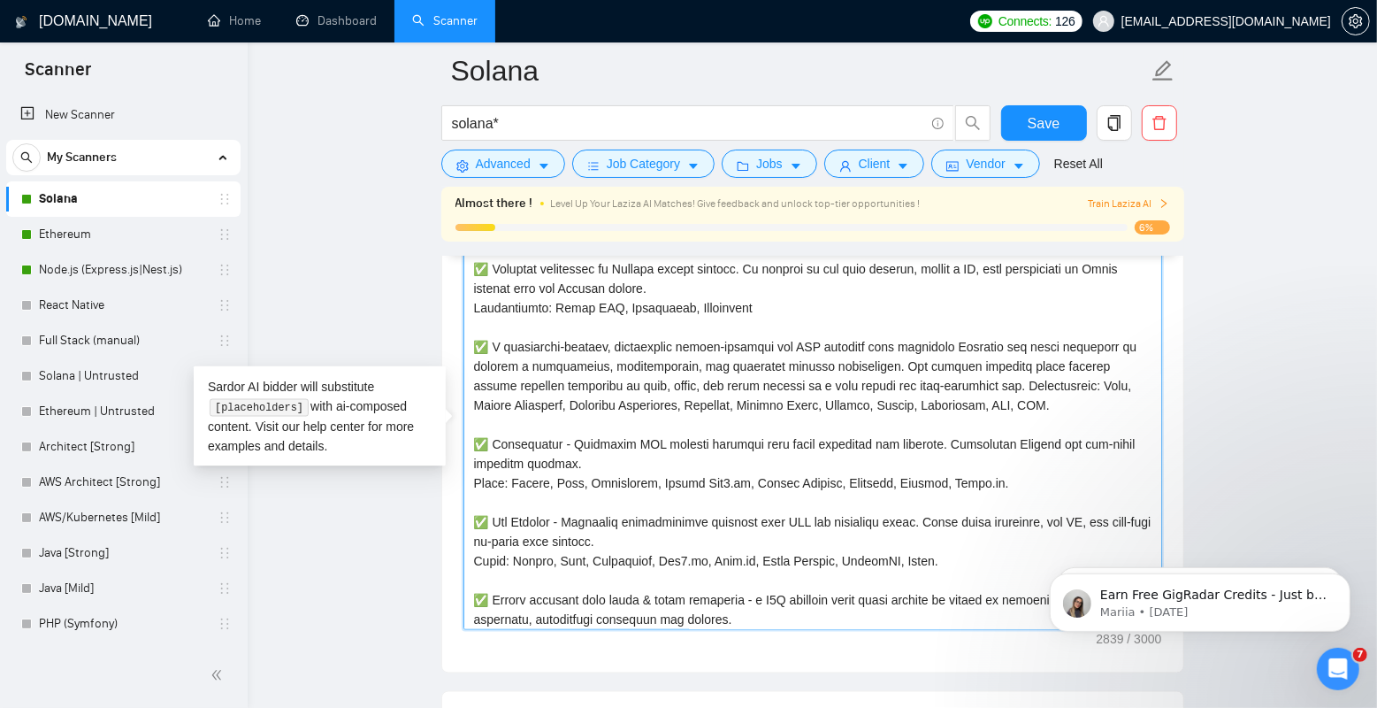
scroll to position [242, 0]
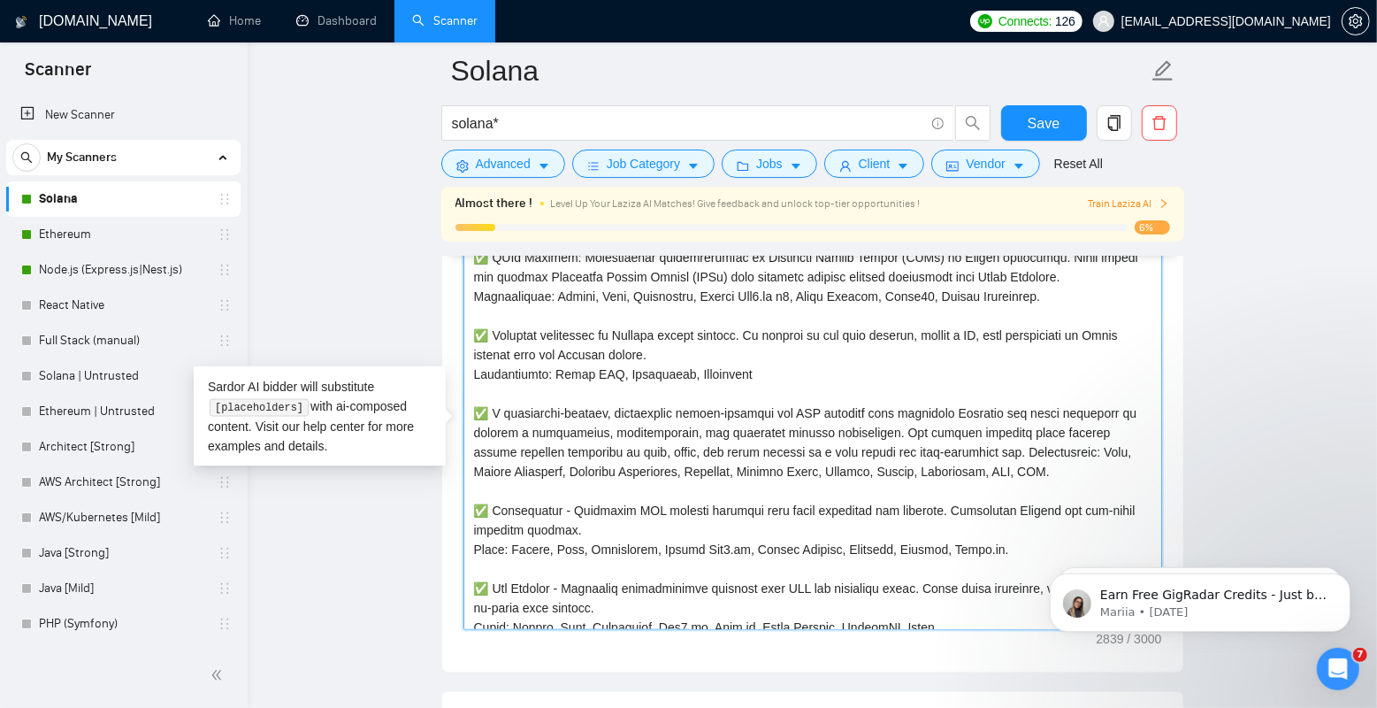
click at [499, 482] on textarea "Cover letter template:" at bounding box center [813, 431] width 699 height 398
click at [1045, 474] on textarea "Cover letter template:" at bounding box center [813, 431] width 699 height 398
paste textarea "Stack"
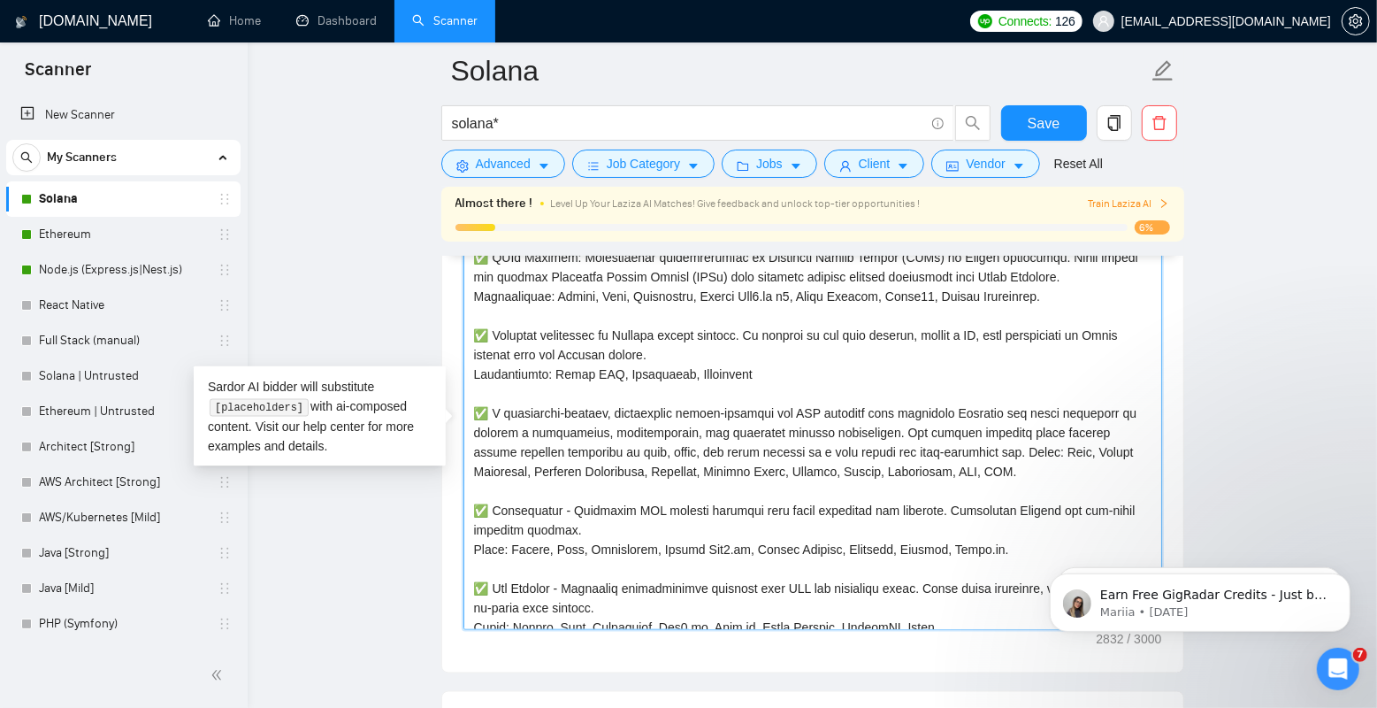
click at [1007, 473] on textarea "Cover letter template:" at bounding box center [813, 431] width 699 height 398
click at [494, 397] on textarea "Cover letter template:" at bounding box center [813, 431] width 699 height 398
paste textarea "Stack"
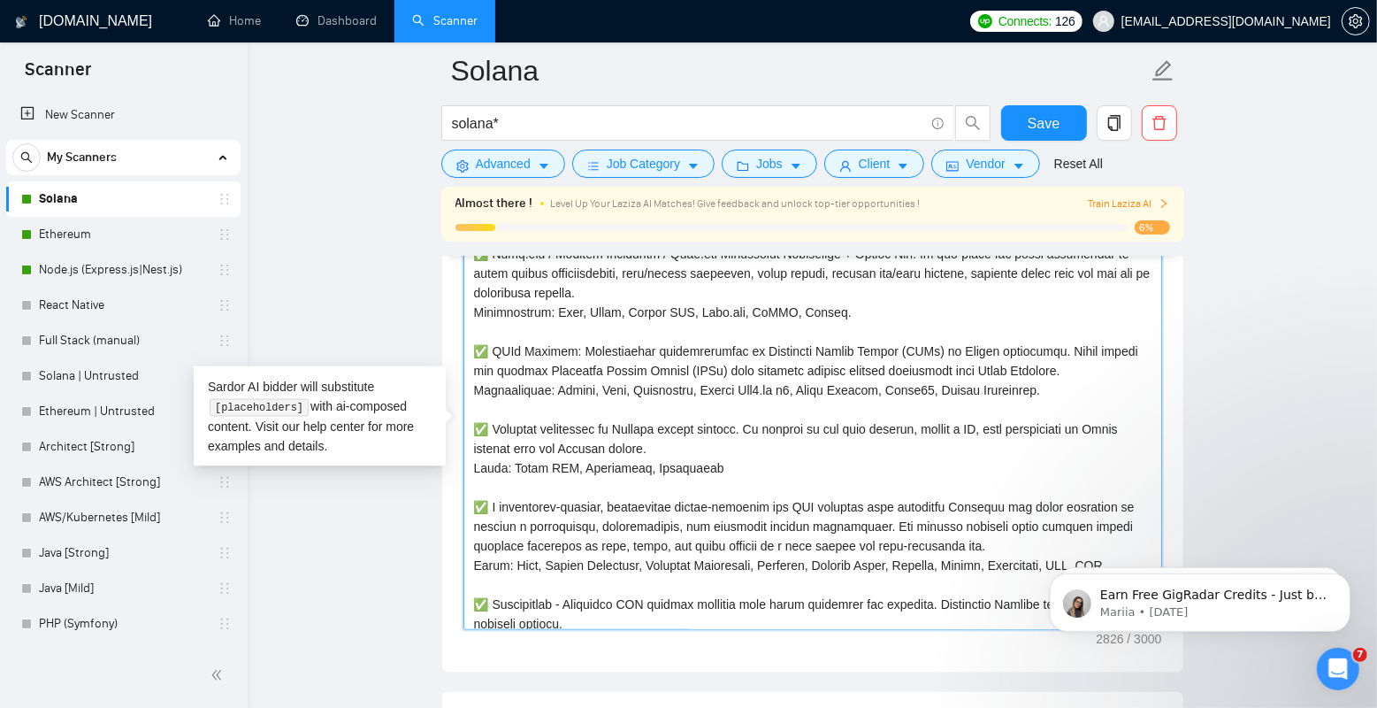
scroll to position [113, 0]
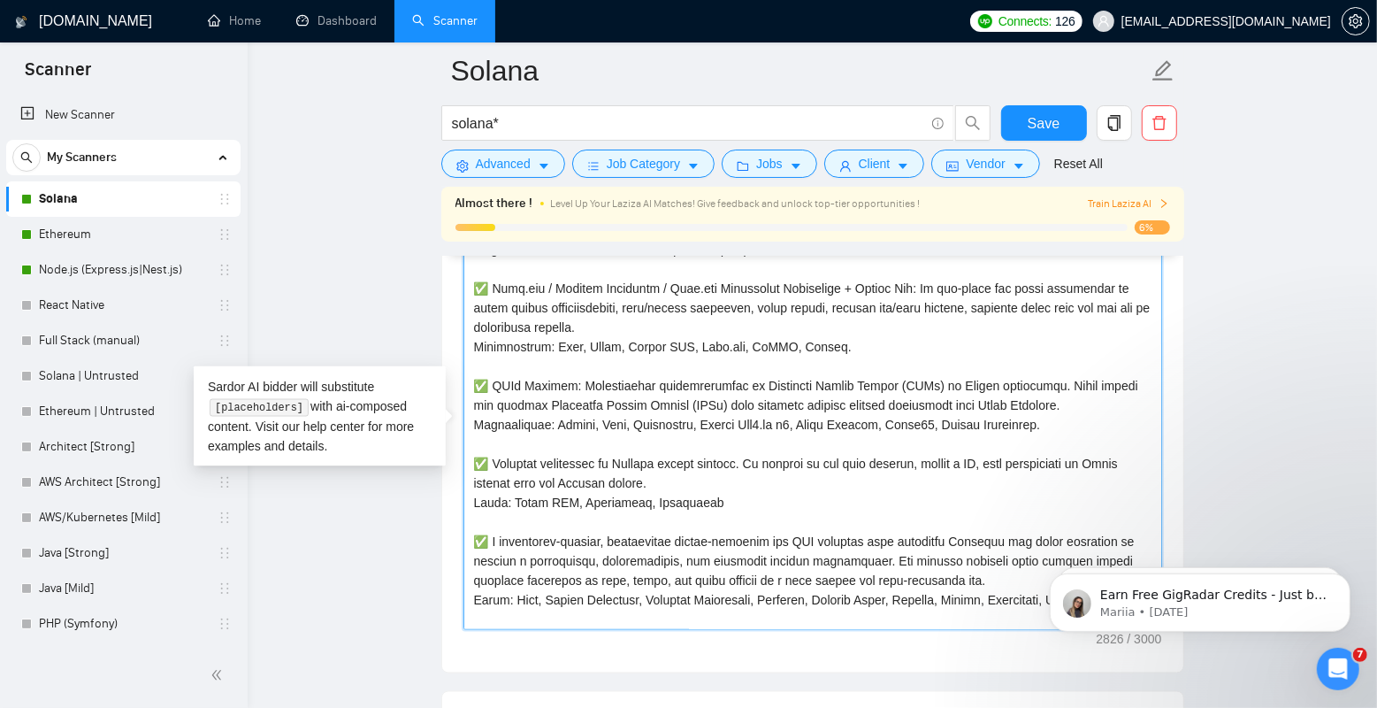
click at [505, 454] on textarea "Cover letter template:" at bounding box center [813, 431] width 699 height 398
click at [510, 443] on textarea "Cover letter template:" at bounding box center [813, 431] width 699 height 398
paste textarea "Stack"
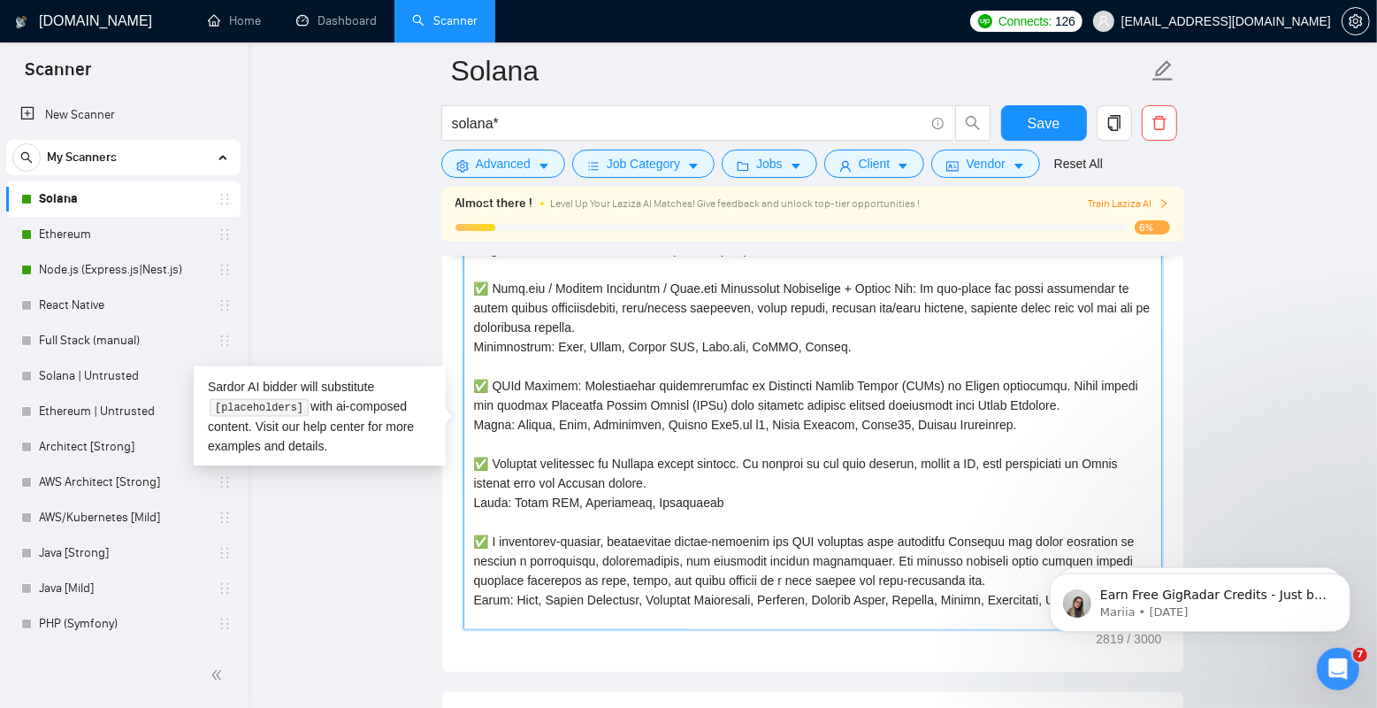
click at [513, 350] on textarea "Cover letter template:" at bounding box center [813, 431] width 699 height 398
paste textarea "Stack"
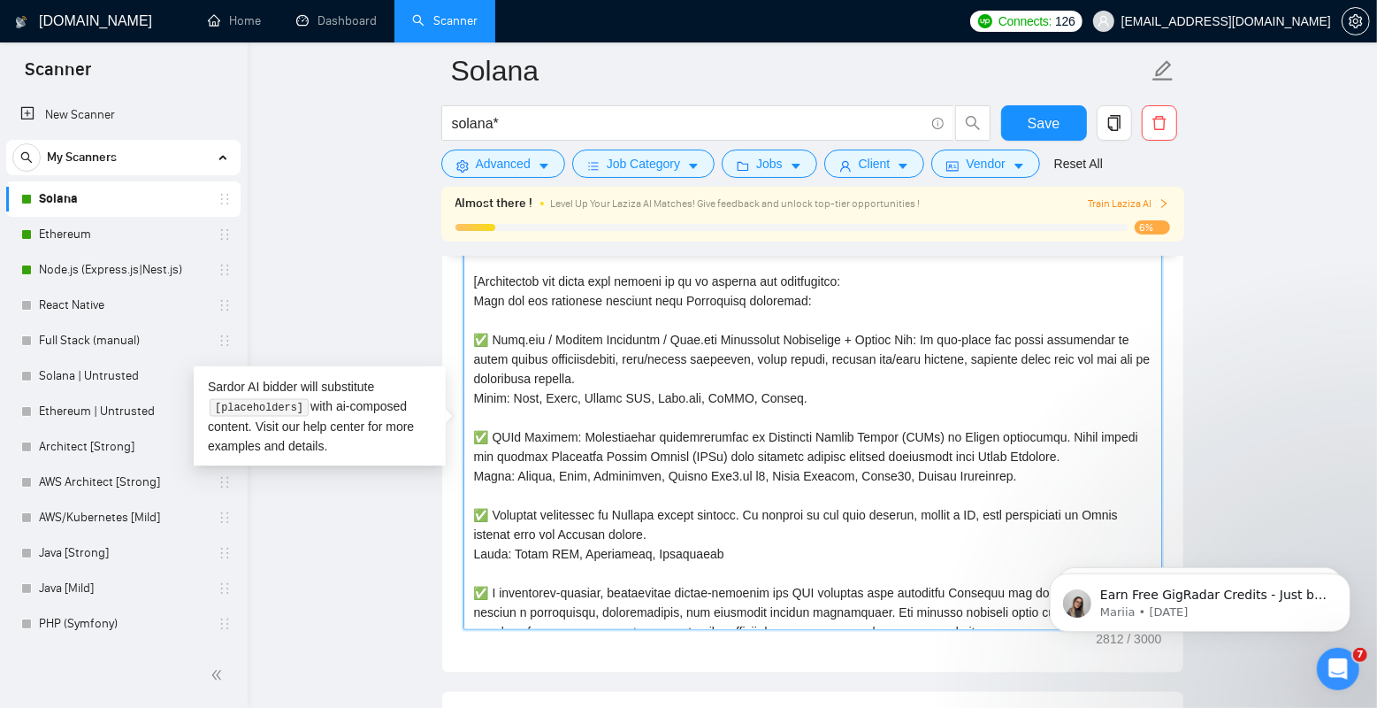
scroll to position [88, 0]
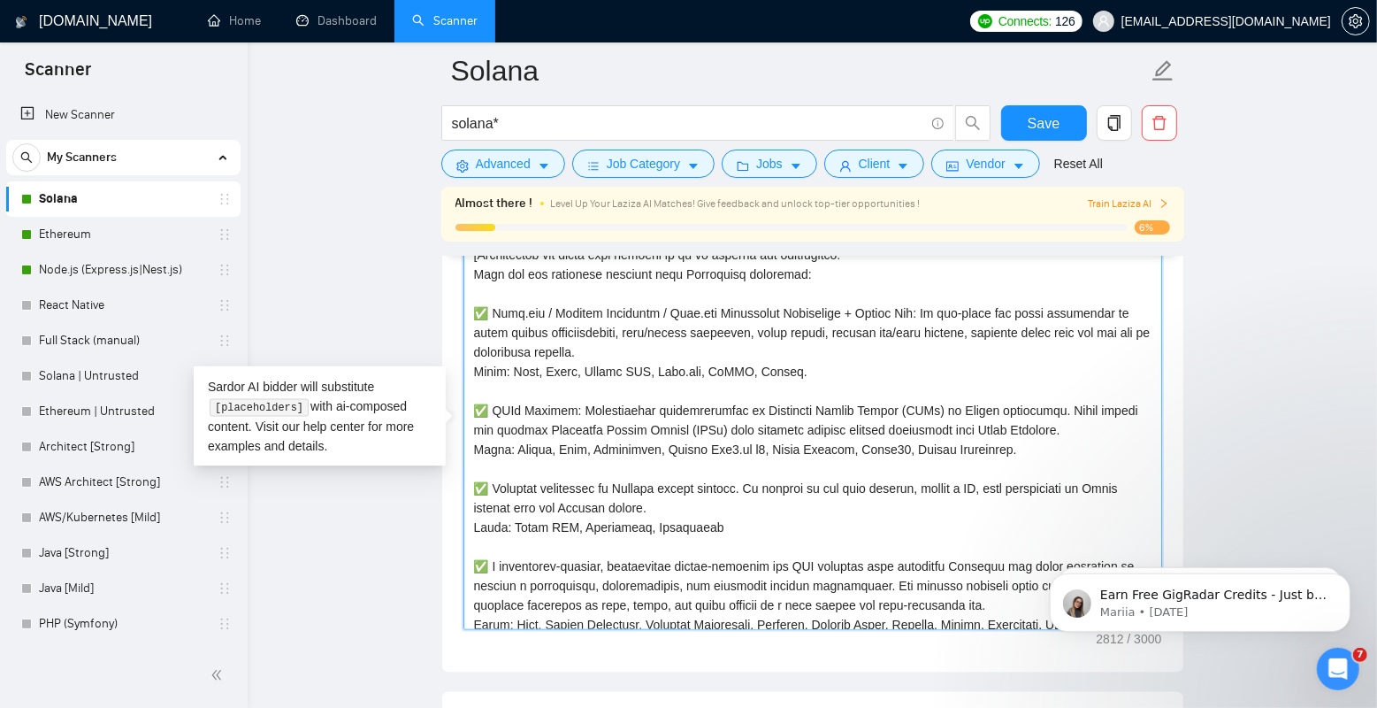
drag, startPoint x: 536, startPoint y: 459, endPoint x: 725, endPoint y: 458, distance: 189.3
click at [725, 458] on textarea "Cover letter template:" at bounding box center [813, 431] width 699 height 398
click at [669, 547] on textarea "Cover letter template:" at bounding box center [813, 431] width 699 height 398
click at [693, 547] on textarea "Cover letter template:" at bounding box center [813, 431] width 699 height 398
click at [711, 547] on textarea "Cover letter template:" at bounding box center [813, 431] width 699 height 398
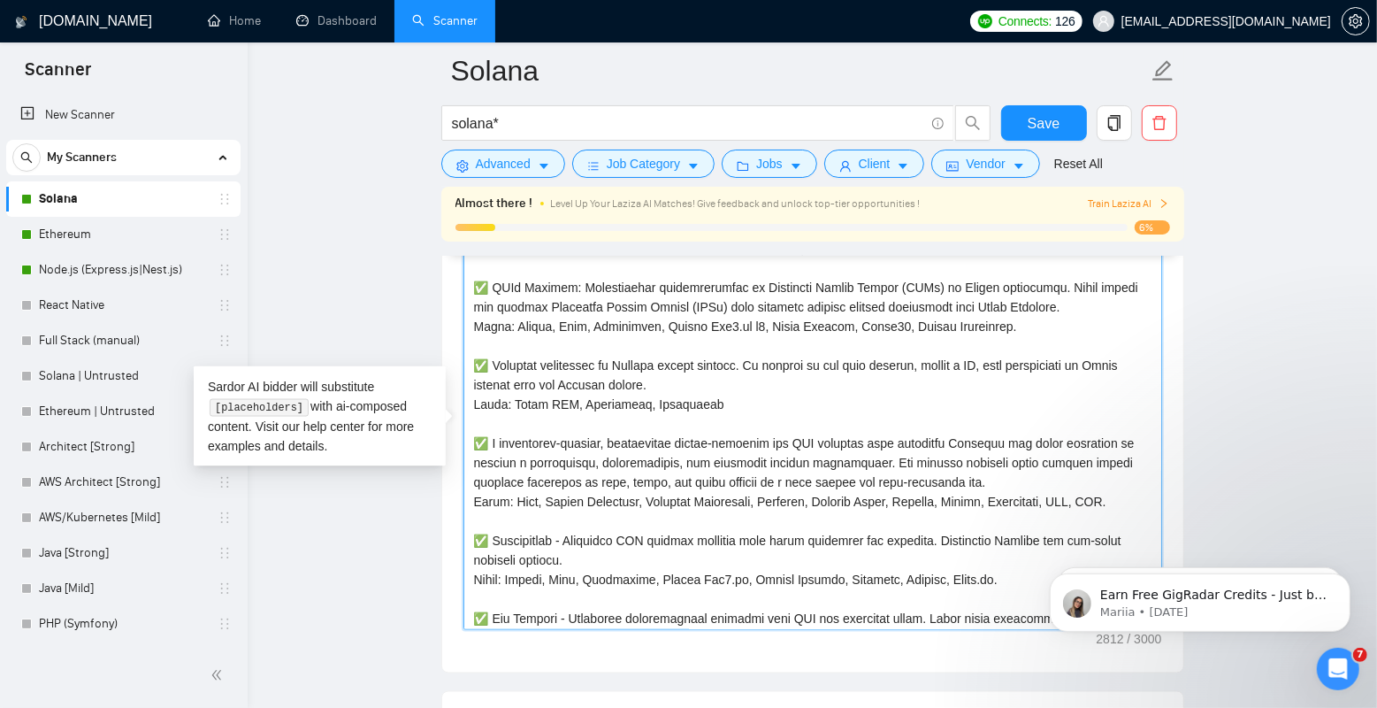
scroll to position [212, 0]
click at [946, 346] on textarea "Cover letter template:" at bounding box center [813, 431] width 699 height 398
click at [929, 360] on textarea "Cover letter template:" at bounding box center [813, 431] width 699 height 398
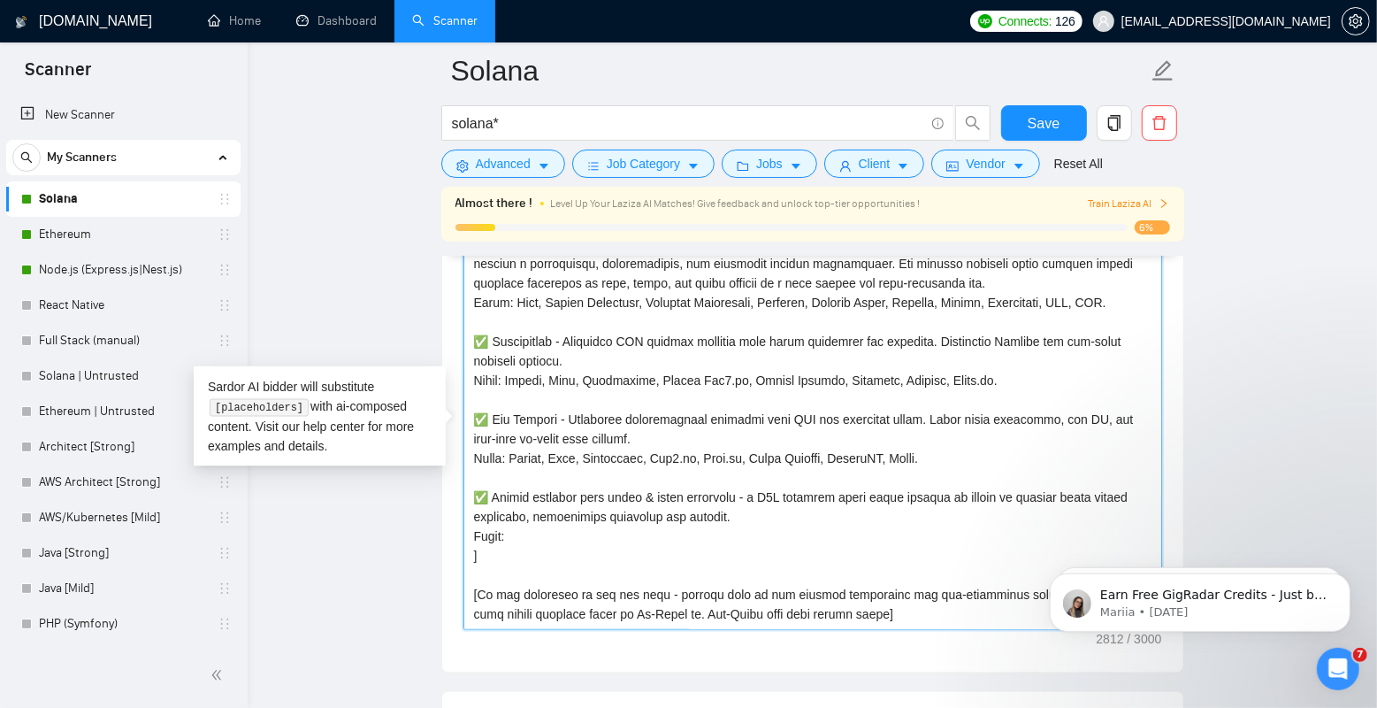
scroll to position [459, 0]
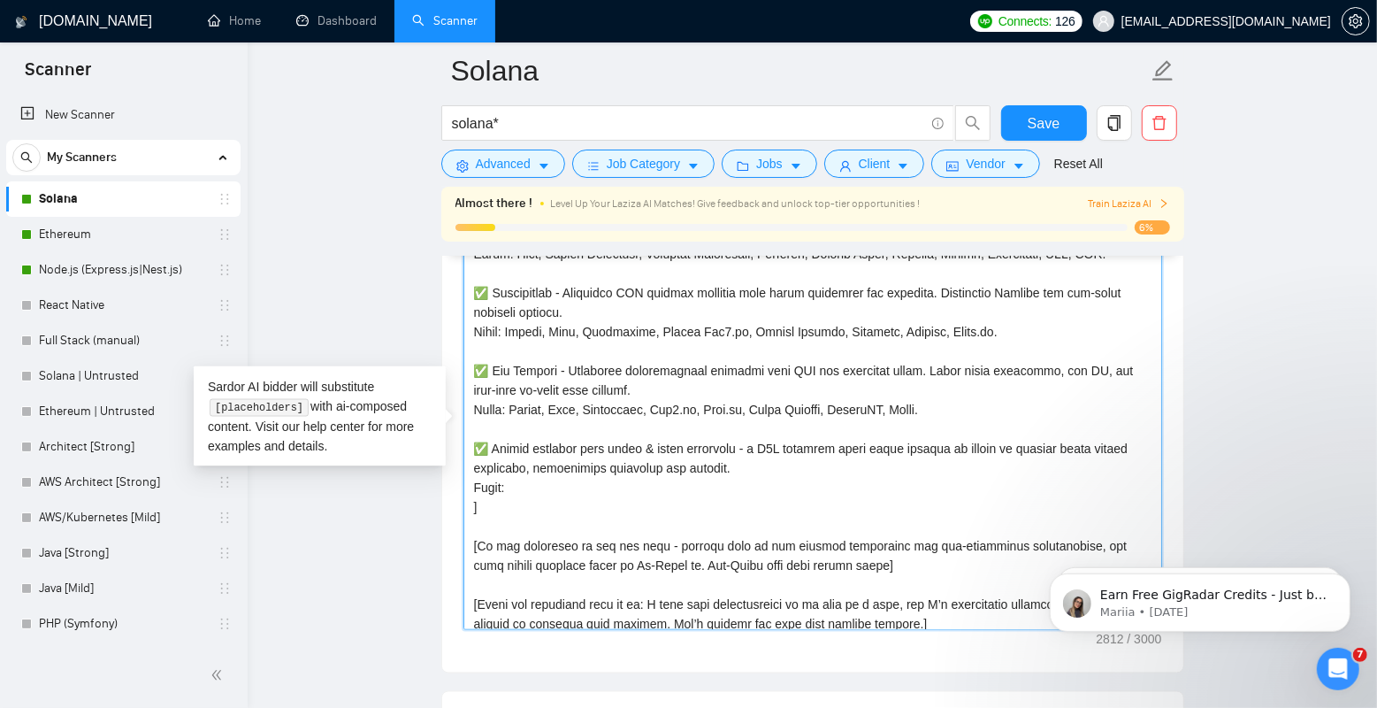
click at [605, 522] on textarea "Cover letter template:" at bounding box center [813, 431] width 699 height 398
drag, startPoint x: 505, startPoint y: 487, endPoint x: 818, endPoint y: 535, distance: 316.8
click at [817, 535] on textarea "Cover letter template:" at bounding box center [813, 431] width 699 height 398
click at [818, 535] on textarea "Cover letter template:" at bounding box center [813, 431] width 699 height 398
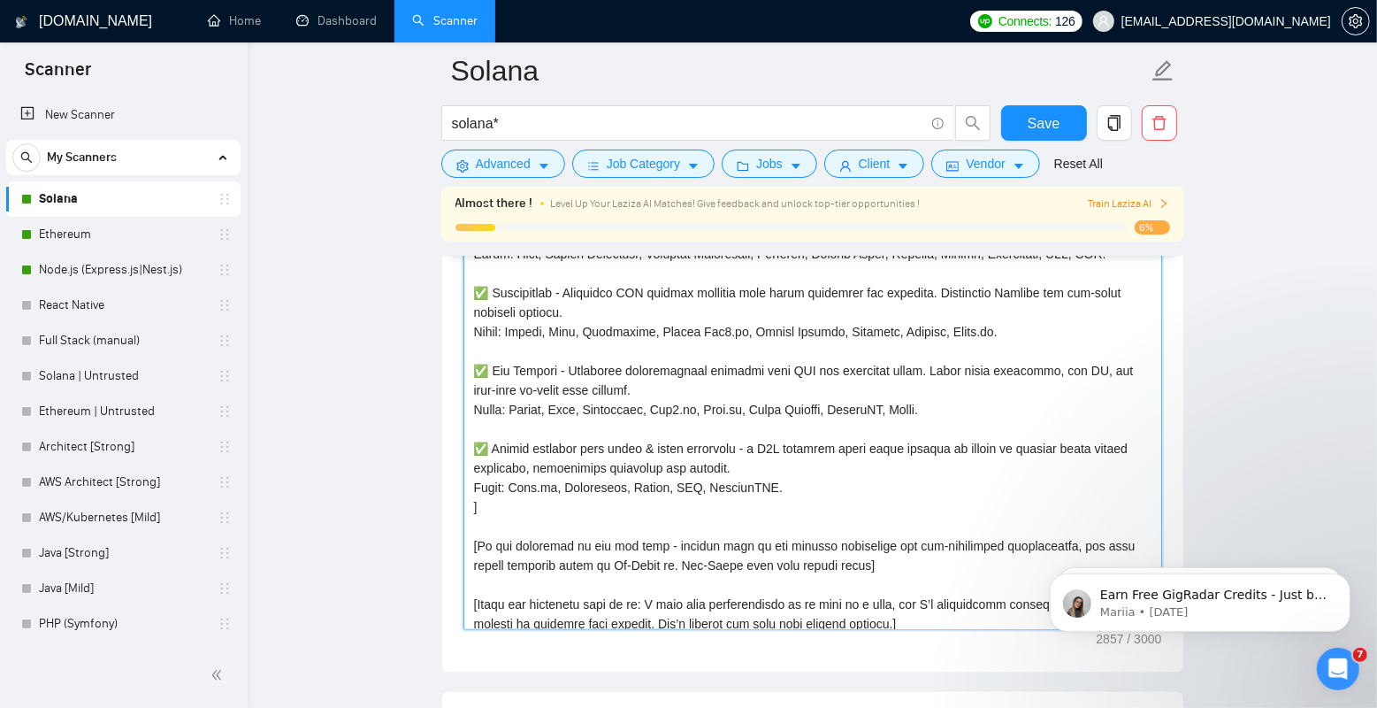
click at [561, 485] on textarea "Cover letter template:" at bounding box center [813, 431] width 699 height 398
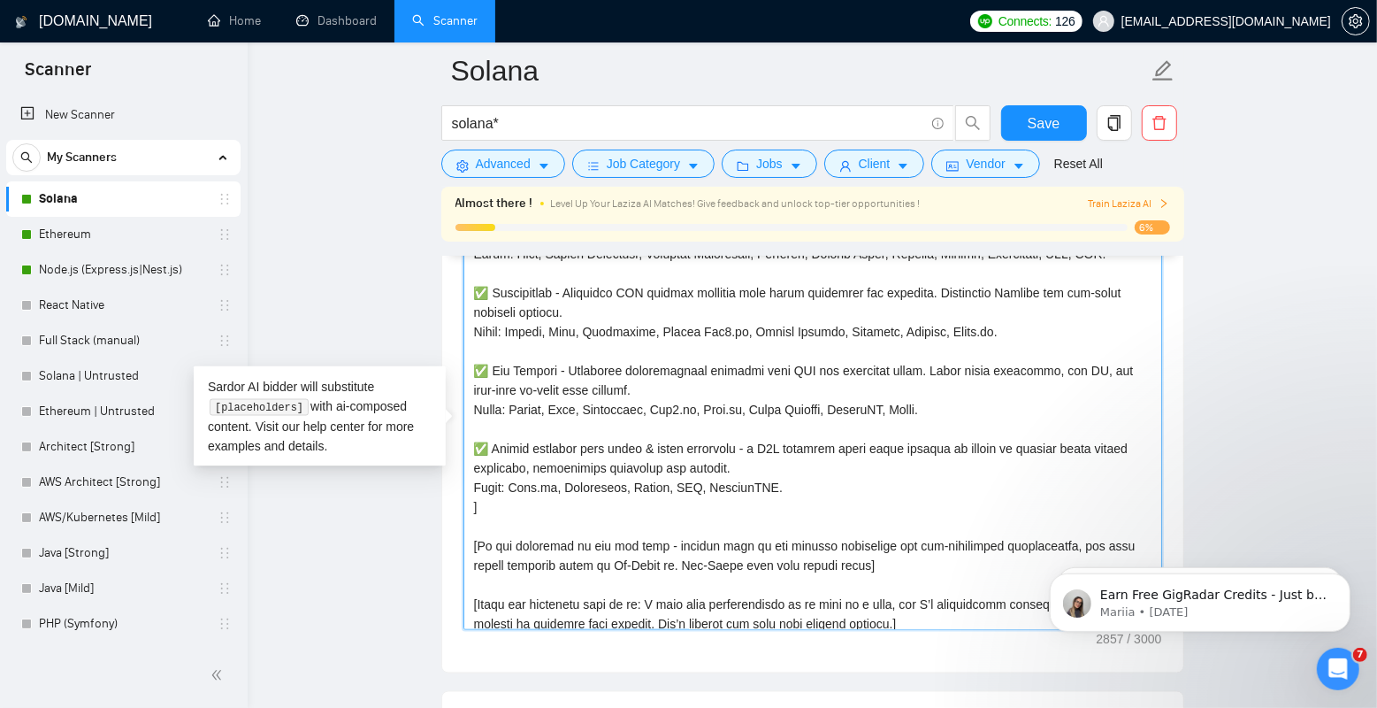
click at [561, 485] on textarea "Cover letter template:" at bounding box center [813, 431] width 699 height 398
click at [730, 485] on textarea "Cover letter template:" at bounding box center [813, 431] width 699 height 398
click at [710, 485] on textarea "Cover letter template:" at bounding box center [813, 431] width 699 height 398
type textarea "Greetings! [For the cover letter, use English in conversational yet professiona…"
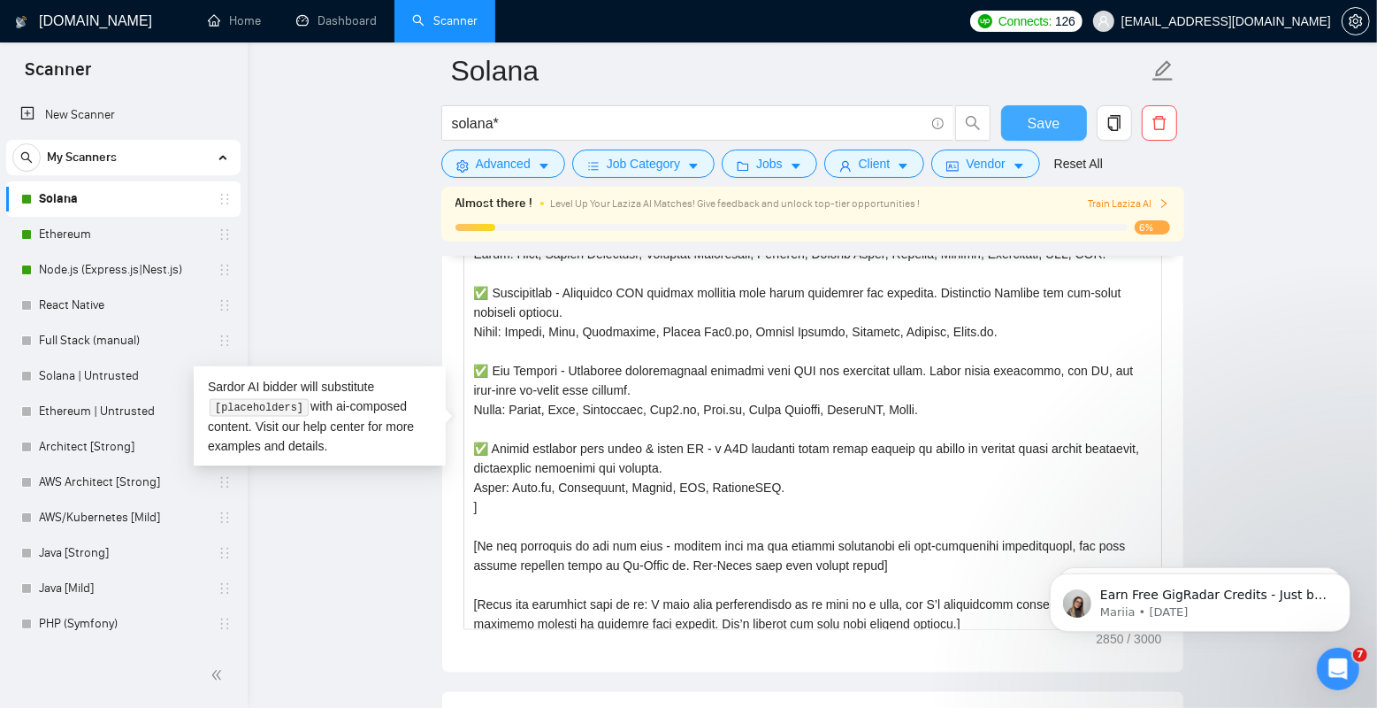
click at [1048, 119] on span "Save" at bounding box center [1044, 123] width 32 height 22
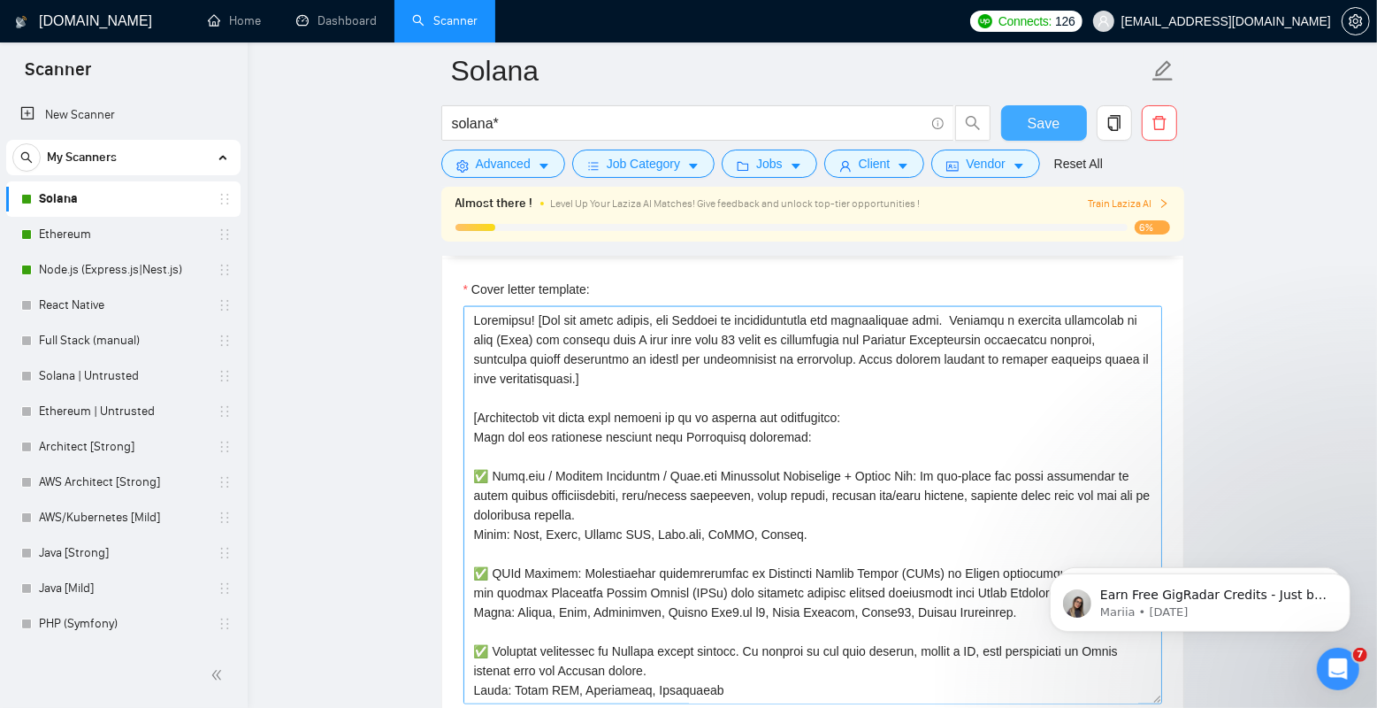
scroll to position [1931, 0]
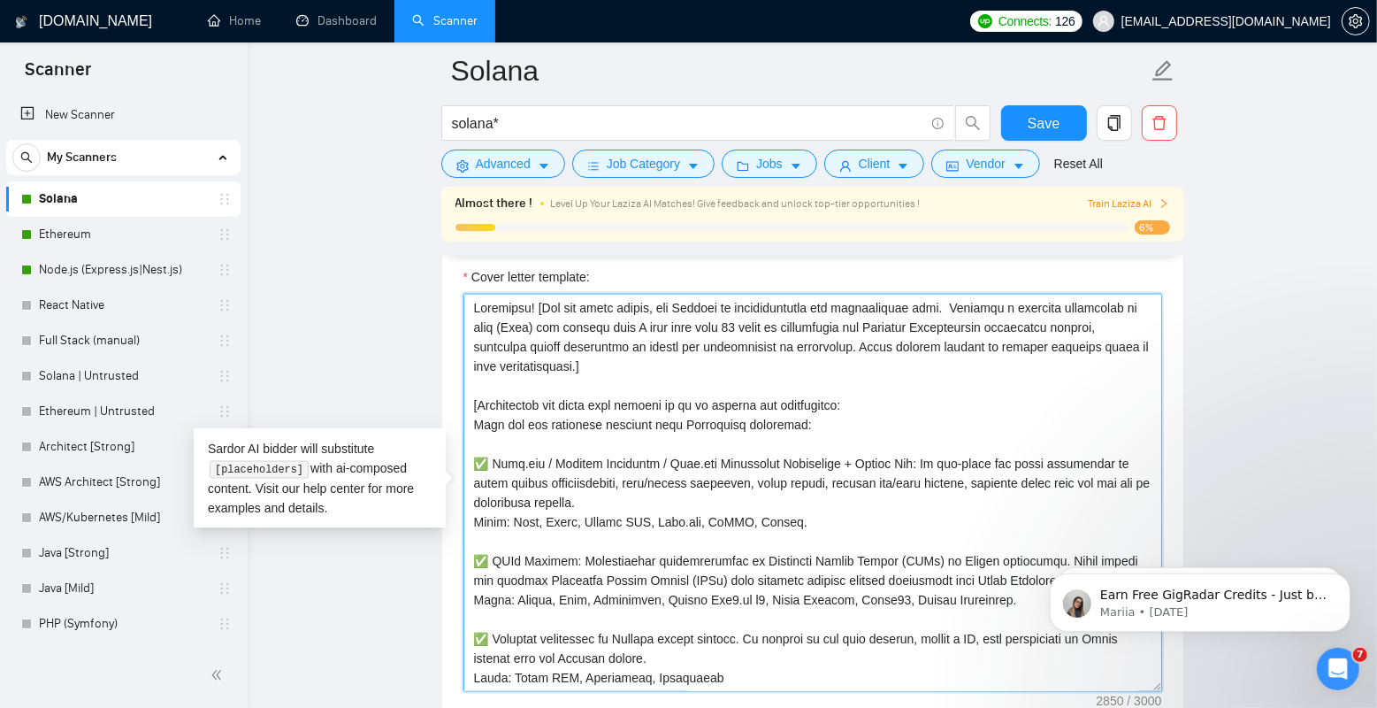
drag, startPoint x: 538, startPoint y: 462, endPoint x: 855, endPoint y: 539, distance: 325.9
click at [855, 539] on textarea "Cover letter template:" at bounding box center [813, 493] width 699 height 398
click at [863, 520] on textarea "Cover letter template:" at bounding box center [813, 493] width 699 height 398
click at [789, 504] on textarea "Cover letter template:" at bounding box center [813, 493] width 699 height 398
drag, startPoint x: 924, startPoint y: 460, endPoint x: 846, endPoint y: 493, distance: 85.3
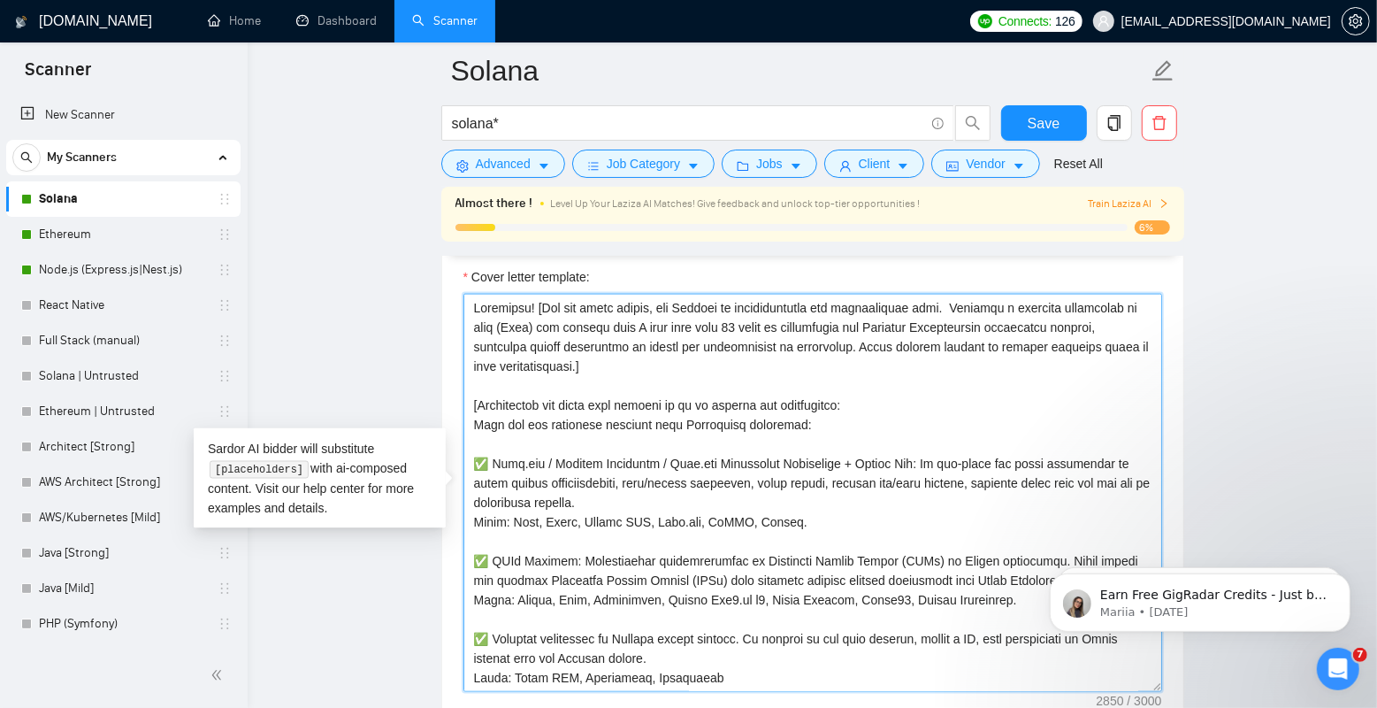
click at [846, 493] on textarea "Cover letter template:" at bounding box center [813, 493] width 699 height 398
click at [1054, 456] on textarea "Cover letter template:" at bounding box center [813, 493] width 699 height 398
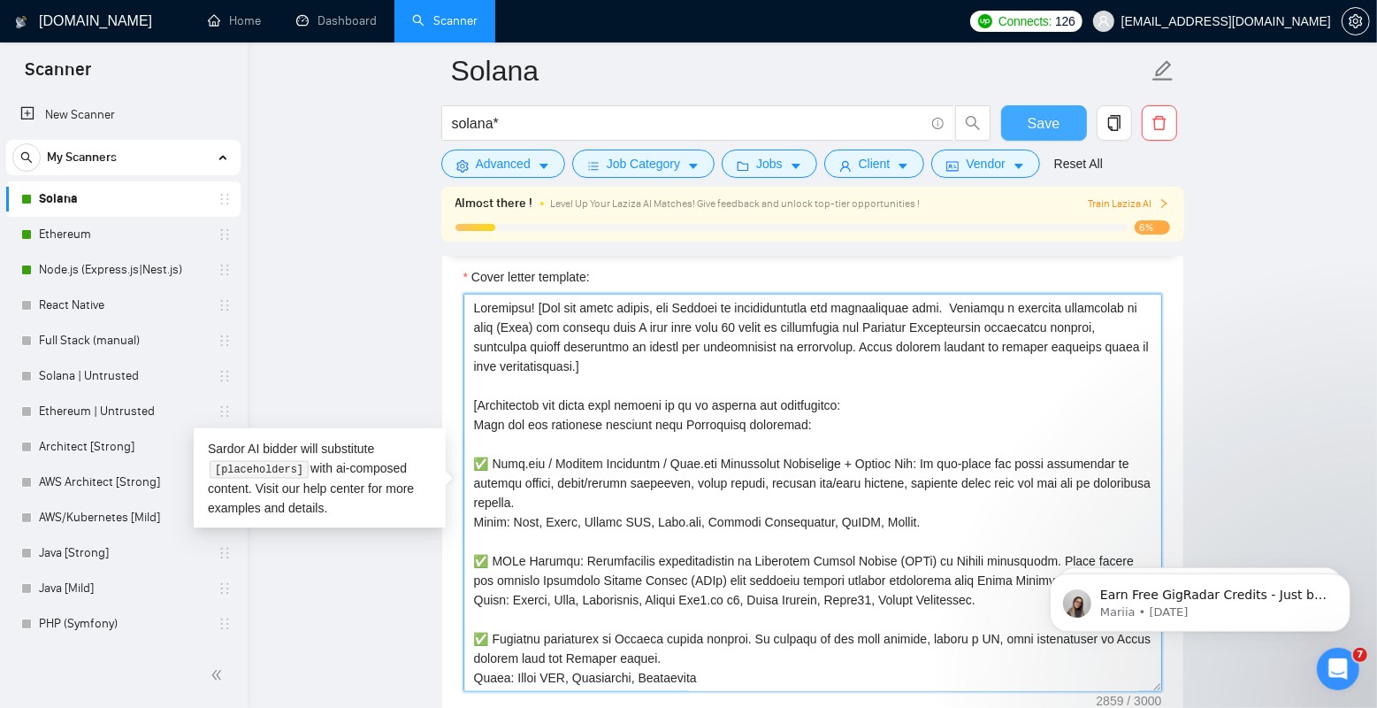
type textarea "Greetings! [For the cover letter, use English in conversational yet professiona…"
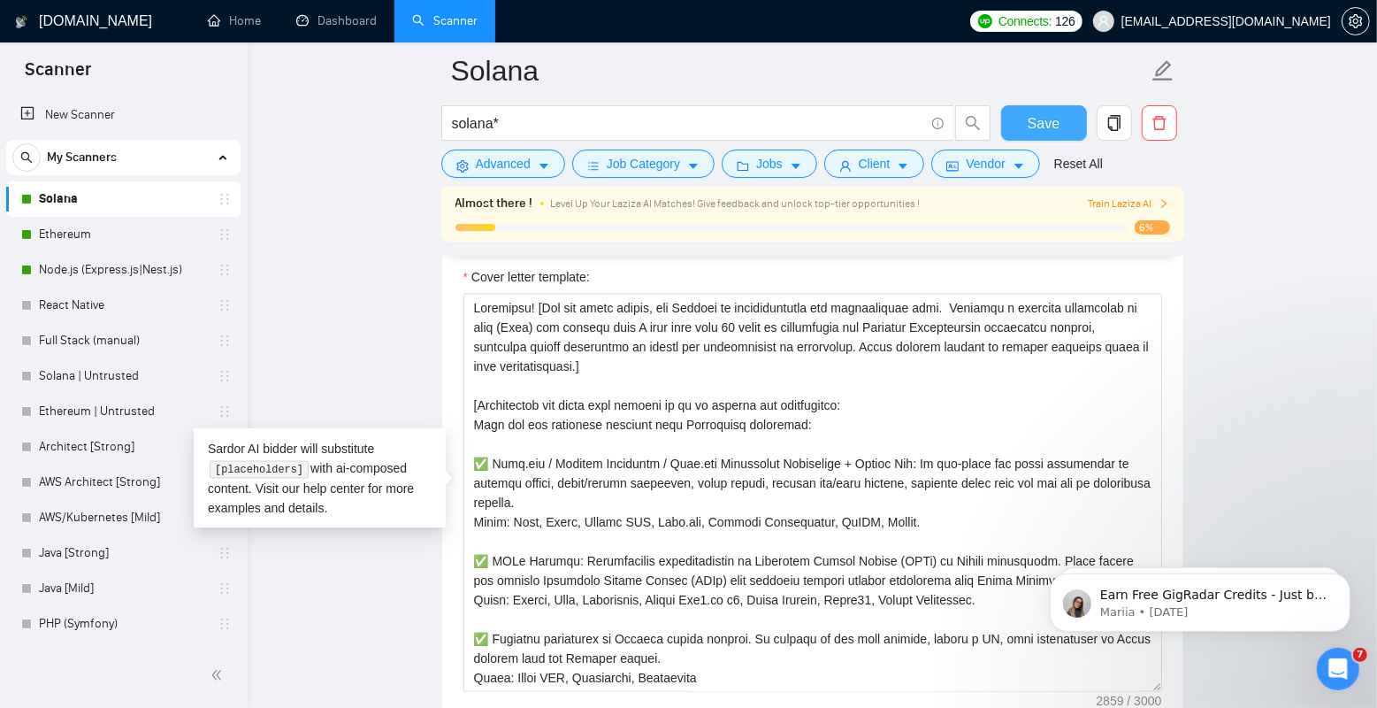
click at [1026, 122] on button "Save" at bounding box center [1044, 122] width 86 height 35
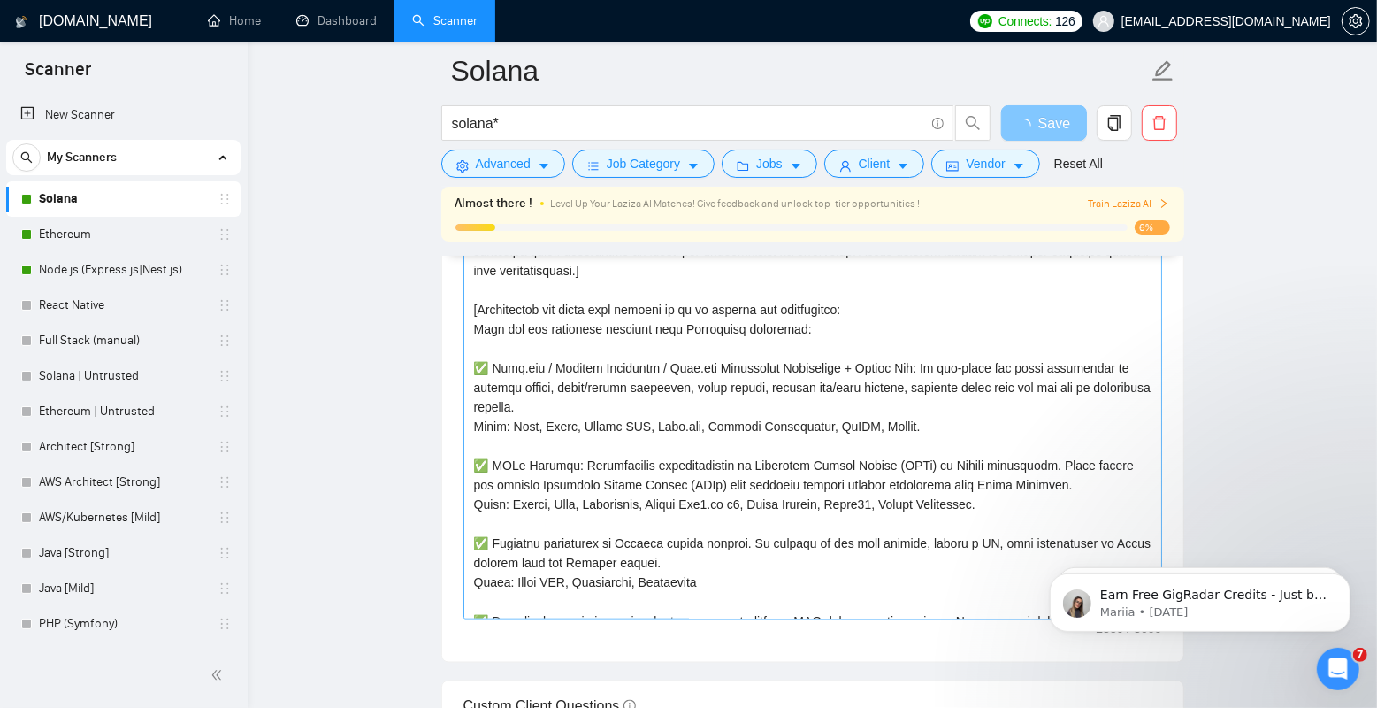
scroll to position [26, 0]
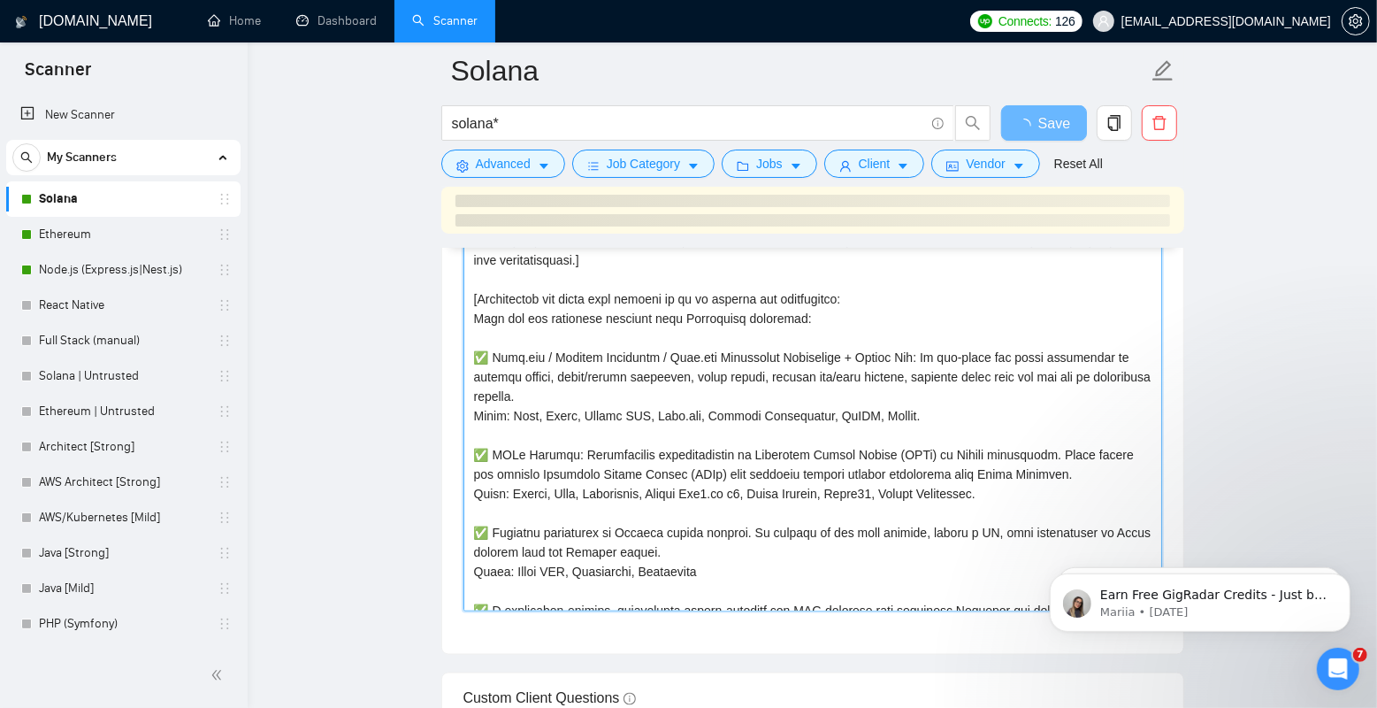
click at [473, 350] on textarea "Cover letter template:" at bounding box center [813, 412] width 699 height 398
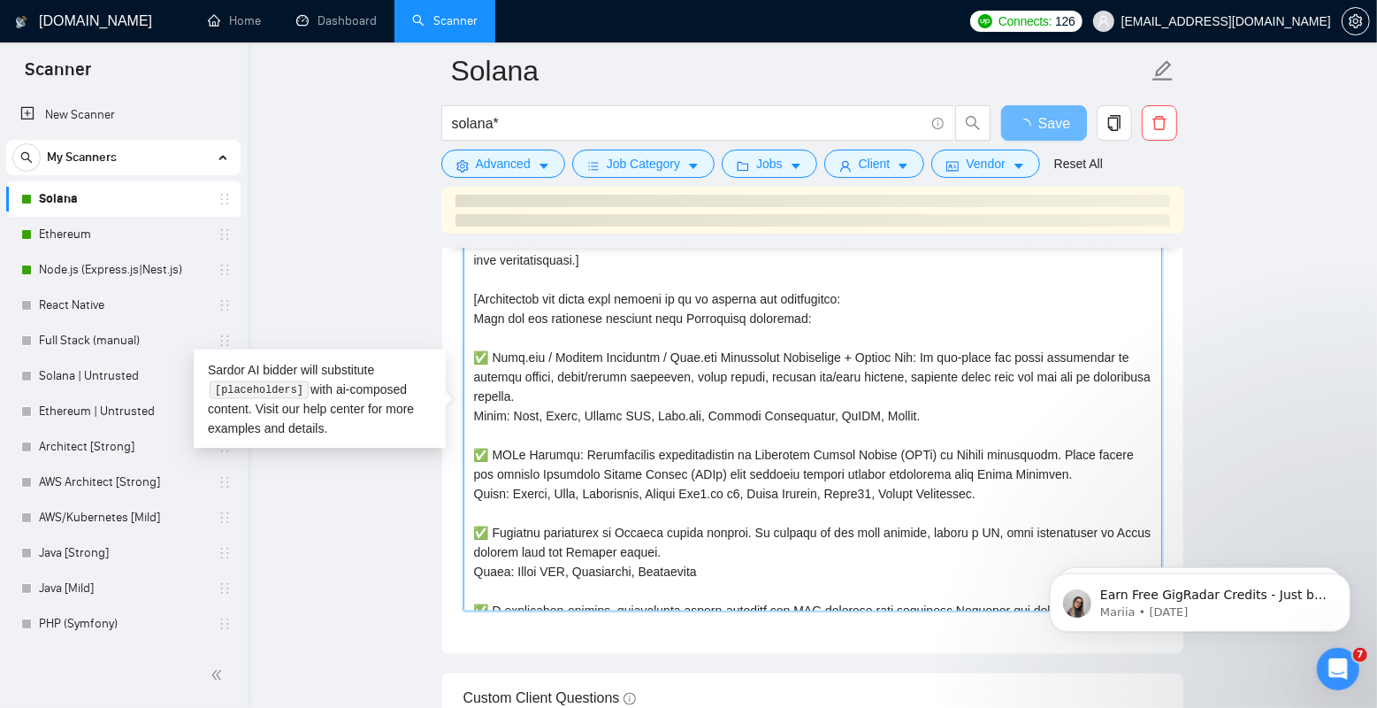
scroll to position [71, 0]
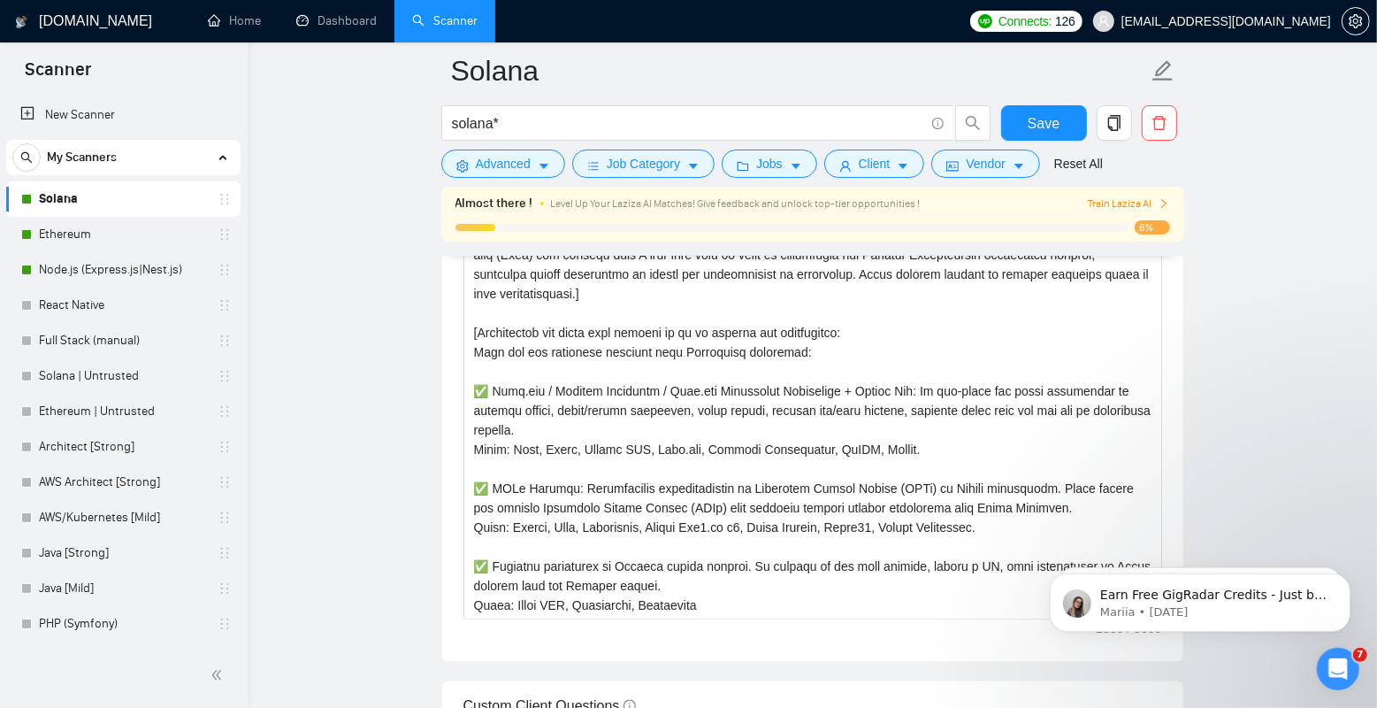
click at [339, 332] on main "Solana solana* Save Advanced Job Category Jobs Client Vendor Reset All Almost t…" at bounding box center [812, 565] width 1073 height 4997
